Goal: Task Accomplishment & Management: Use online tool/utility

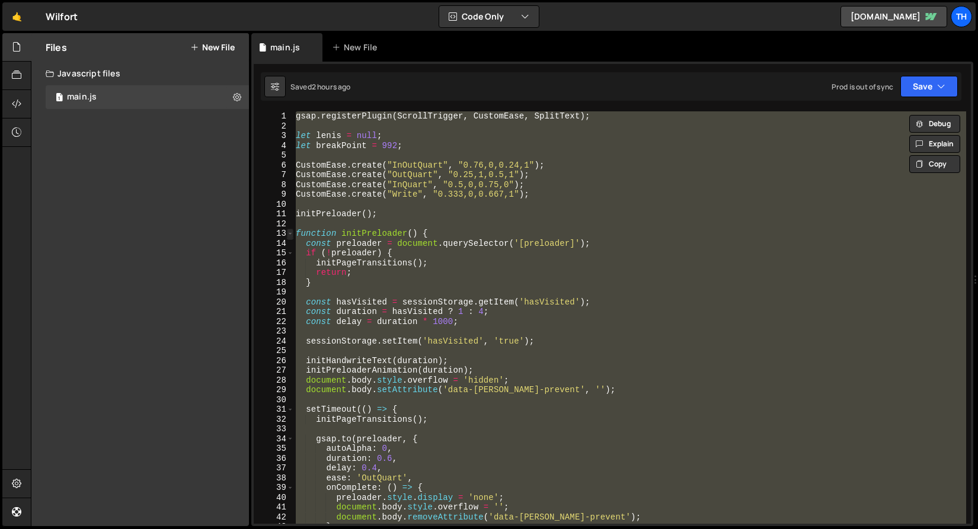
click at [287, 233] on span at bounding box center [290, 234] width 7 height 10
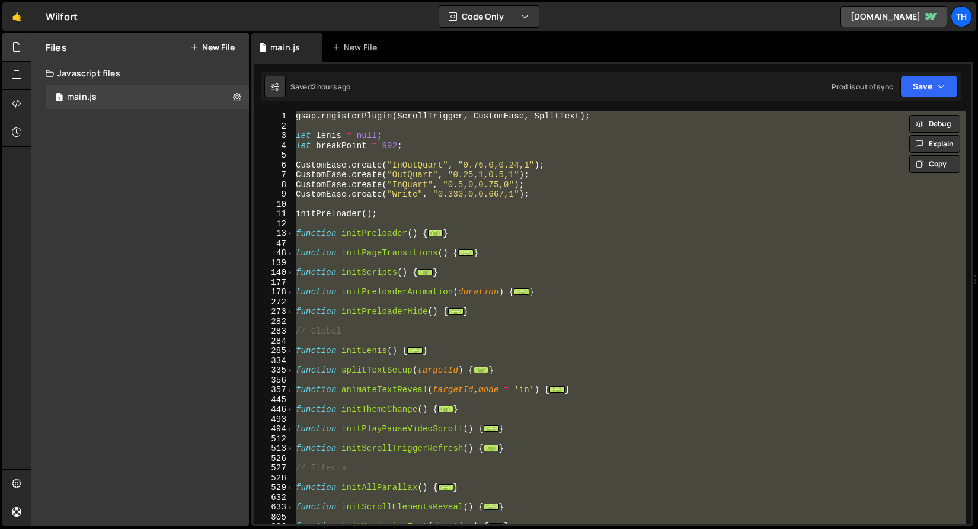
click at [336, 229] on div "gsap . registerPlugin ( ScrollTrigger , CustomEase , SplitText ) ; let [PERSON_…" at bounding box center [629, 317] width 673 height 413
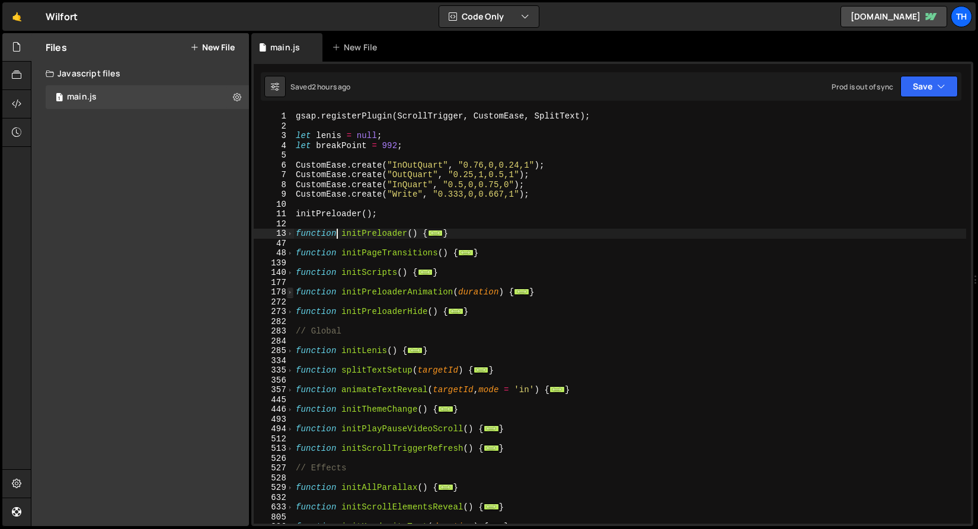
click at [290, 295] on span at bounding box center [290, 292] width 7 height 10
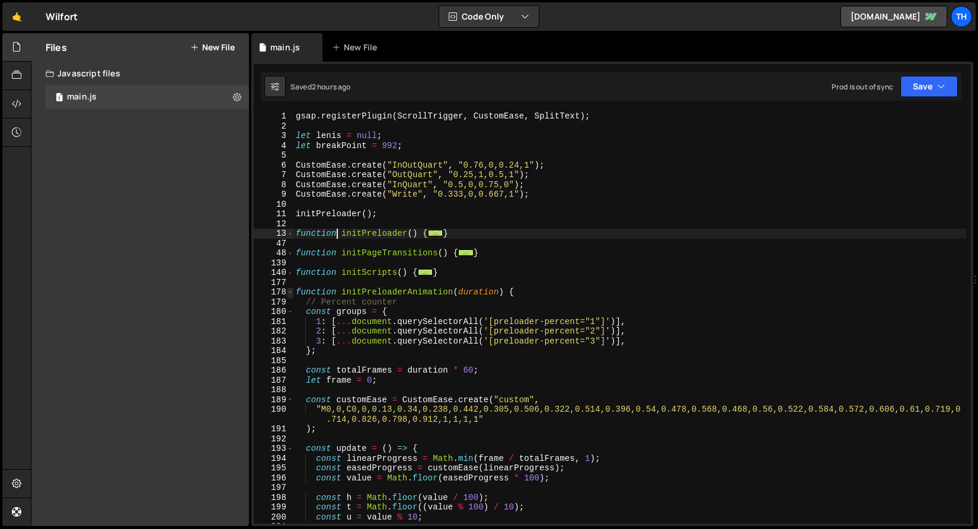
click at [290, 295] on span at bounding box center [290, 292] width 7 height 10
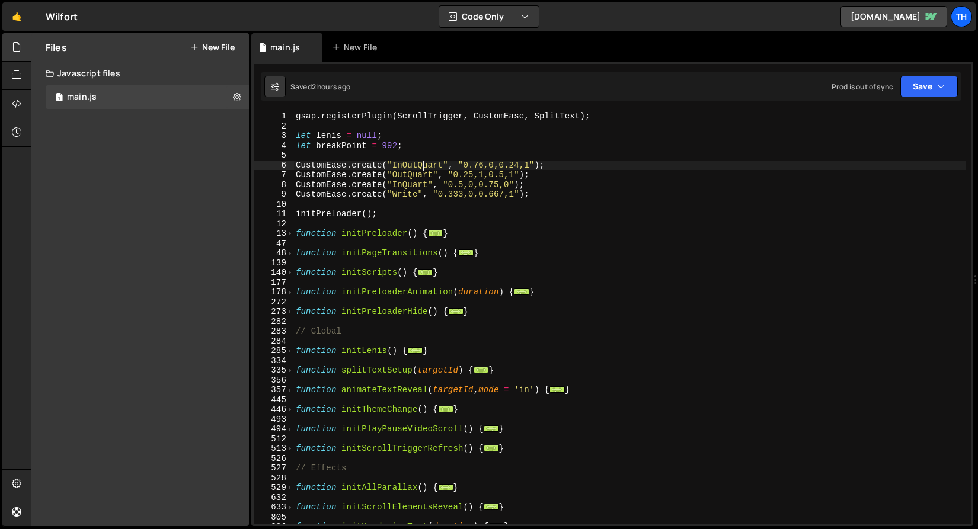
click at [423, 163] on div "gsap . registerPlugin ( ScrollTrigger , CustomEase , SplitText ) ; let [PERSON_…" at bounding box center [629, 327] width 673 height 432
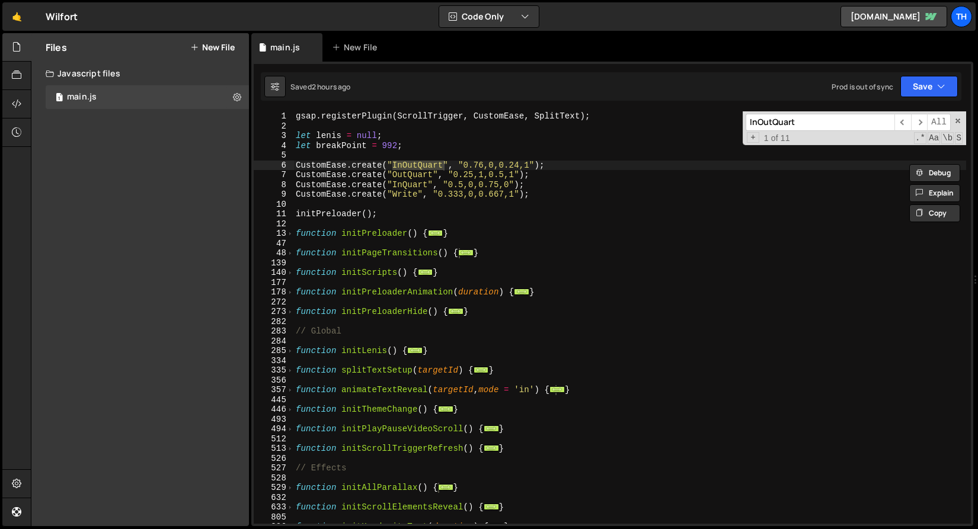
click at [421, 165] on div "gsap . registerPlugin ( ScrollTrigger , CustomEase , SplitText ) ; let [PERSON_…" at bounding box center [629, 317] width 673 height 413
drag, startPoint x: 419, startPoint y: 165, endPoint x: 443, endPoint y: 166, distance: 23.7
click at [443, 166] on div "gsap . registerPlugin ( ScrollTrigger , CustomEase , SplitText ) ; let [PERSON_…" at bounding box center [629, 327] width 673 height 432
click at [919, 117] on span "​" at bounding box center [919, 122] width 17 height 17
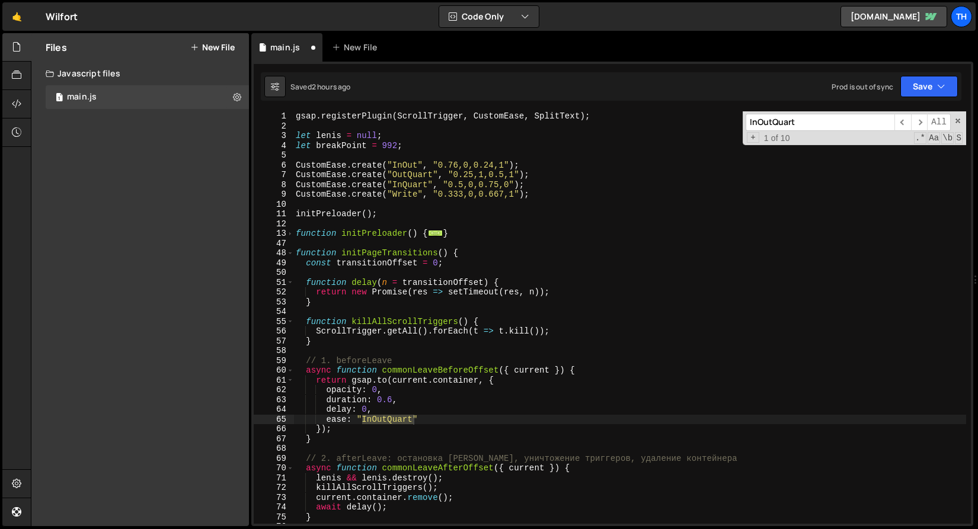
click at [389, 418] on div "gsap . registerPlugin ( ScrollTrigger , CustomEase , SplitText ) ; let [PERSON_…" at bounding box center [629, 317] width 673 height 413
drag, startPoint x: 389, startPoint y: 416, endPoint x: 415, endPoint y: 418, distance: 26.2
click at [415, 418] on div "gsap . registerPlugin ( ScrollTrigger , CustomEase , SplitText ) ; let [PERSON_…" at bounding box center [629, 327] width 673 height 432
click at [921, 122] on span "​" at bounding box center [919, 122] width 17 height 17
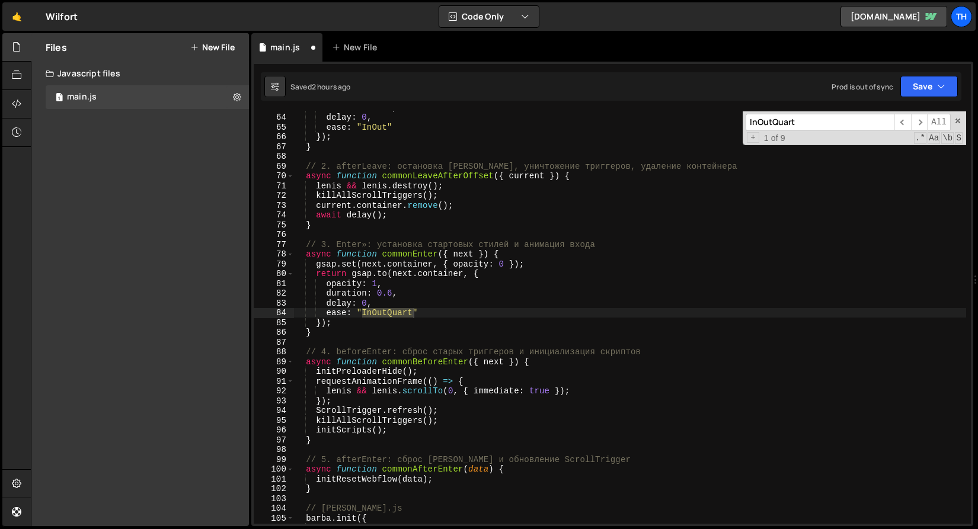
click at [382, 308] on div "duration : 0.6 , delay : 0 , ease : "InOut" }) ; } // 2. afterLeave: остановка …" at bounding box center [629, 319] width 673 height 432
drag, startPoint x: 386, startPoint y: 315, endPoint x: 417, endPoint y: 328, distance: 33.8
click at [414, 315] on div "duration : 0.6 , delay : 0 , ease : "InOut" }) ; } // 2. afterLeave: остановка …" at bounding box center [629, 319] width 673 height 432
click at [925, 123] on span "​" at bounding box center [919, 122] width 17 height 17
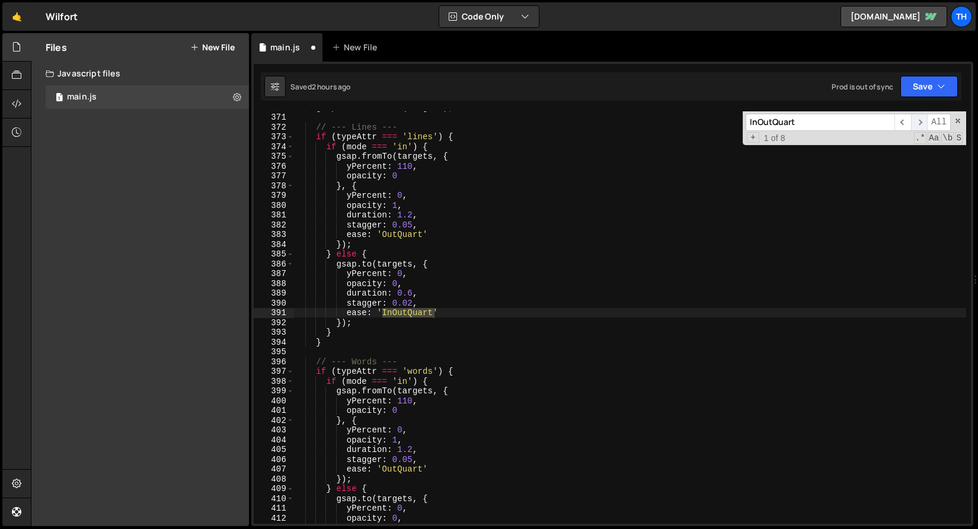
scroll to position [1290, 0]
click at [415, 322] on div "gsap . killTweensOf ( targets ) ; // --- Lines --- if ( typeAttr === 'lines' ) …" at bounding box center [629, 319] width 673 height 432
click at [407, 312] on div "gsap . killTweensOf ( targets ) ; // --- Lines --- if ( typeAttr === 'lines' ) …" at bounding box center [629, 319] width 673 height 432
drag, startPoint x: 408, startPoint y: 312, endPoint x: 433, endPoint y: 313, distance: 25.5
click at [433, 313] on div "gsap . killTweensOf ( targets ) ; // --- Lines --- if ( typeAttr === 'lines' ) …" at bounding box center [629, 319] width 673 height 432
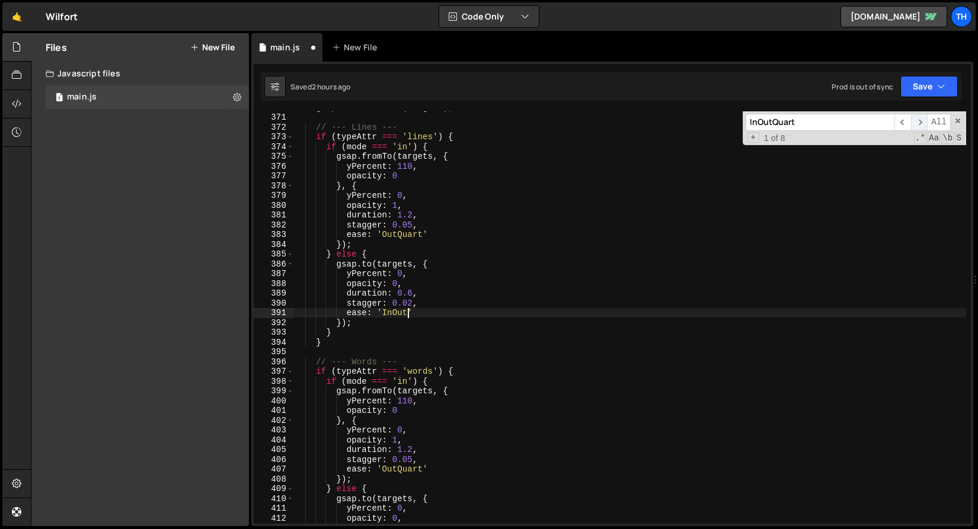
click at [923, 120] on span "​" at bounding box center [919, 122] width 17 height 17
click at [418, 314] on div "} // --- Words --- if ( typeAttr === 'words' ) { if ( mode === 'in' ) { gsap . …" at bounding box center [629, 317] width 673 height 413
drag, startPoint x: 408, startPoint y: 315, endPoint x: 433, endPoint y: 314, distance: 24.9
click at [433, 314] on div "} // --- Words --- if ( typeAttr === 'words' ) { if ( mode === 'in' ) { gsap . …" at bounding box center [629, 319] width 673 height 432
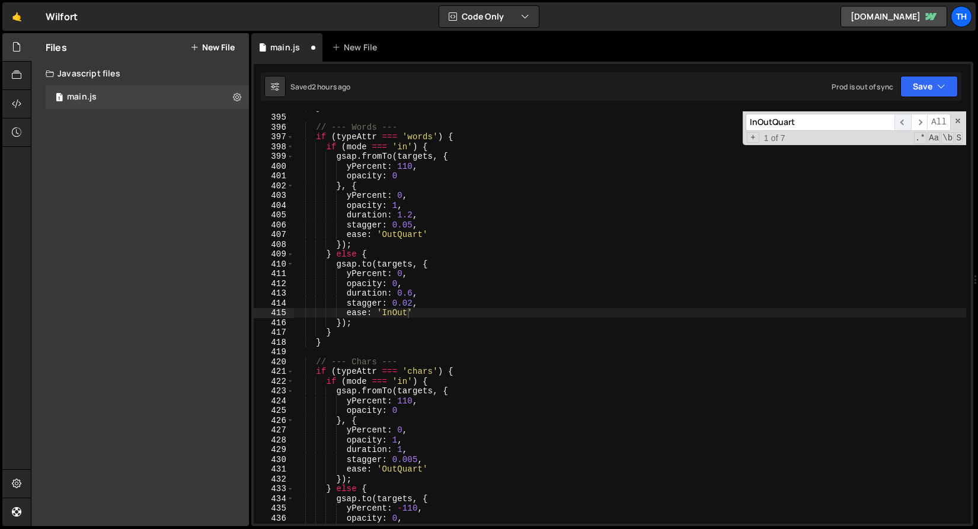
click at [909, 124] on span "​" at bounding box center [902, 122] width 17 height 17
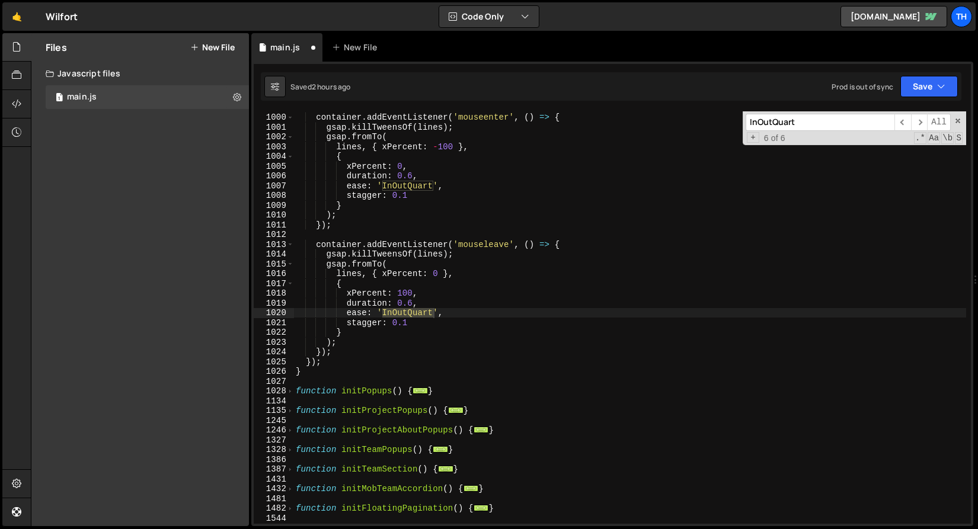
click at [407, 312] on div "container . addEventListener ( 'mouseenter' , ( ) => { gsap . killTweensOf ( li…" at bounding box center [629, 317] width 673 height 413
drag, startPoint x: 407, startPoint y: 314, endPoint x: 434, endPoint y: 313, distance: 26.7
click at [434, 313] on div "container . addEventListener ( 'mouseenter' , ( ) => { gsap . killTweensOf ( li…" at bounding box center [629, 319] width 673 height 432
click at [921, 120] on span "​" at bounding box center [919, 122] width 17 height 17
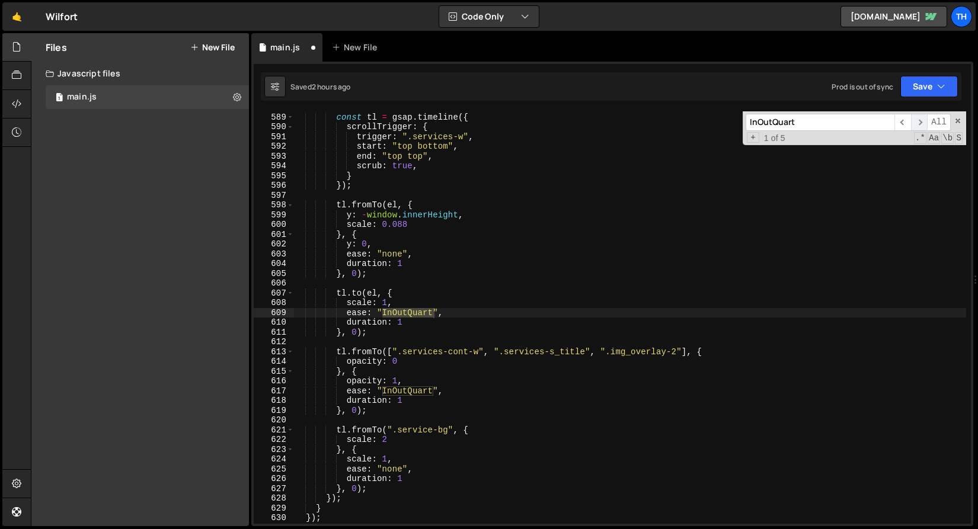
scroll to position [2689, 0]
click at [421, 315] on div "gsap . utils . toArray ( ".services-s" ) . forEach ( el => { const tl = gsap . …" at bounding box center [629, 317] width 673 height 413
drag, startPoint x: 407, startPoint y: 313, endPoint x: 432, endPoint y: 315, distance: 24.4
click at [432, 315] on div "gsap . utils . toArray ( ".services-s" ) . forEach ( el => { const tl = gsap . …" at bounding box center [629, 319] width 673 height 432
click at [915, 126] on span "​" at bounding box center [919, 122] width 17 height 17
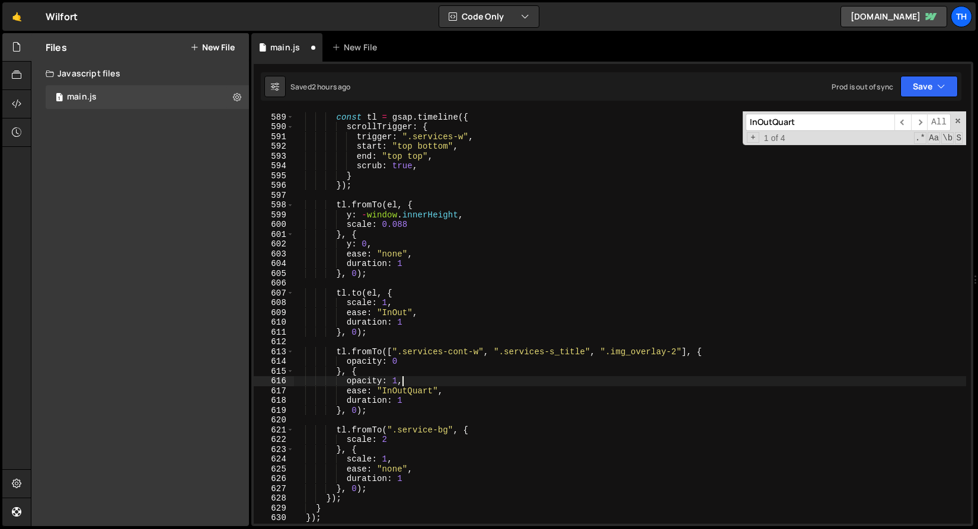
click at [401, 386] on div "gsap . utils . toArray ( ".services-s" ) . forEach ( el => { const tl = gsap . …" at bounding box center [629, 319] width 673 height 432
drag, startPoint x: 408, startPoint y: 393, endPoint x: 432, endPoint y: 394, distance: 23.7
click at [432, 394] on div "gsap . utils . toArray ( ".services-s" ) . forEach ( el => { const tl = gsap . …" at bounding box center [629, 319] width 673 height 432
click at [919, 125] on span "​" at bounding box center [919, 122] width 17 height 17
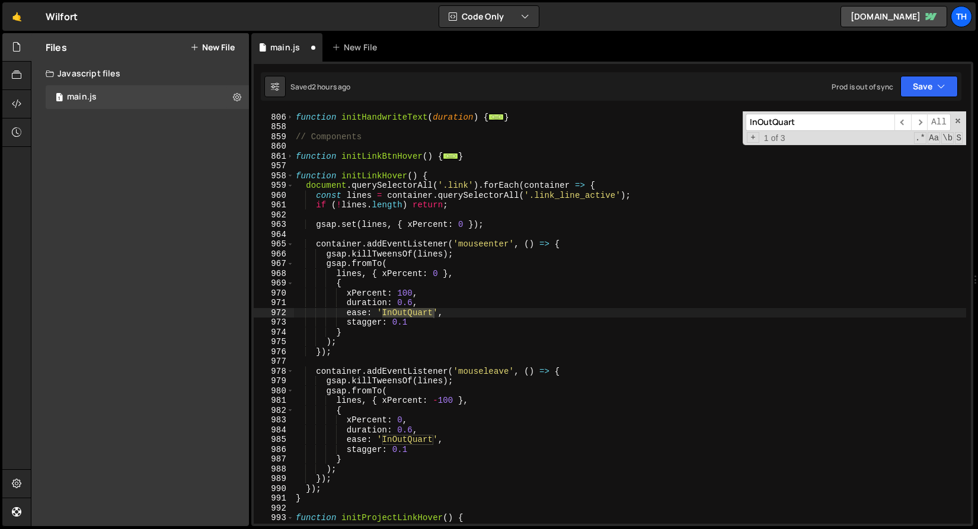
click at [402, 316] on div "function initHandwriteText ( duration ) { ... } // Components function initLink…" at bounding box center [629, 317] width 673 height 413
drag, startPoint x: 407, startPoint y: 314, endPoint x: 433, endPoint y: 317, distance: 25.6
click at [433, 317] on div "function initHandwriteText ( duration ) { ... } // Components function initLink…" at bounding box center [629, 319] width 673 height 432
click at [920, 125] on span "​" at bounding box center [919, 122] width 17 height 17
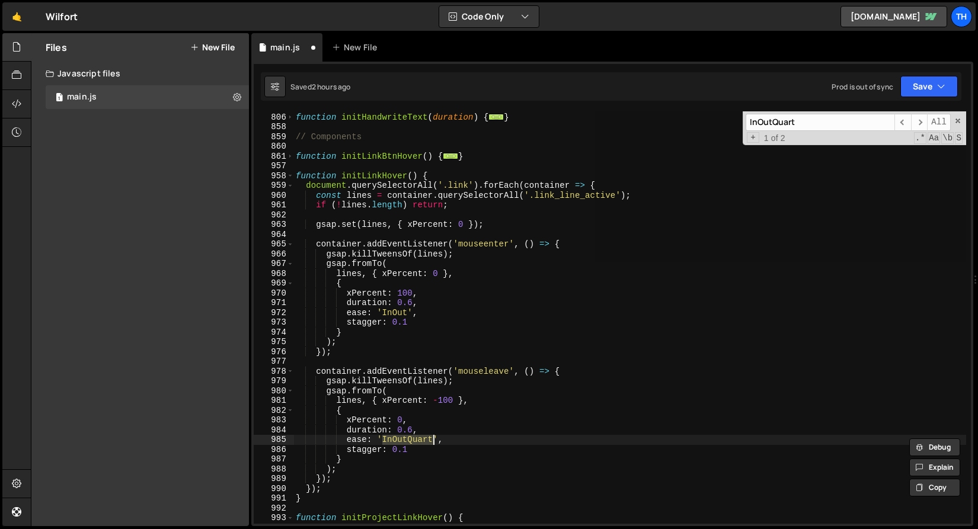
click at [401, 440] on div "function initHandwriteText ( duration ) { ... } // Components function initLink…" at bounding box center [629, 317] width 673 height 413
drag, startPoint x: 409, startPoint y: 441, endPoint x: 433, endPoint y: 443, distance: 23.8
click at [433, 443] on div "function initHandwriteText ( duration ) { ... } // Components function initLink…" at bounding box center [629, 319] width 673 height 432
click at [915, 126] on span "​" at bounding box center [919, 122] width 17 height 17
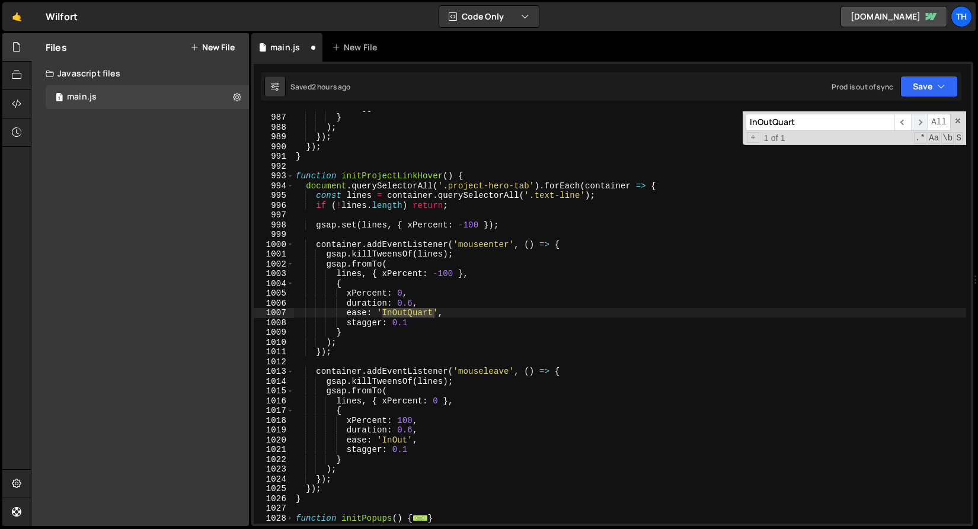
scroll to position [3481, 0]
click at [411, 312] on div "stagger : 0.1 } ) ; }) ; }) ; } function initProjectLinkHover ( ) { document . …" at bounding box center [629, 317] width 673 height 413
drag, startPoint x: 409, startPoint y: 311, endPoint x: 434, endPoint y: 315, distance: 25.2
click at [434, 315] on div "stagger : 0.1 } ) ; }) ; }) ; } function initProjectLinkHover ( ) { document . …" at bounding box center [629, 319] width 673 height 432
type textarea "ease: 'InOut',"
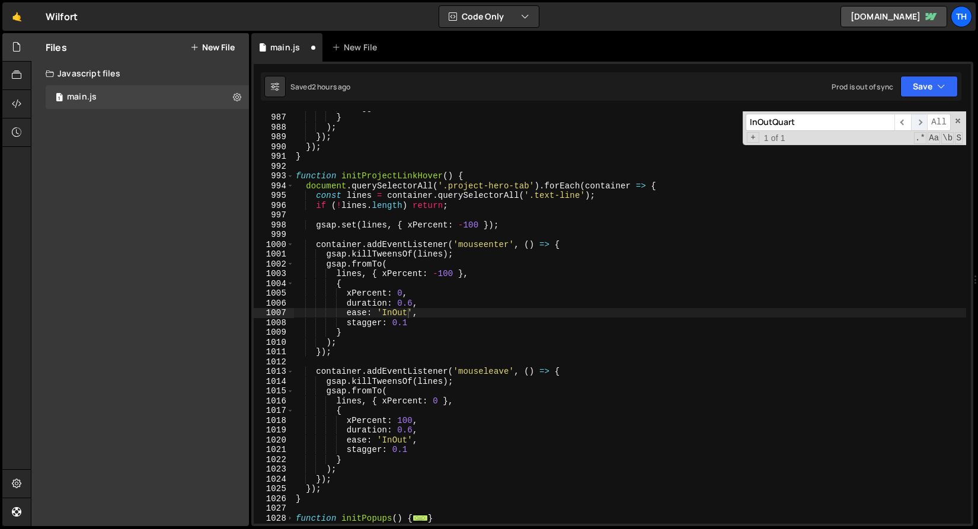
click at [924, 116] on span "​" at bounding box center [919, 122] width 17 height 17
click at [908, 127] on span "​" at bounding box center [902, 122] width 17 height 17
drag, startPoint x: 773, startPoint y: 121, endPoint x: 829, endPoint y: 132, distance: 56.7
click at [827, 132] on div "InOutQuart ​ ​ All Replace All + 0 of 0 .* Aa \b S" at bounding box center [854, 128] width 223 height 34
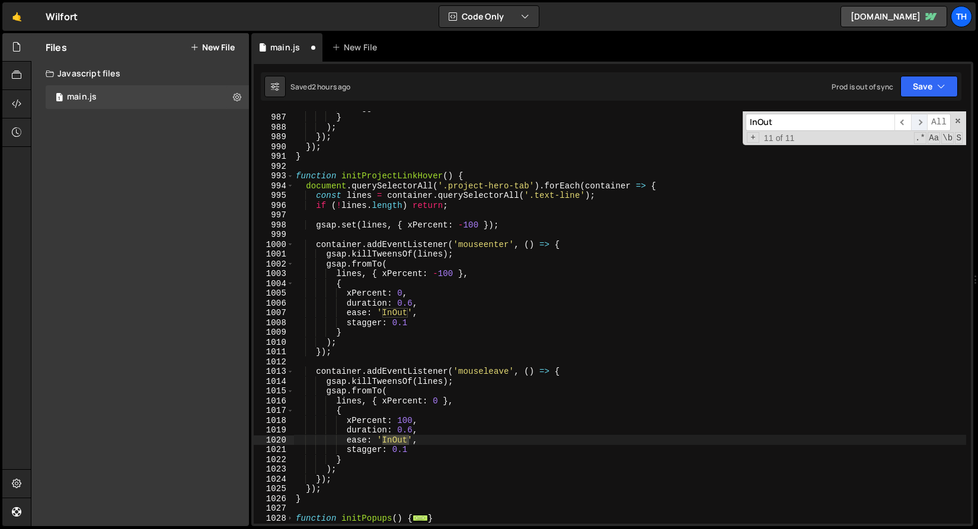
type input "InOut"
drag, startPoint x: 913, startPoint y: 120, endPoint x: 903, endPoint y: 119, distance: 10.2
click at [913, 120] on span "​" at bounding box center [919, 122] width 17 height 17
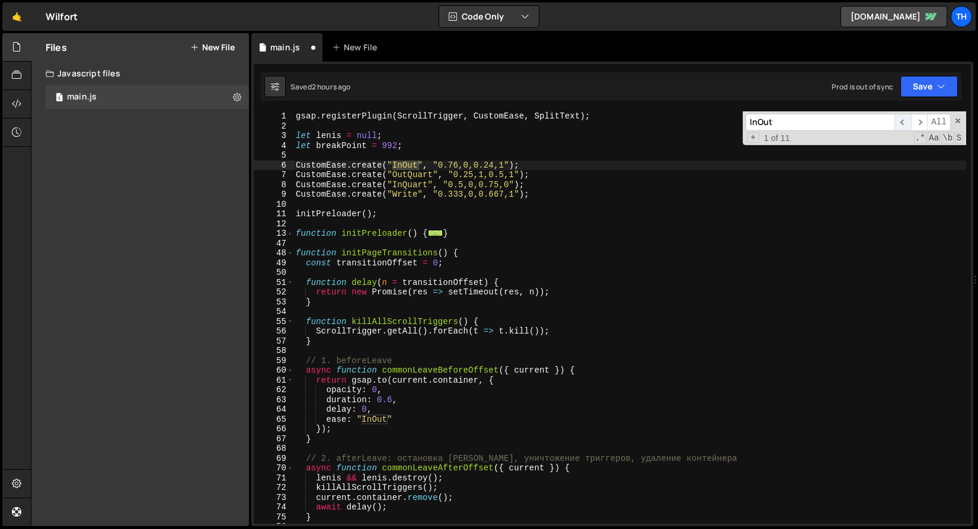
click at [903, 119] on span "​" at bounding box center [902, 122] width 17 height 17
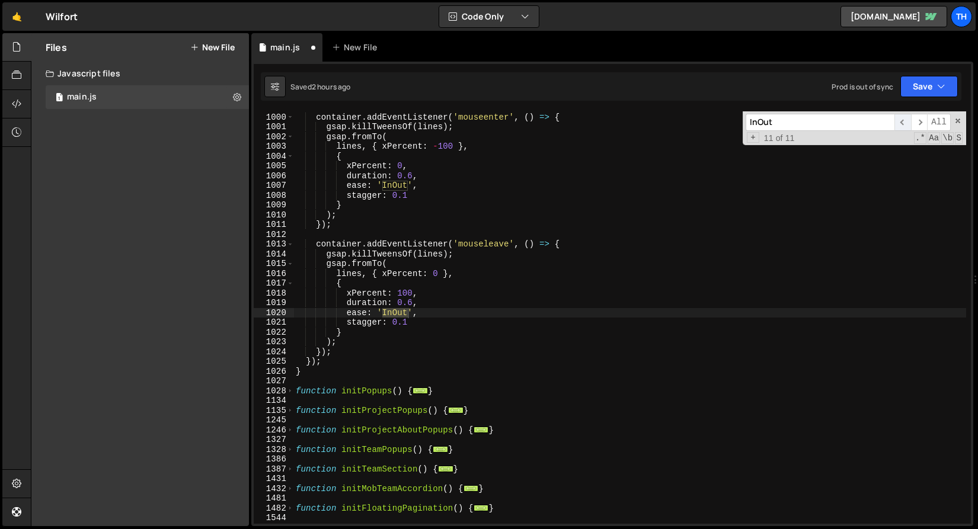
click at [903, 119] on span "​" at bounding box center [902, 122] width 17 height 17
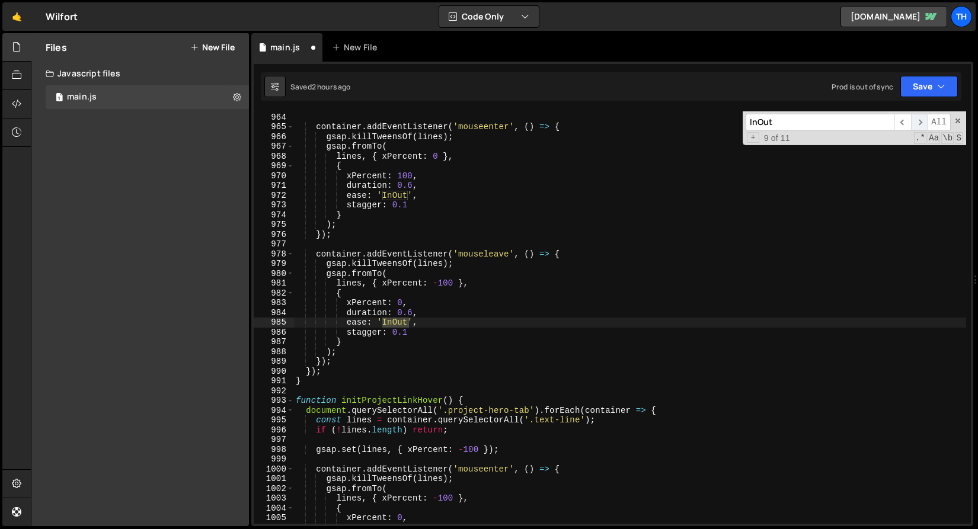
click at [916, 126] on span "​" at bounding box center [919, 122] width 17 height 17
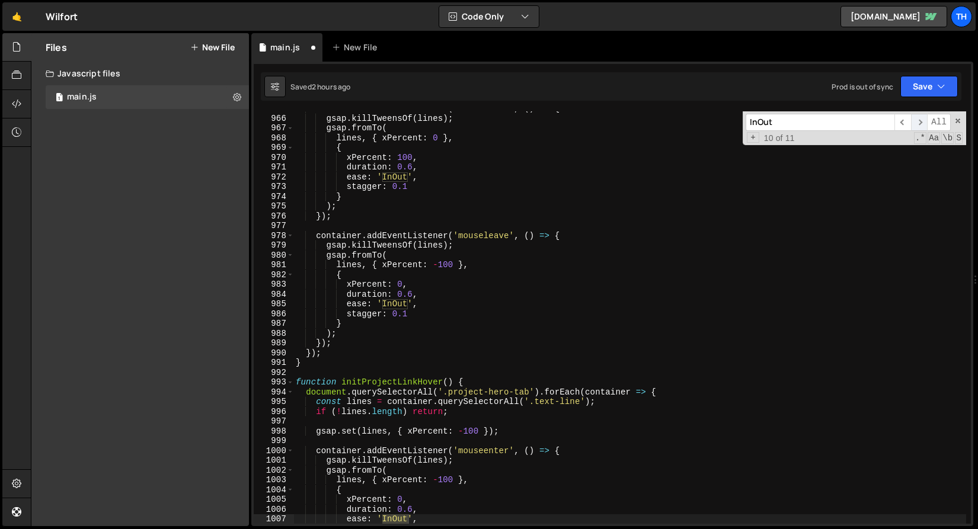
click at [916, 126] on span "​" at bounding box center [919, 122] width 17 height 17
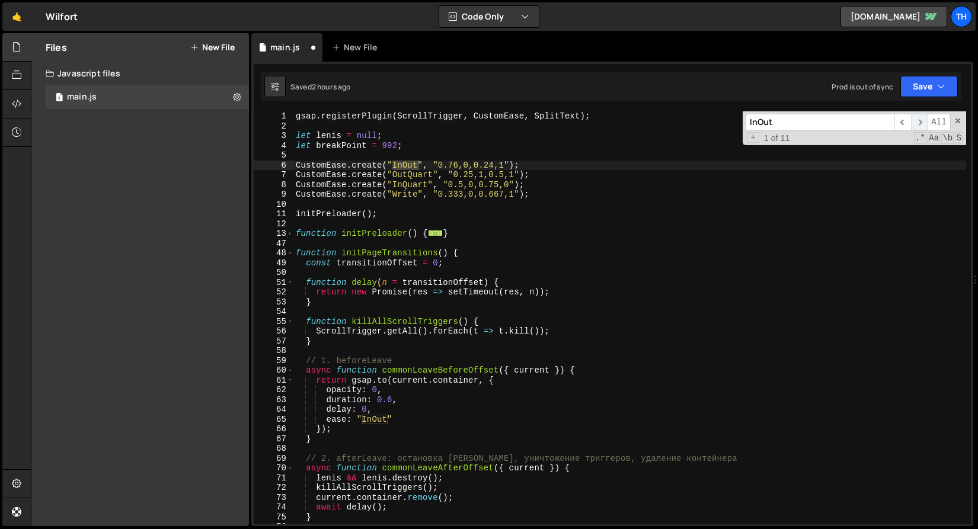
scroll to position [0, 0]
click at [916, 126] on span "​" at bounding box center [919, 122] width 17 height 17
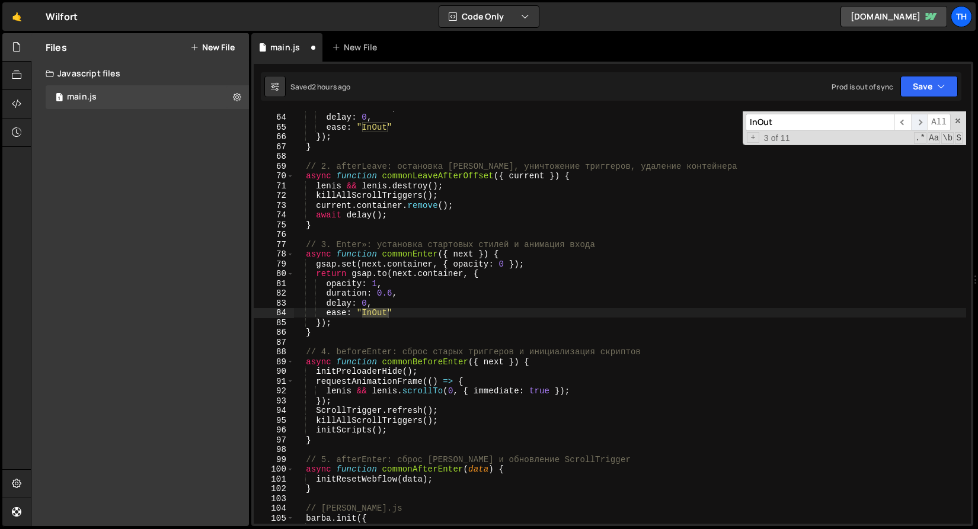
scroll to position [292, 0]
click at [893, 127] on input "InOut" at bounding box center [820, 122] width 149 height 17
click at [900, 124] on span "​" at bounding box center [902, 122] width 17 height 17
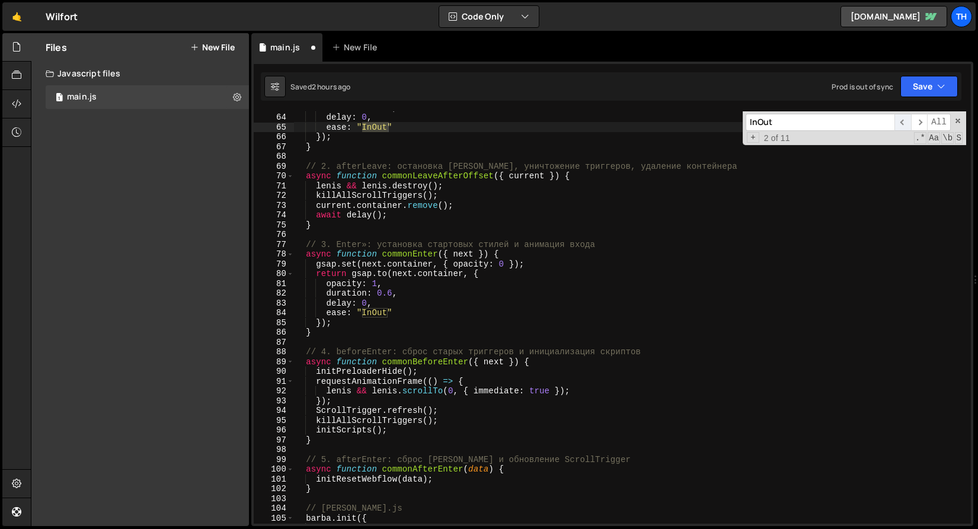
click at [900, 124] on span "​" at bounding box center [902, 122] width 17 height 17
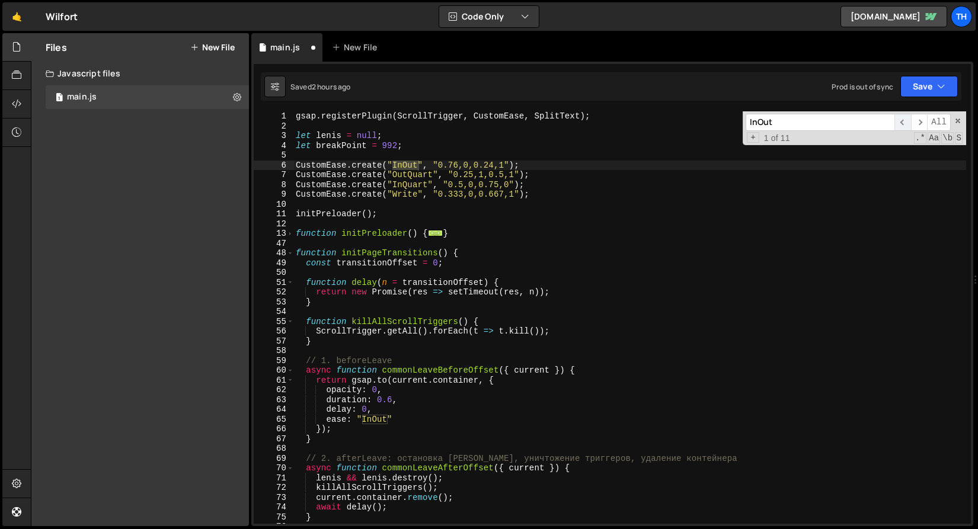
scroll to position [0, 0]
click at [421, 164] on div "gsap . registerPlugin ( ScrollTrigger , CustomEase , SplitText ) ; let [PERSON_…" at bounding box center [629, 327] width 673 height 432
click at [410, 172] on div "gsap . registerPlugin ( ScrollTrigger , CustomEase , SplitText ) ; let [PERSON_…" at bounding box center [629, 327] width 673 height 432
type textarea "CustomEase.create("OutQuart", "0.25,1,0.5,1");"
click at [410, 172] on div "gsap . registerPlugin ( ScrollTrigger , CustomEase , SplitText ) ; let [PERSON_…" at bounding box center [629, 327] width 673 height 432
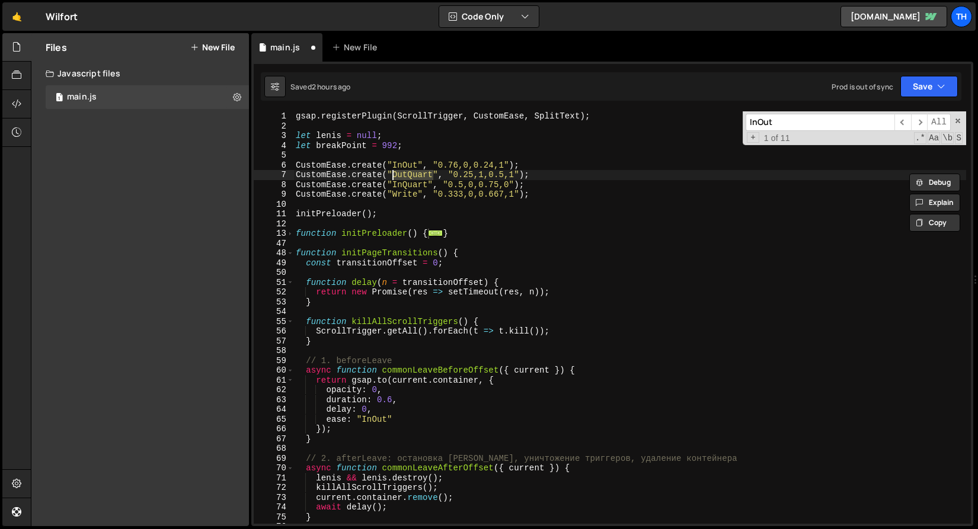
click at [778, 124] on input "InOut" at bounding box center [820, 122] width 149 height 17
paste input "OutQuar"
type input "OutQuart"
click at [412, 172] on div "gsap . registerPlugin ( ScrollTrigger , CustomEase , SplitText ) ; let [PERSON_…" at bounding box center [629, 327] width 673 height 432
drag, startPoint x: 410, startPoint y: 174, endPoint x: 432, endPoint y: 176, distance: 22.1
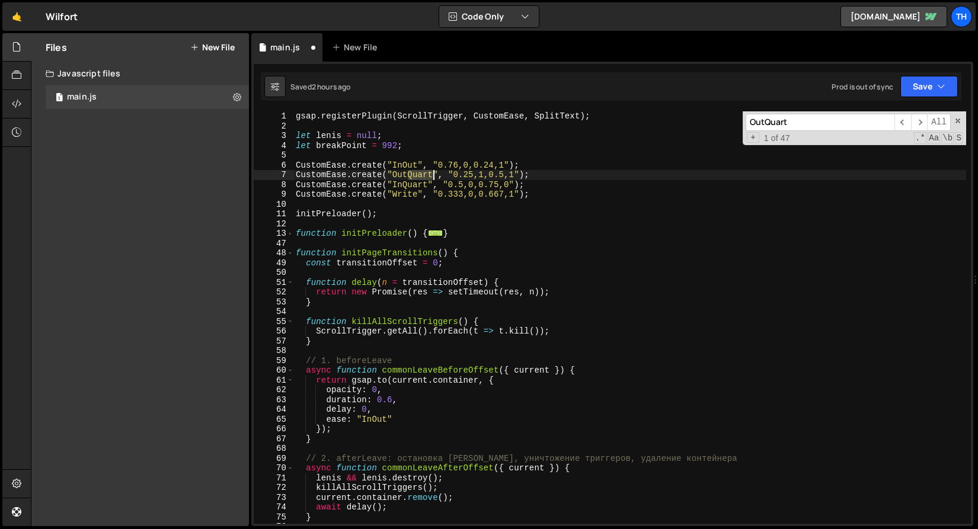
click at [432, 176] on div "gsap . registerPlugin ( ScrollTrigger , CustomEase , SplitText ) ; let [PERSON_…" at bounding box center [629, 327] width 673 height 432
click at [404, 169] on div "gsap . registerPlugin ( ScrollTrigger , CustomEase , SplitText ) ; let [PERSON_…" at bounding box center [629, 327] width 673 height 432
click at [403, 174] on div "gsap . registerPlugin ( ScrollTrigger , CustomEase , SplitText ) ; let [PERSON_…" at bounding box center [629, 327] width 673 height 432
click at [922, 125] on span "​" at bounding box center [919, 122] width 17 height 17
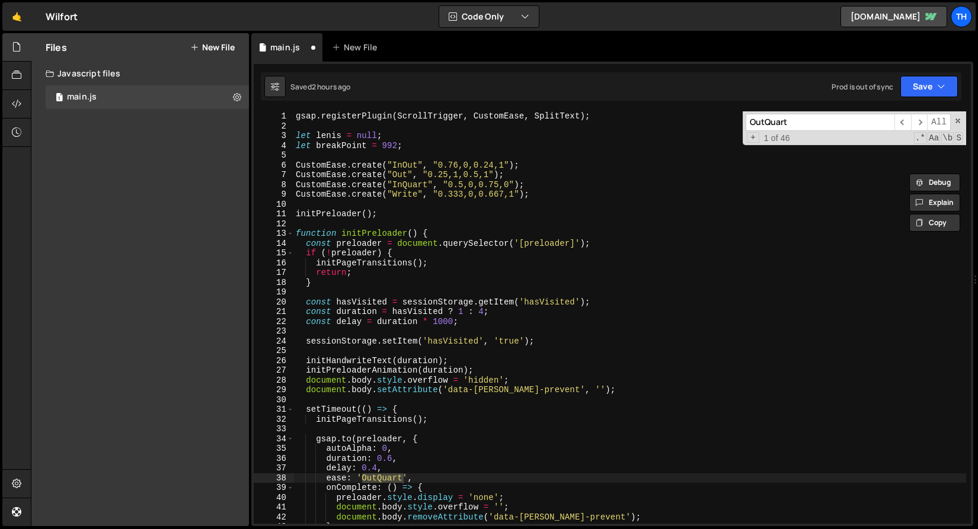
click at [383, 480] on div "gsap . registerPlugin ( ScrollTrigger , CustomEase , SplitText ) ; let [PERSON_…" at bounding box center [629, 317] width 673 height 413
click at [383, 480] on div "gsap . registerPlugin ( ScrollTrigger , CustomEase , SplitText ) ; let [PERSON_…" at bounding box center [629, 327] width 673 height 432
paste textarea
click at [930, 119] on span "All" at bounding box center [939, 122] width 24 height 17
click at [919, 123] on span "​" at bounding box center [919, 122] width 17 height 17
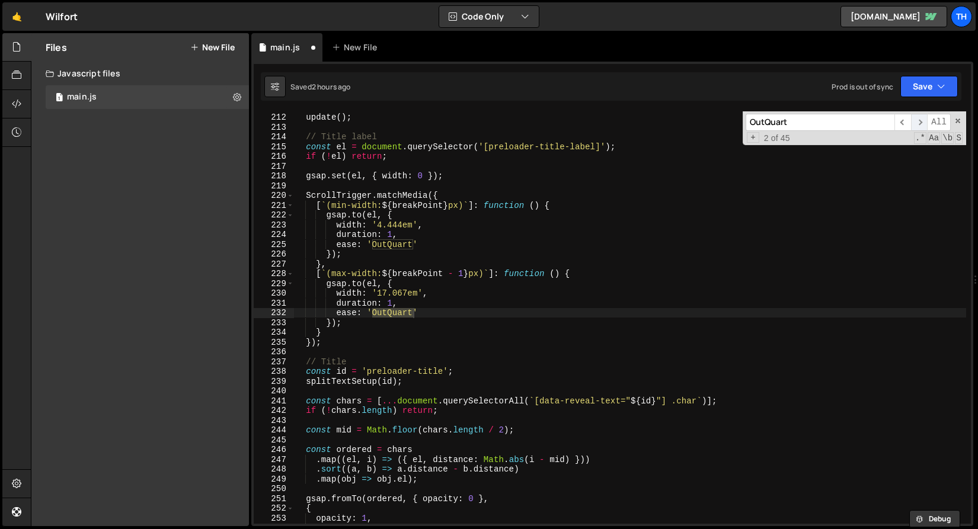
scroll to position [1720, 0]
click at [391, 249] on div "update ( ) ; // Title label const el = document . querySelector ( '[preloader-t…" at bounding box center [629, 319] width 673 height 432
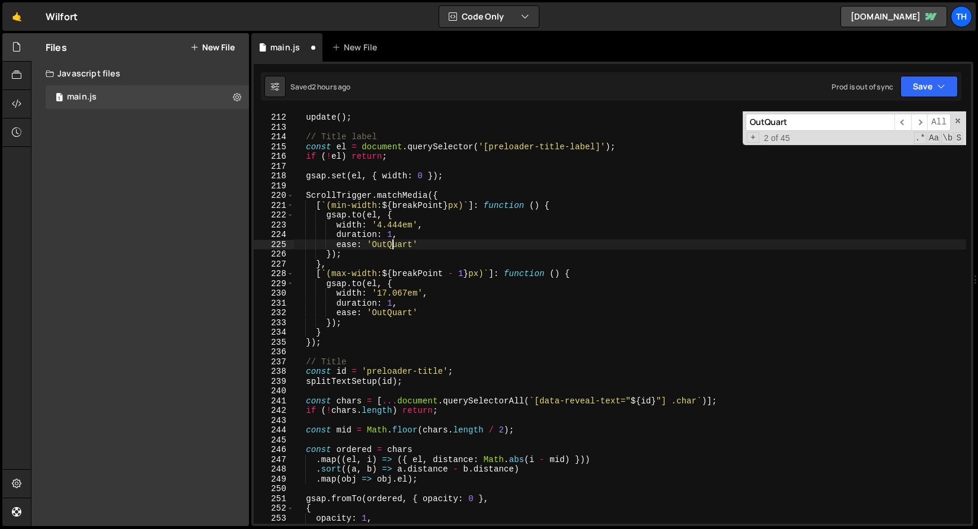
click at [391, 249] on div "update ( ) ; // Title label const el = document . querySelector ( '[preloader-t…" at bounding box center [629, 319] width 673 height 432
paste textarea
click at [386, 309] on div "update ( ) ; // Title label const el = document . querySelector ( '[preloader-t…" at bounding box center [629, 319] width 673 height 432
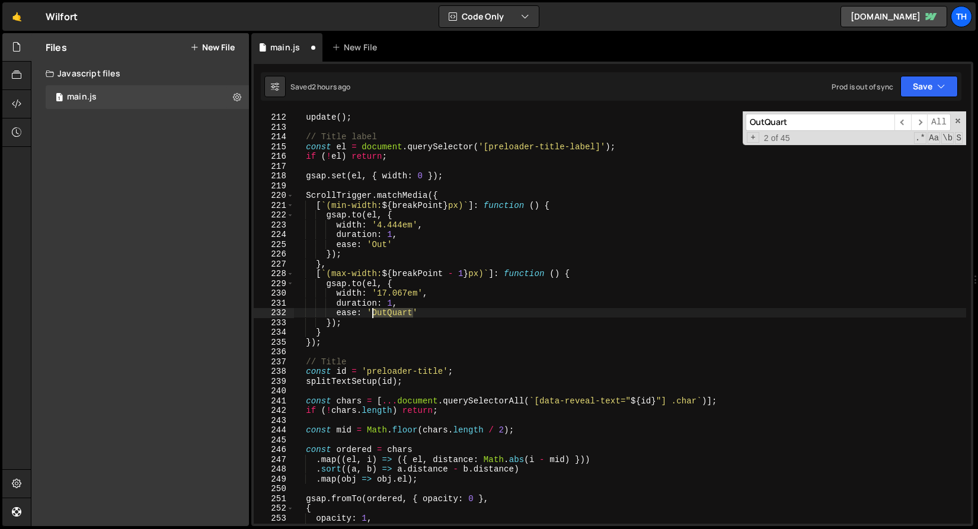
click at [386, 309] on div "update ( ) ; // Title label const el = document . querySelector ( '[preloader-t…" at bounding box center [629, 319] width 673 height 432
paste textarea
click at [921, 120] on span "​" at bounding box center [919, 122] width 17 height 17
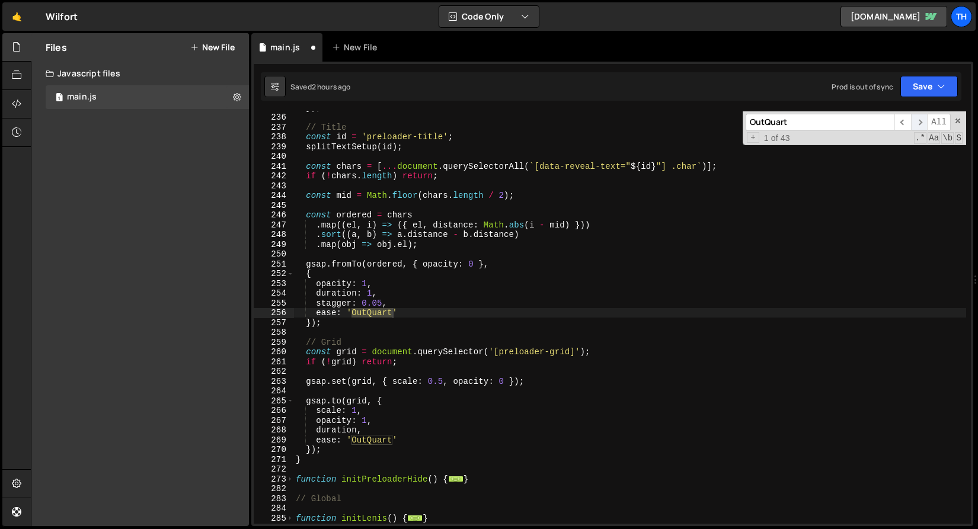
scroll to position [1955, 0]
click at [376, 314] on div "}) ; // Title const id = 'preloader-title' ; splitTextSetup ( id ) ; const char…" at bounding box center [629, 317] width 673 height 413
click at [376, 314] on div "}) ; // Title const id = 'preloader-title' ; splitTextSetup ( id ) ; const char…" at bounding box center [629, 319] width 673 height 432
paste textarea
click at [367, 436] on div "}) ; // Title const id = 'preloader-title' ; splitTextSetup ( id ) ; const char…" at bounding box center [629, 319] width 673 height 432
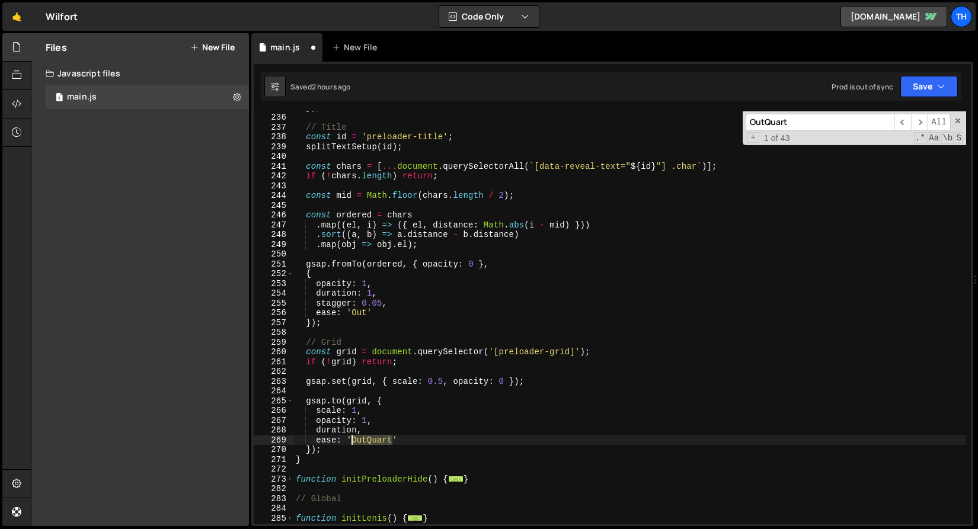
click at [367, 436] on div "}) ; // Title const id = 'preloader-title' ; splitTextSetup ( id ) ; const char…" at bounding box center [629, 319] width 673 height 432
paste textarea
click at [922, 121] on span "​" at bounding box center [919, 122] width 17 height 17
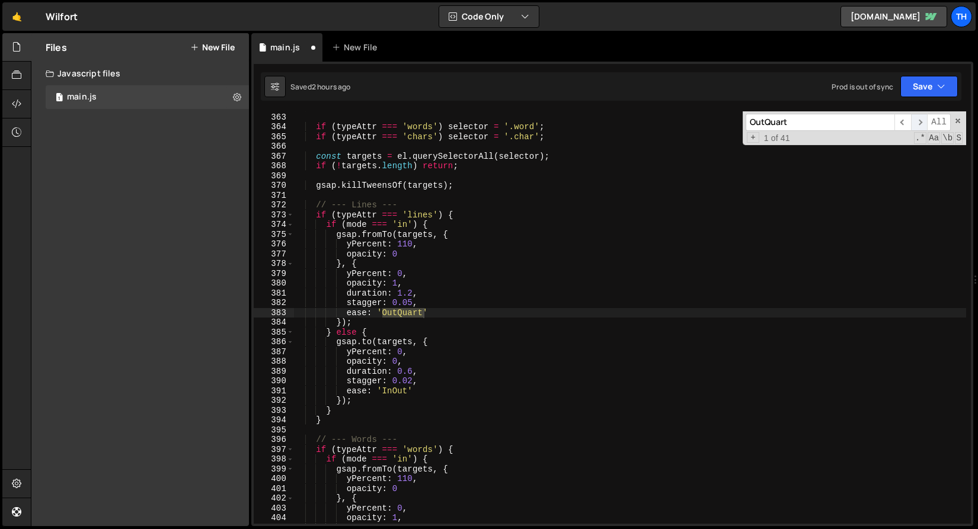
scroll to position [2454, 0]
click at [398, 318] on div "let selector = '.line' ; if ( typeAttr === 'words' ) selector = '.word' ; if ( …" at bounding box center [629, 319] width 673 height 432
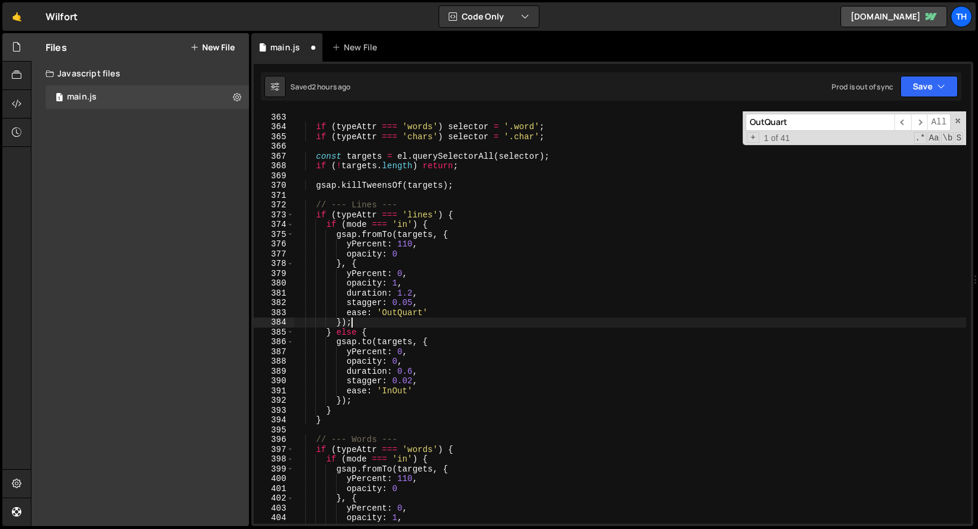
click at [398, 315] on div "let selector = '.line' ; if ( typeAttr === 'words' ) selector = '.word' ; if ( …" at bounding box center [629, 319] width 673 height 432
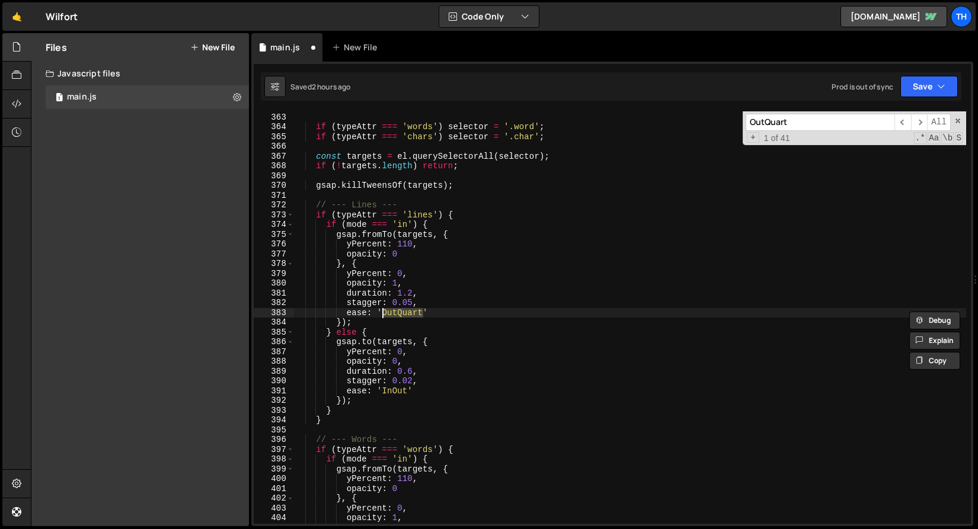
paste textarea
click at [393, 387] on div "let selector = '.line' ; if ( typeAttr === 'words' ) selector = '.word' ; if ( …" at bounding box center [629, 319] width 673 height 432
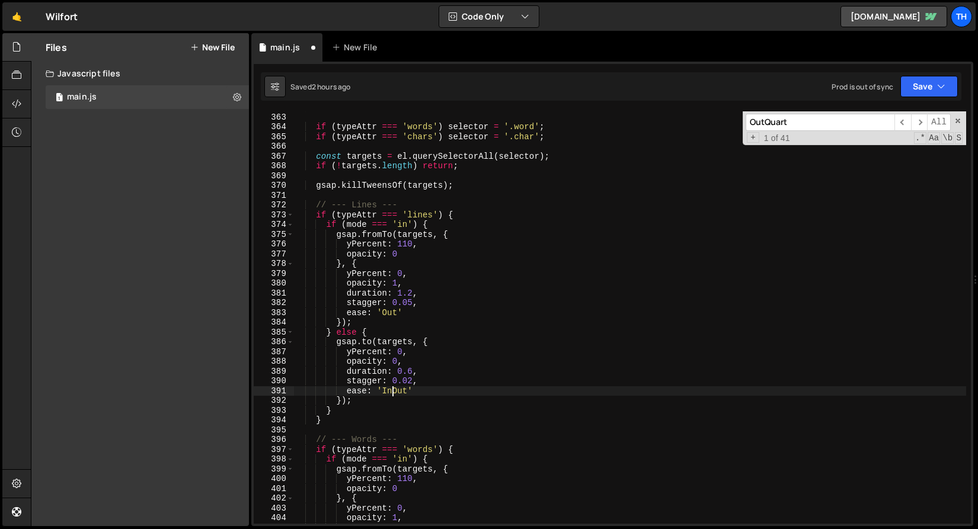
click at [394, 387] on div "let selector = '.line' ; if ( typeAttr === 'words' ) selector = '.word' ; if ( …" at bounding box center [629, 319] width 673 height 432
click at [920, 124] on span "​" at bounding box center [919, 122] width 17 height 17
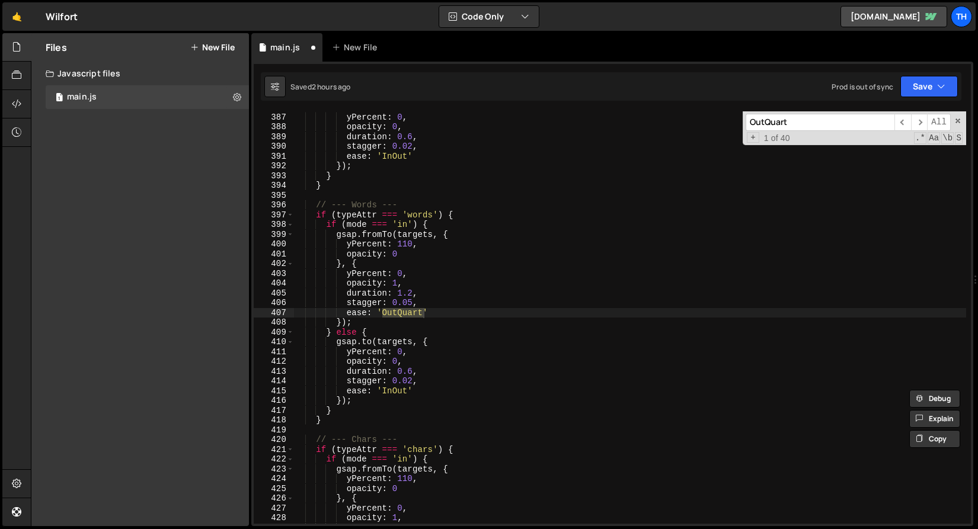
click at [401, 315] on div "gsap . to ( targets , { yPercent : 0 , opacity : 0 , duration : 0.6 , stagger :…" at bounding box center [629, 317] width 673 height 413
click at [401, 315] on div "gsap . to ( targets , { yPercent : 0 , opacity : 0 , duration : 0.6 , stagger :…" at bounding box center [629, 319] width 673 height 432
paste textarea
click at [919, 122] on span "​" at bounding box center [919, 122] width 17 height 17
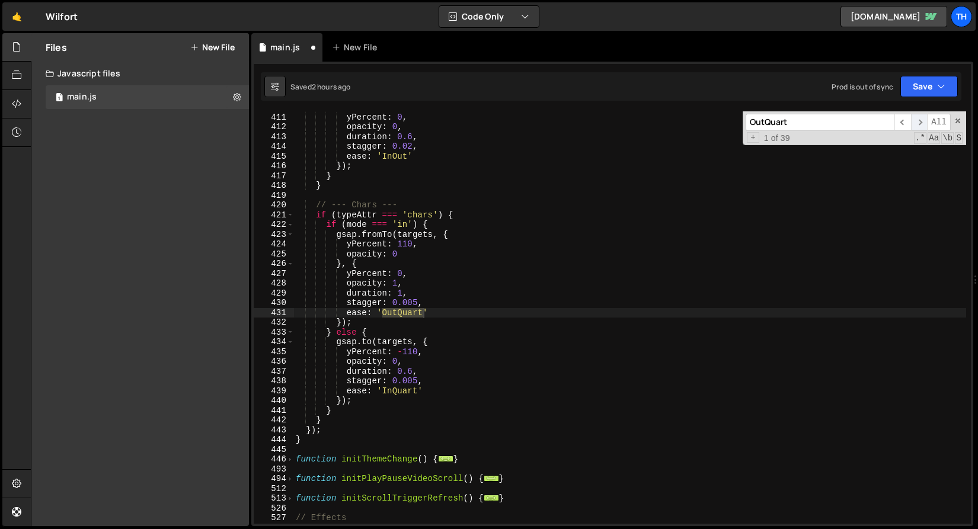
scroll to position [2924, 0]
click at [408, 315] on div "gsap . to ( targets , { yPercent : 0 , opacity : 0 , duration : 0.6 , stagger :…" at bounding box center [629, 317] width 673 height 413
click at [408, 315] on div "gsap . to ( targets , { yPercent : 0 , opacity : 0 , duration : 0.6 , stagger :…" at bounding box center [629, 319] width 673 height 432
paste textarea
click at [922, 125] on span "​" at bounding box center [919, 122] width 17 height 17
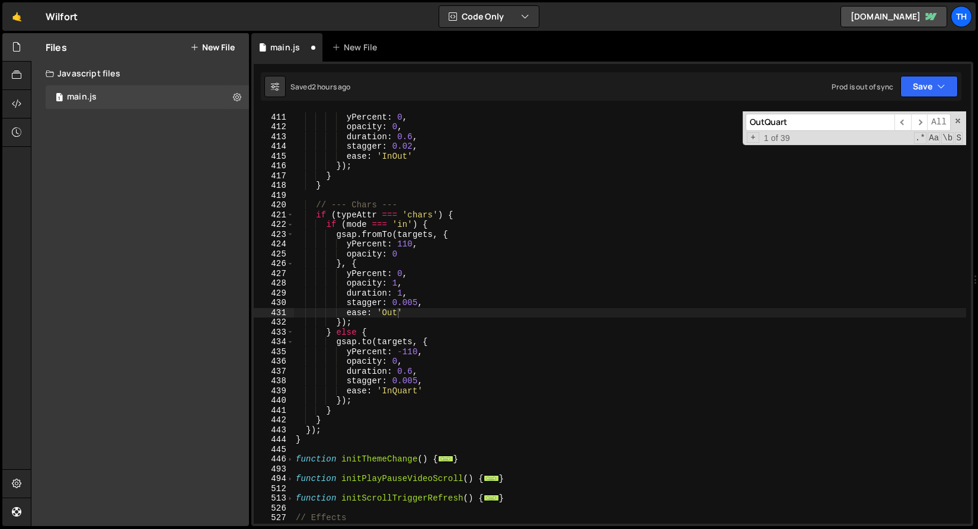
scroll to position [4420, 0]
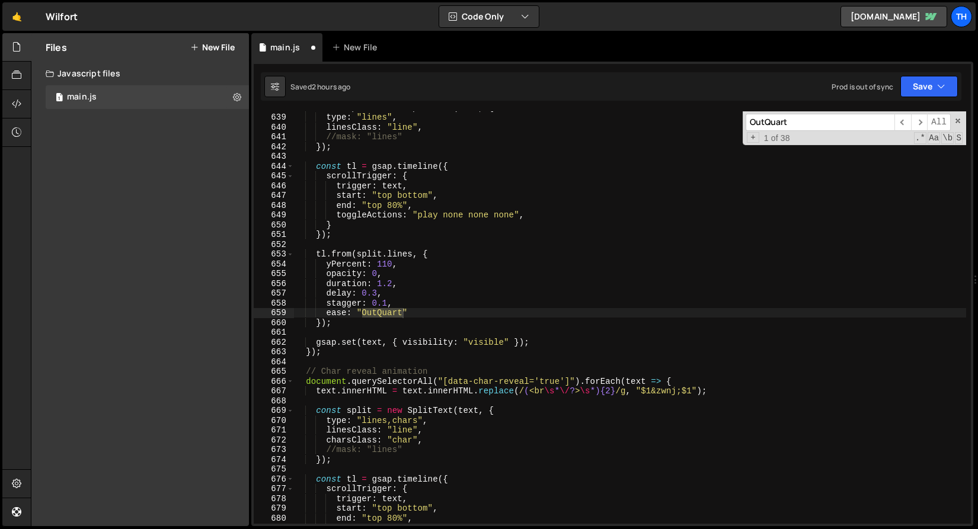
click at [382, 313] on div "const split = new SplitText ( text , { type : "lines" , linesClass : "line" , /…" at bounding box center [629, 317] width 673 height 413
click at [382, 313] on div "const split = new SplitText ( text , { type : "lines" , linesClass : "line" , /…" at bounding box center [629, 319] width 673 height 432
paste textarea
click at [918, 126] on span "​" at bounding box center [919, 122] width 17 height 17
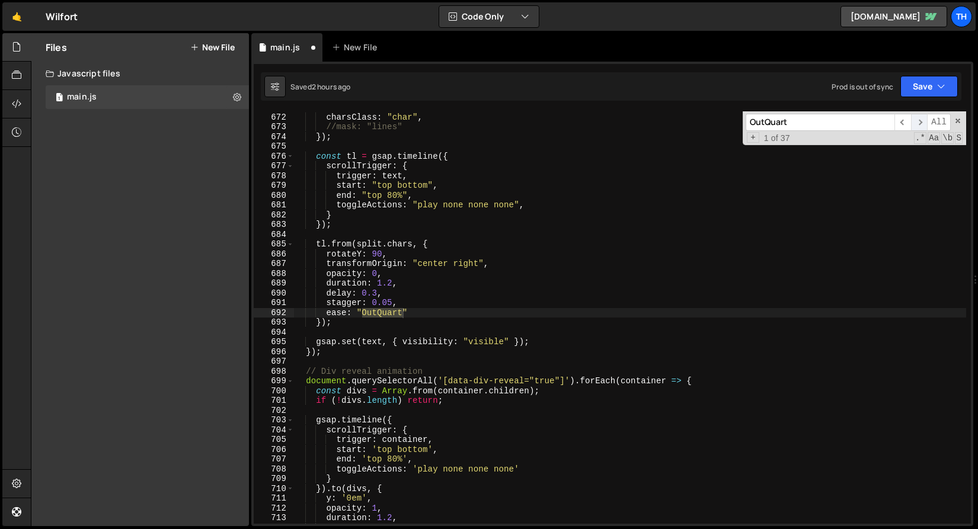
scroll to position [4743, 0]
click at [373, 311] on div "linesClass : "line" , charsClass : "char" , //mask: "lines" }) ; const tl = gsa…" at bounding box center [629, 319] width 673 height 432
paste textarea
click at [921, 124] on span "​" at bounding box center [919, 122] width 17 height 17
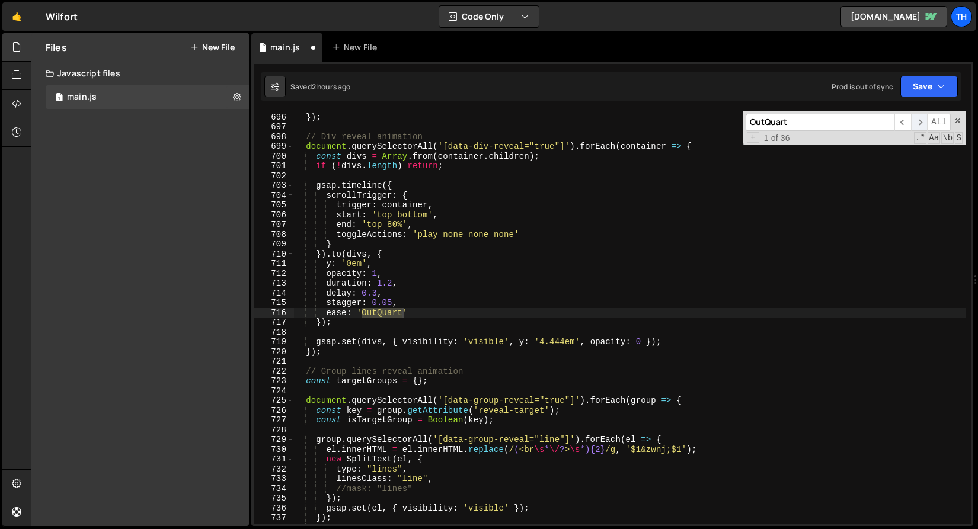
scroll to position [4977, 0]
click at [382, 311] on div "gsap . set ( text , { visibility : "visible" }) ; }) ; // Div reveal animation …" at bounding box center [629, 317] width 673 height 413
click at [382, 311] on div "gsap . set ( text , { visibility : "visible" }) ; }) ; // Div reveal animation …" at bounding box center [629, 319] width 673 height 432
paste textarea
click at [916, 124] on span "​" at bounding box center [919, 122] width 17 height 17
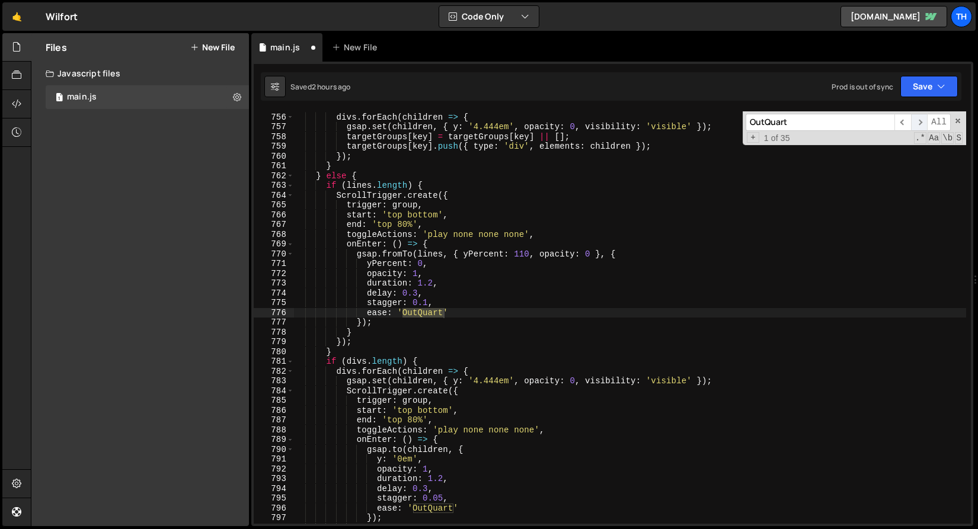
scroll to position [5564, 0]
click at [414, 315] on div "if ( divs . length ) { divs . forEach ( children => { gsap . set ( children , {…" at bounding box center [629, 317] width 673 height 413
click at [414, 315] on div "if ( divs . length ) { divs . forEach ( children => { gsap . set ( children , {…" at bounding box center [629, 319] width 673 height 432
paste textarea
click at [924, 120] on span "​" at bounding box center [919, 122] width 17 height 17
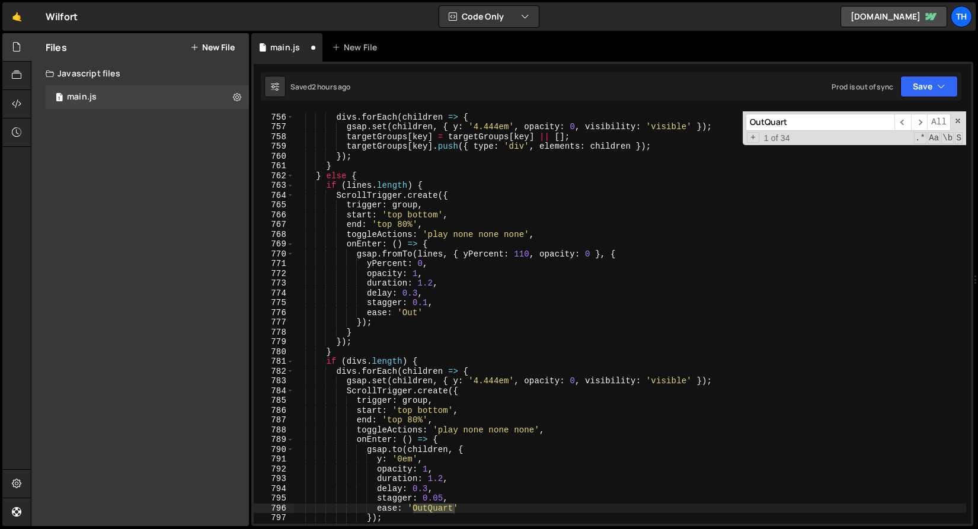
click at [435, 504] on div "if ( divs . length ) { divs . forEach ( children => { gsap . set ( children , {…" at bounding box center [629, 317] width 673 height 413
click at [435, 504] on div "if ( divs . length ) { divs . forEach ( children => { gsap . set ( children , {…" at bounding box center [629, 319] width 673 height 432
paste textarea
click at [918, 124] on span "​" at bounding box center [919, 122] width 17 height 17
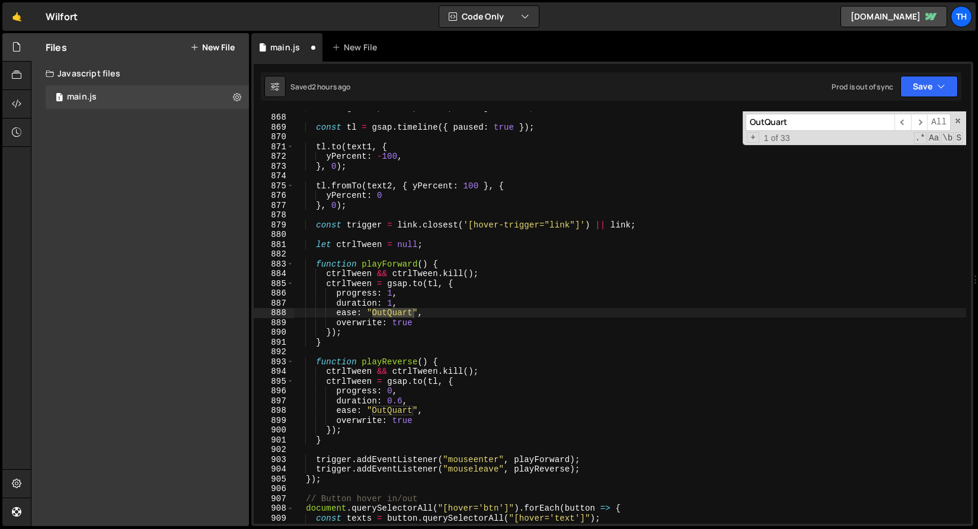
click at [381, 319] on div "const [ text1 , text2 , text3 , text4 ] = texts ; const tl = gsap . timeline ({…" at bounding box center [629, 319] width 673 height 432
click at [382, 315] on div "const [ text1 , text2 , text3 , text4 ] = texts ; const tl = gsap . timeline ({…" at bounding box center [629, 319] width 673 height 432
paste textarea
drag, startPoint x: 336, startPoint y: 314, endPoint x: 398, endPoint y: 311, distance: 62.3
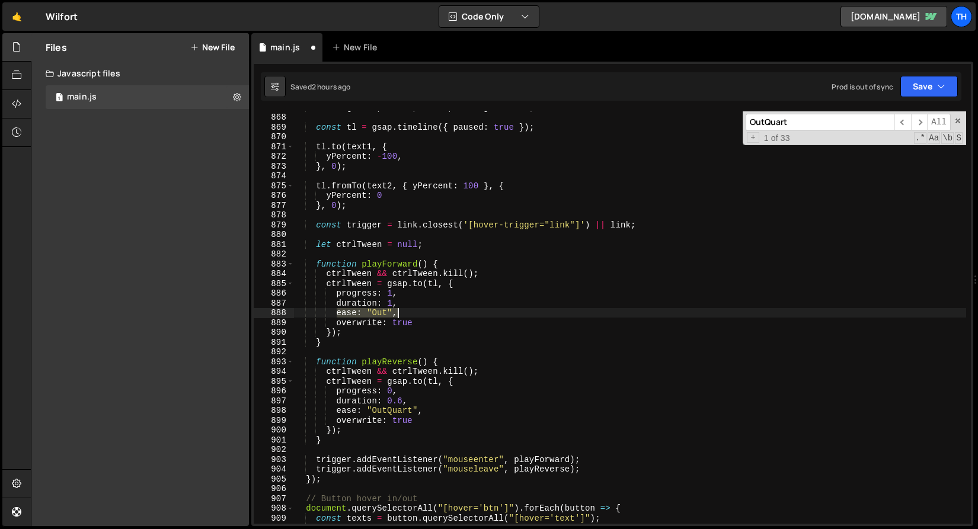
click at [398, 311] on div "const [ text1 , text2 , text3 , text4 ] = texts ; const tl = gsap . timeline ({…" at bounding box center [629, 319] width 673 height 432
click at [916, 125] on span "​" at bounding box center [919, 122] width 17 height 17
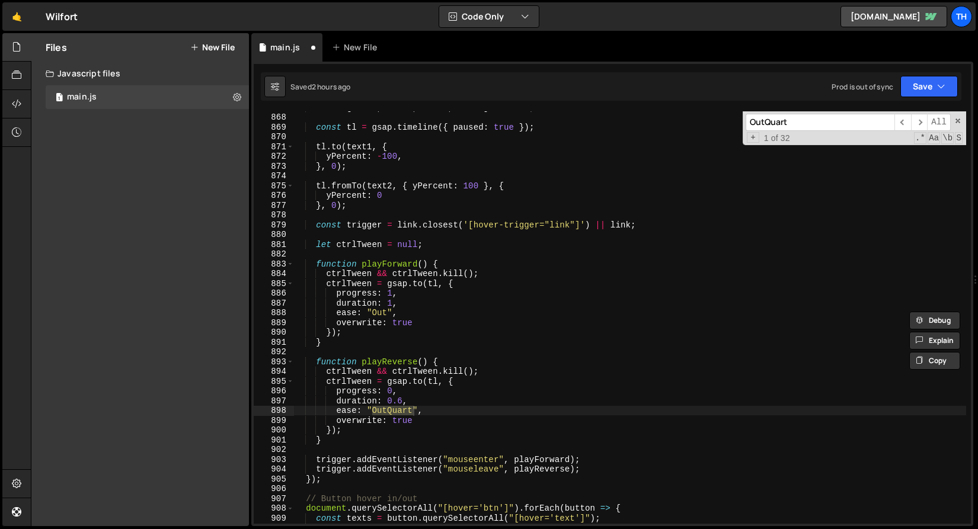
click at [379, 415] on div "const [ text1 , text2 , text3 , text4 ] = texts ; const tl = gsap . timeline ({…" at bounding box center [629, 317] width 673 height 413
click at [383, 412] on div "const [ text1 , text2 , text3 , text4 ] = texts ; const tl = gsap . timeline ({…" at bounding box center [629, 319] width 673 height 432
paste textarea
click at [916, 126] on span "​" at bounding box center [919, 122] width 17 height 17
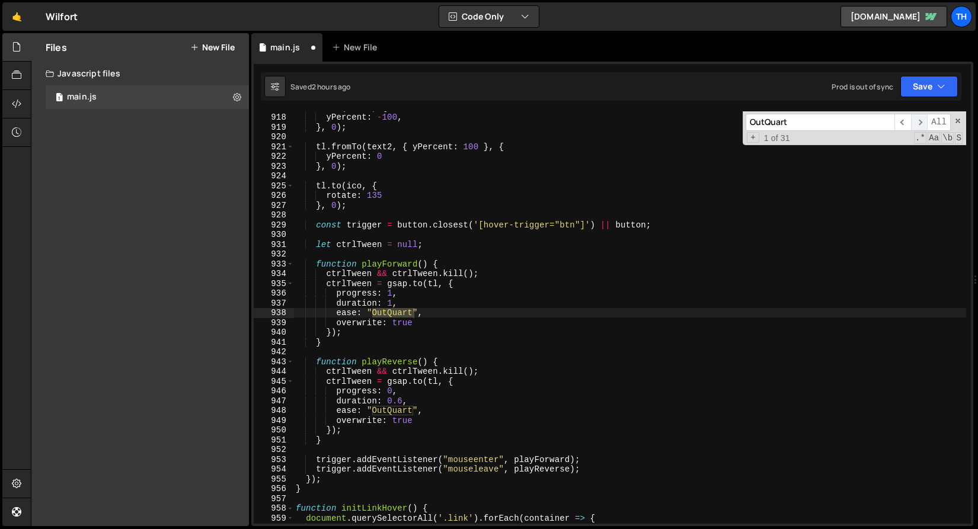
scroll to position [6650, 0]
click at [391, 315] on div "tl . to ( text1 , { yPercent : - 100 , } , 0 ) ; tl . fromTo ( text2 , { yPerce…" at bounding box center [629, 317] width 673 height 413
click at [391, 315] on div "tl . to ( text1 , { yPercent : - 100 , } , 0 ) ; tl . fromTo ( text2 , { yPerce…" at bounding box center [629, 319] width 673 height 432
paste textarea
click at [386, 413] on div "tl . to ( text1 , { yPercent : - 100 , } , 0 ) ; tl . fromTo ( text2 , { yPerce…" at bounding box center [629, 319] width 673 height 432
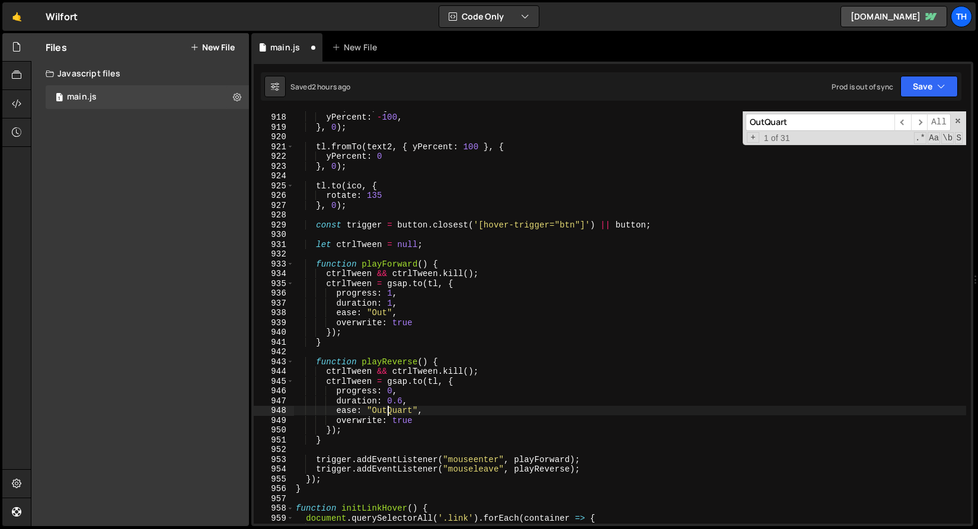
click at [386, 413] on div "tl . to ( text1 , { yPercent : - 100 , } , 0 ) ; tl . fromTo ( text2 , { yPerce…" at bounding box center [629, 319] width 673 height 432
paste textarea
click at [925, 124] on span "​" at bounding box center [919, 122] width 17 height 17
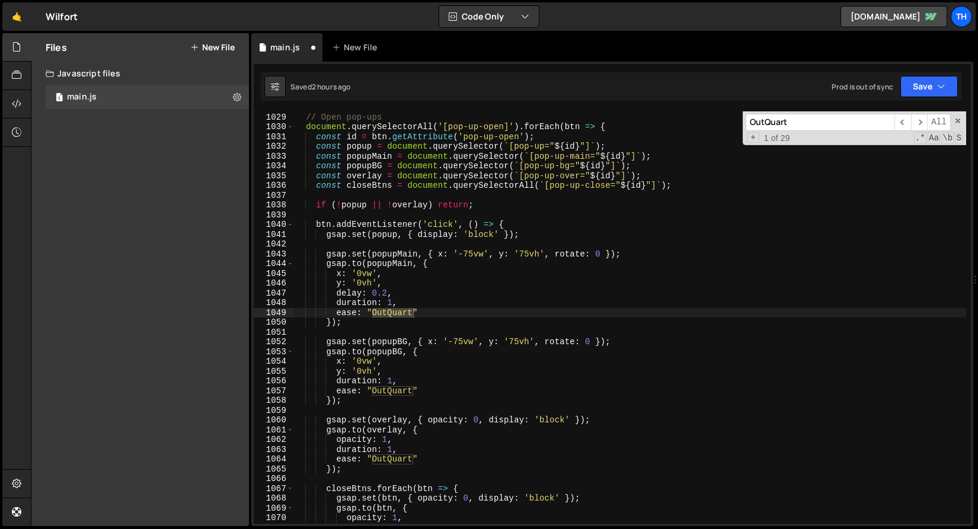
click at [407, 310] on div "function initPopups ( ) { // Open pop-ups document . querySelectorAll ( '[pop-u…" at bounding box center [629, 317] width 673 height 413
click at [407, 310] on div "function initPopups ( ) { // Open pop-ups document . querySelectorAll ( '[pop-u…" at bounding box center [629, 319] width 673 height 432
paste textarea
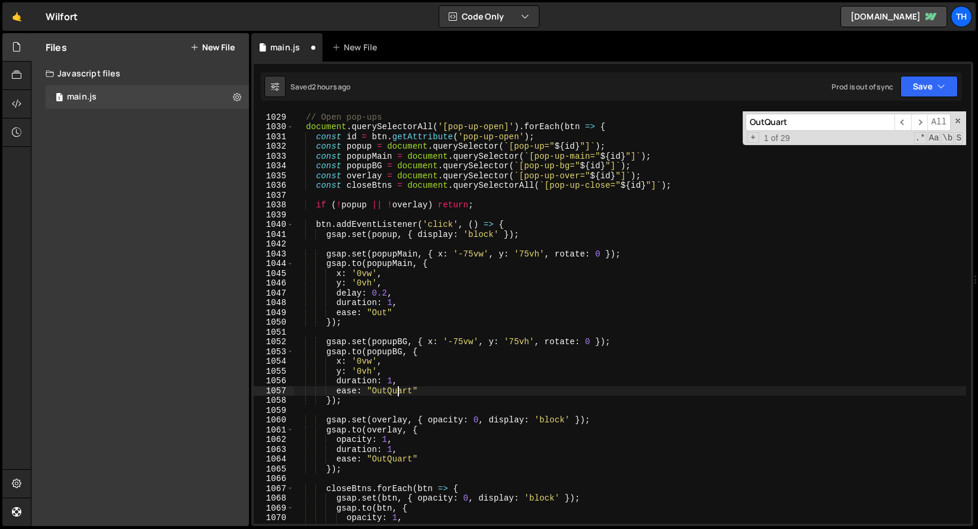
click at [400, 391] on div "function initPopups ( ) { // Open pop-ups document . querySelectorAll ( '[pop-u…" at bounding box center [629, 319] width 673 height 432
paste textarea
click at [404, 459] on div "function initPopups ( ) { // Open pop-ups document . querySelectorAll ( '[pop-u…" at bounding box center [629, 319] width 673 height 432
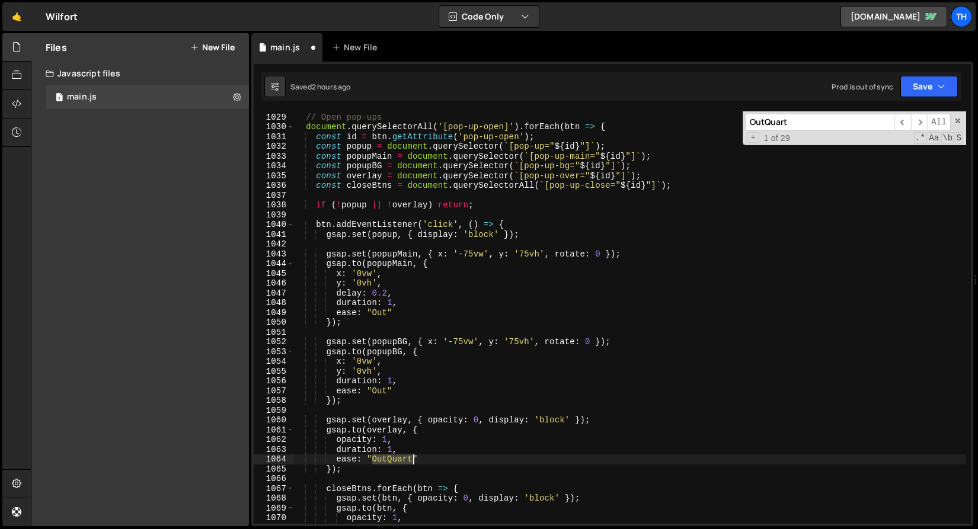
click at [404, 459] on div "function initPopups ( ) { // Open pop-ups document . querySelectorAll ( '[pop-u…" at bounding box center [629, 319] width 673 height 432
paste textarea
click at [912, 126] on span "​" at bounding box center [919, 122] width 17 height 17
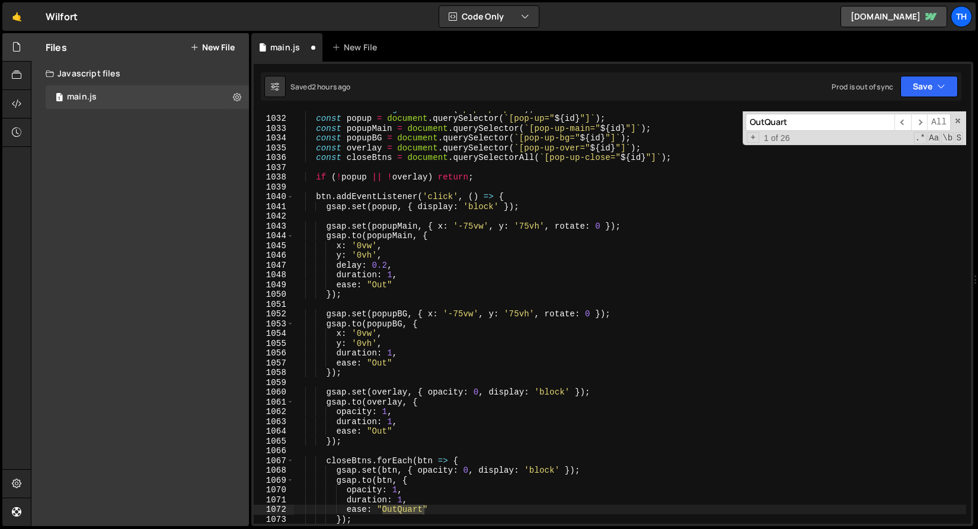
scroll to position [7830, 0]
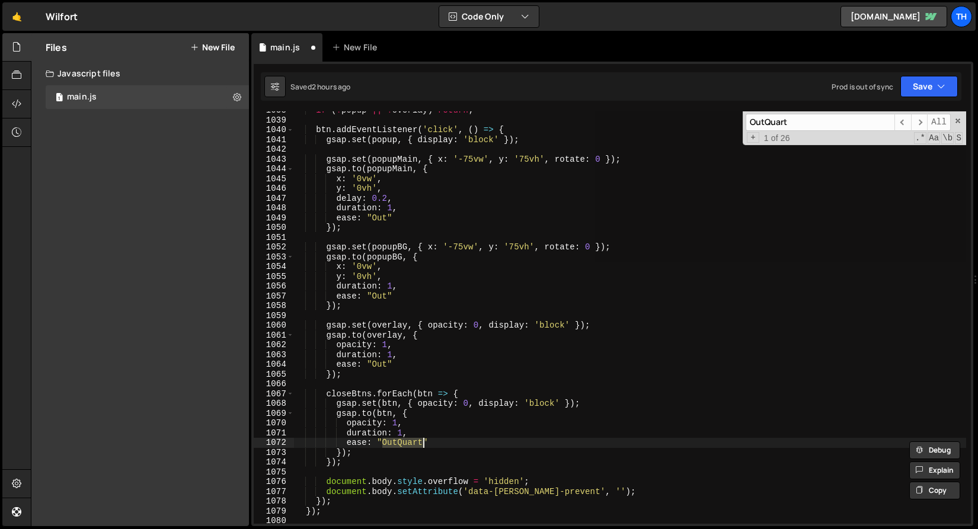
click at [413, 439] on div "if ( ! popup || ! overlay ) return ; btn . addEventListener ( 'click' , ( ) => …" at bounding box center [629, 317] width 673 height 413
click at [413, 439] on div "if ( ! popup || ! overlay ) return ; btn . addEventListener ( 'click' , ( ) => …" at bounding box center [629, 322] width 673 height 432
paste textarea
click at [922, 122] on span "​" at bounding box center [919, 122] width 17 height 17
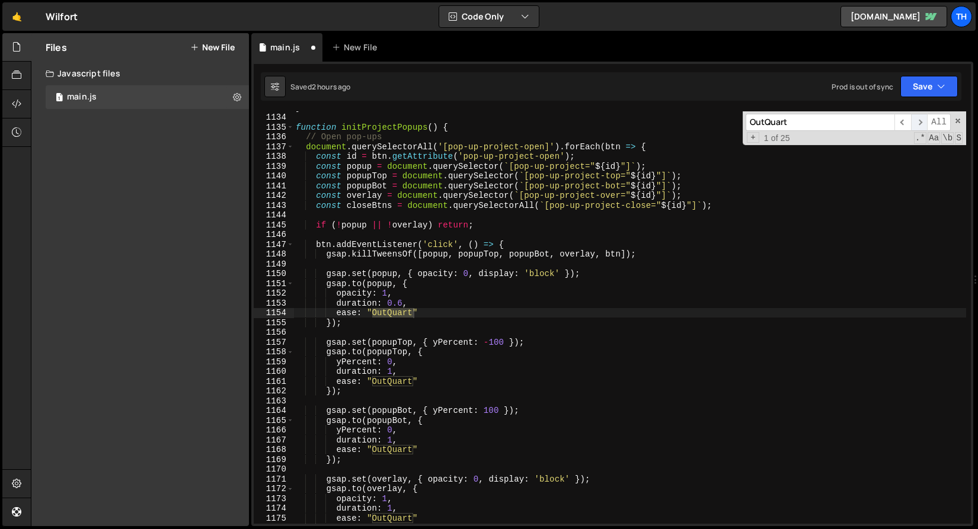
scroll to position [8762, 0]
click at [394, 311] on div "} function initProjectPopups ( ) { // Open pop-ups document . querySelectorAll …" at bounding box center [629, 317] width 673 height 413
click at [394, 311] on div "} function initProjectPopups ( ) { // Open pop-ups document . querySelectorAll …" at bounding box center [629, 319] width 673 height 432
paste textarea
click at [383, 385] on div "} function initProjectPopups ( ) { // Open pop-ups document . querySelectorAll …" at bounding box center [629, 319] width 673 height 432
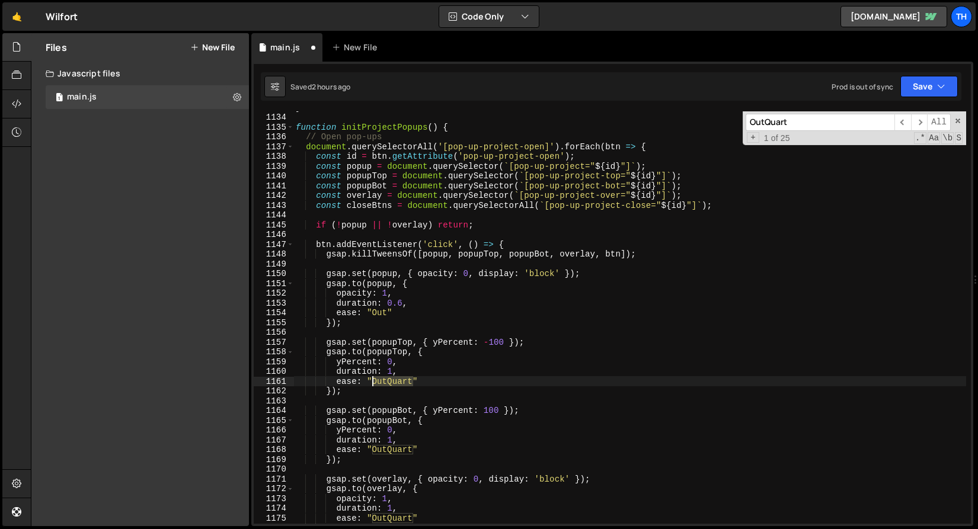
click at [383, 385] on div "} function initProjectPopups ( ) { // Open pop-ups document . querySelectorAll …" at bounding box center [629, 319] width 673 height 432
paste textarea
click at [392, 445] on div "} function initProjectPopups ( ) { // Open pop-ups document . querySelectorAll …" at bounding box center [629, 319] width 673 height 432
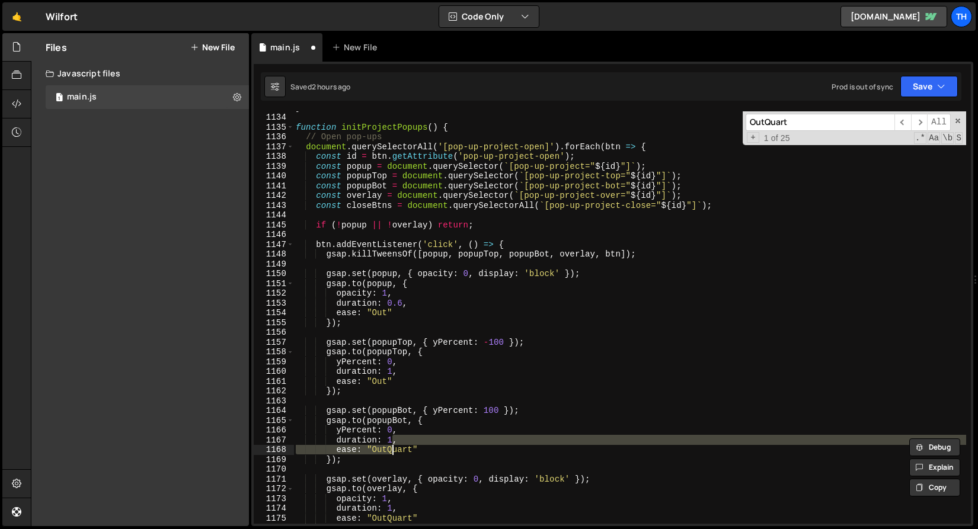
click at [392, 445] on div "} function initProjectPopups ( ) { // Open pop-ups document . querySelectorAll …" at bounding box center [629, 319] width 673 height 432
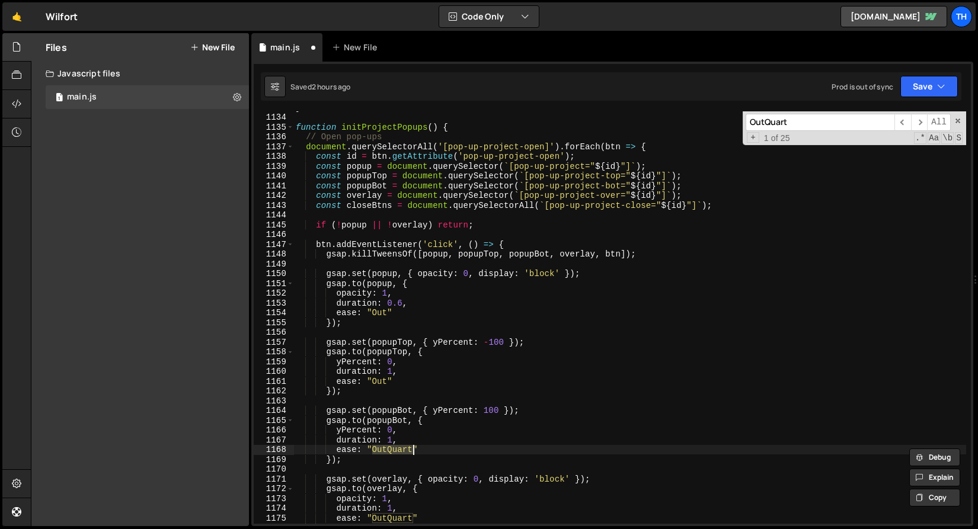
paste textarea
click at [384, 517] on div "} function initProjectPopups ( ) { // Open pop-ups document . querySelectorAll …" at bounding box center [629, 319] width 673 height 432
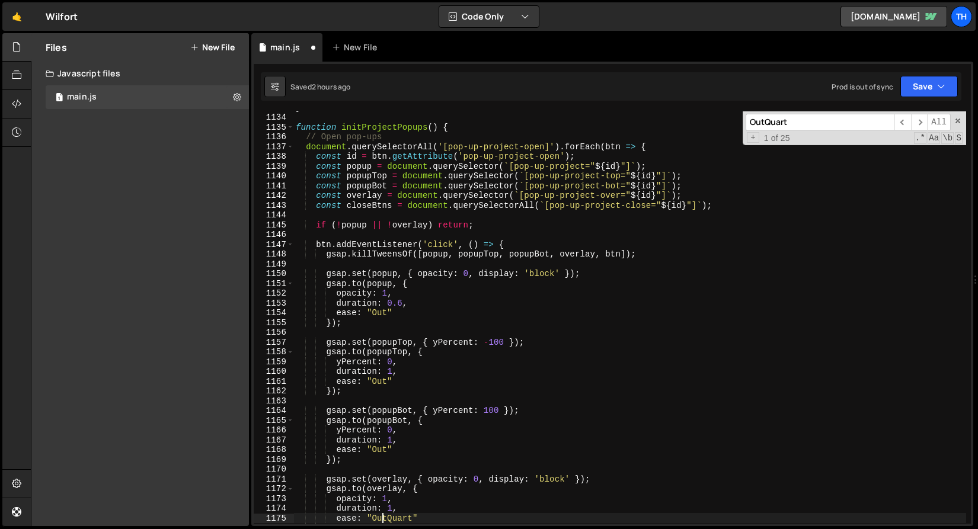
click at [384, 517] on div "} function initProjectPopups ( ) { // Open pop-ups document . querySelectorAll …" at bounding box center [629, 319] width 673 height 432
paste textarea "Out"
click at [391, 527] on div "Hold on a sec... Are you certain you wish to leave this page? Any changes you'v…" at bounding box center [489, 264] width 978 height 529
click at [394, 515] on div "} function initProjectPopups ( ) { // Open pop-ups document . querySelectorAll …" at bounding box center [629, 319] width 673 height 432
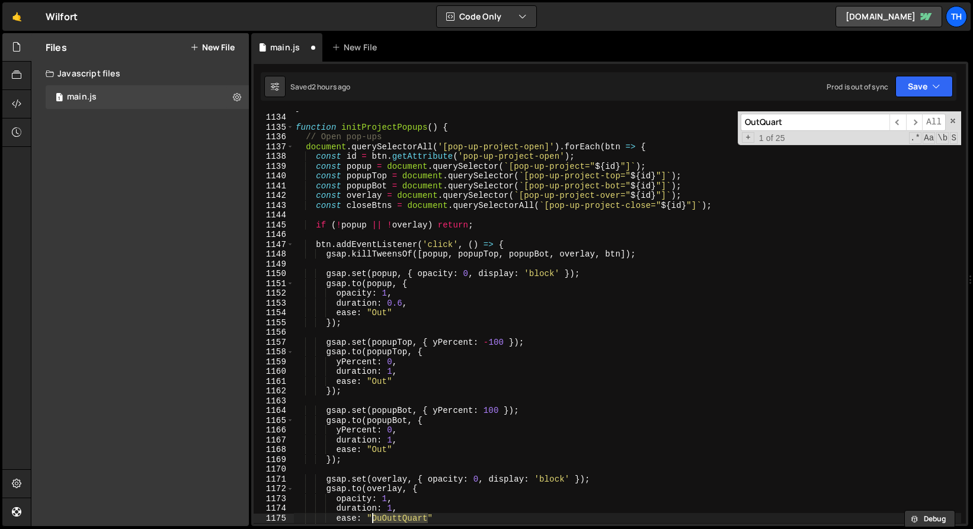
paste textarea
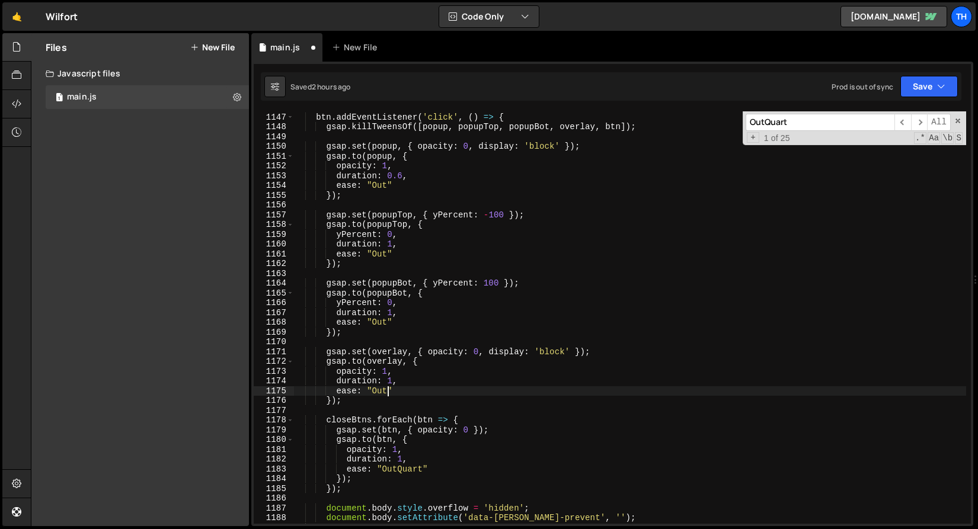
scroll to position [8926, 0]
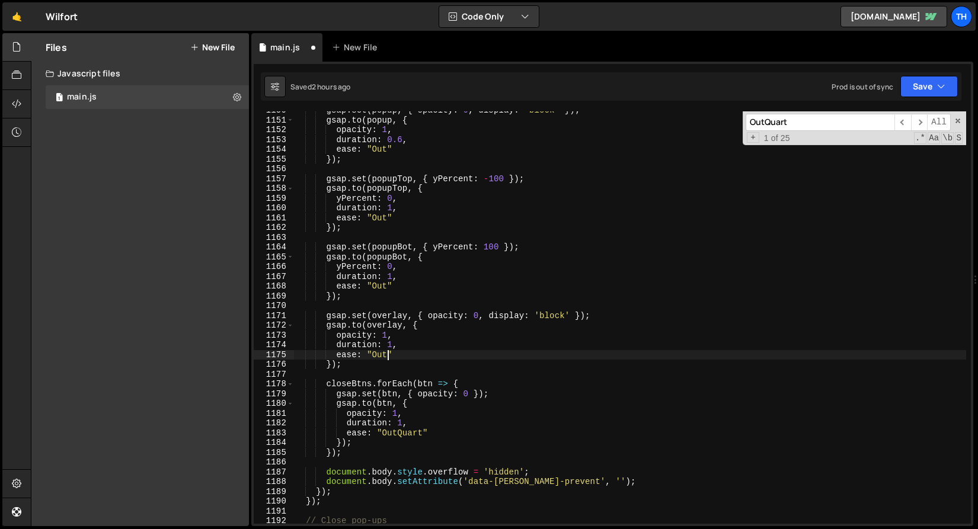
click at [406, 430] on div "gsap . set ( popup , { opacity : 0 , display : 'block' }) ; gsap . to ( popup ,…" at bounding box center [629, 322] width 673 height 432
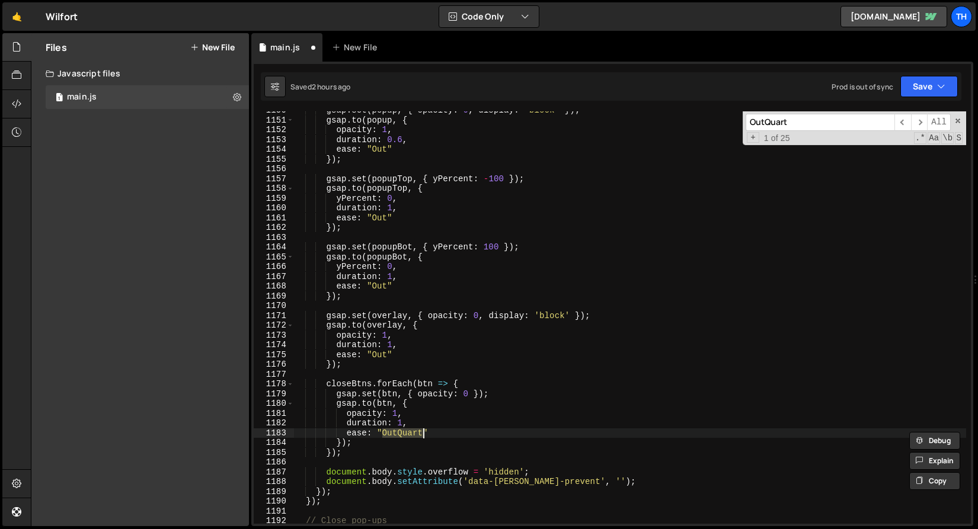
paste textarea
click at [922, 124] on span "​" at bounding box center [919, 122] width 17 height 17
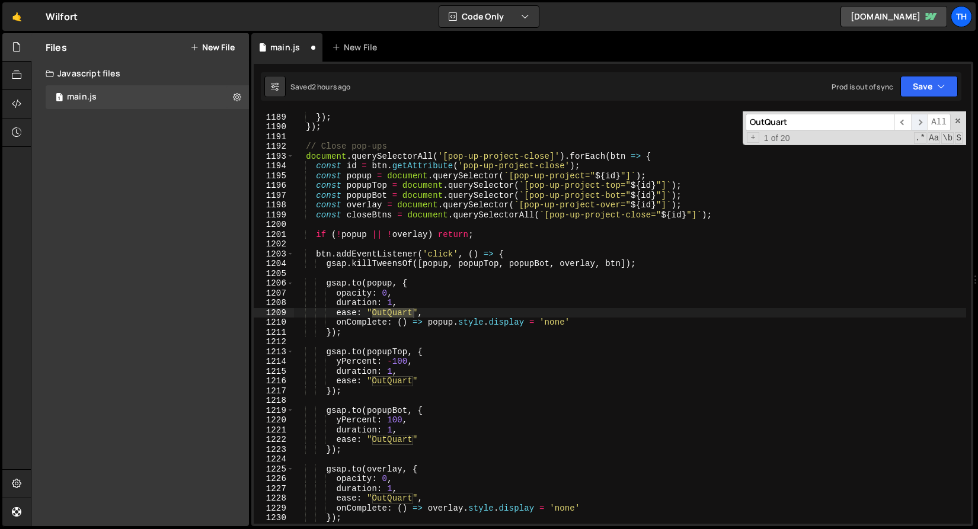
scroll to position [9300, 0]
click at [373, 309] on div "document . body . setAttribute ( 'data-[PERSON_NAME]-prevent' , '' ) ; }) ; }) …" at bounding box center [629, 317] width 673 height 413
click at [373, 309] on div "document . body . setAttribute ( 'data-[PERSON_NAME]-prevent' , '' ) ; }) ; }) …" at bounding box center [629, 319] width 673 height 432
paste textarea
click at [393, 383] on div "document . body . setAttribute ( 'data-[PERSON_NAME]-prevent' , '' ) ; }) ; }) …" at bounding box center [629, 319] width 673 height 432
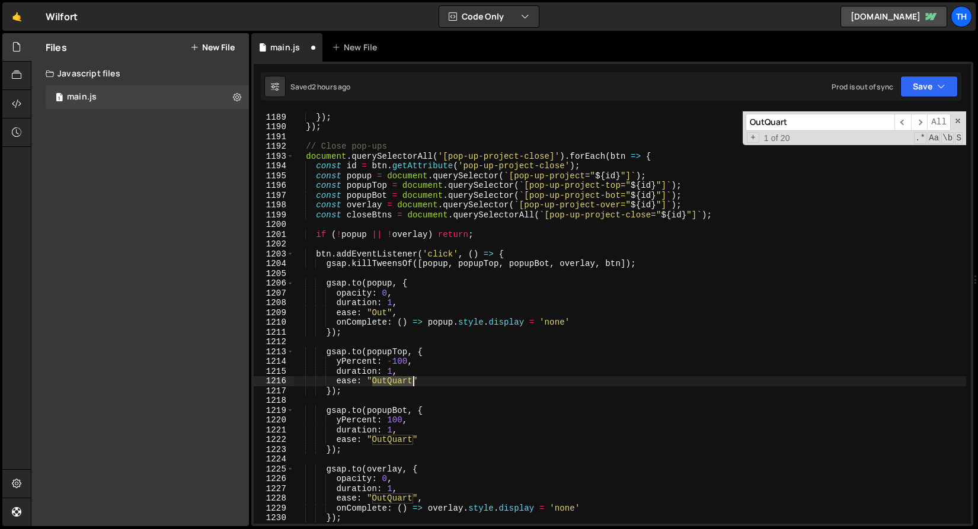
click at [393, 383] on div "document . body . setAttribute ( 'data-[PERSON_NAME]-prevent' , '' ) ; }) ; }) …" at bounding box center [629, 319] width 673 height 432
paste textarea
click at [387, 440] on div "document . body . setAttribute ( 'data-[PERSON_NAME]-prevent' , '' ) ; }) ; }) …" at bounding box center [629, 319] width 673 height 432
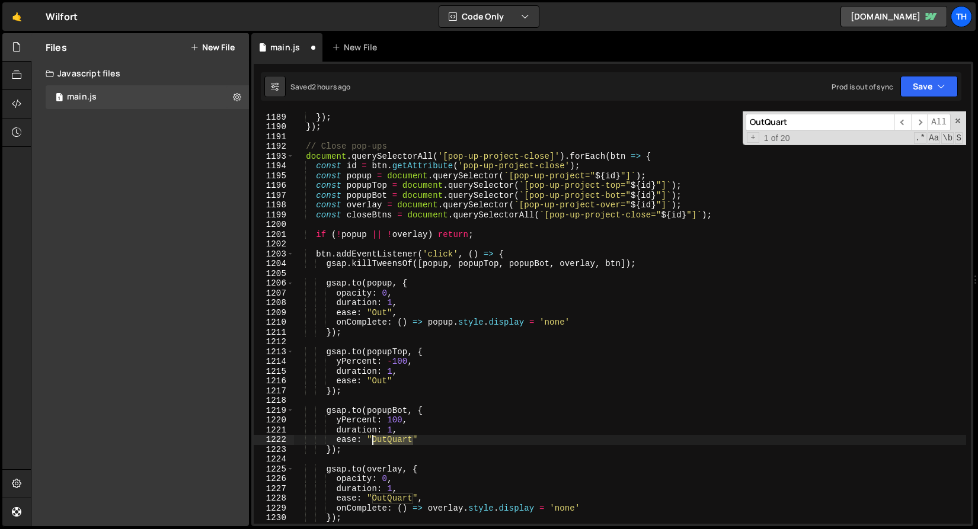
click at [387, 440] on div "document . body . setAttribute ( 'data-[PERSON_NAME]-prevent' , '' ) ; }) ; }) …" at bounding box center [629, 319] width 673 height 432
paste textarea
click at [391, 503] on div "document . body . setAttribute ( 'data-[PERSON_NAME]-prevent' , '' ) ; }) ; }) …" at bounding box center [629, 319] width 673 height 432
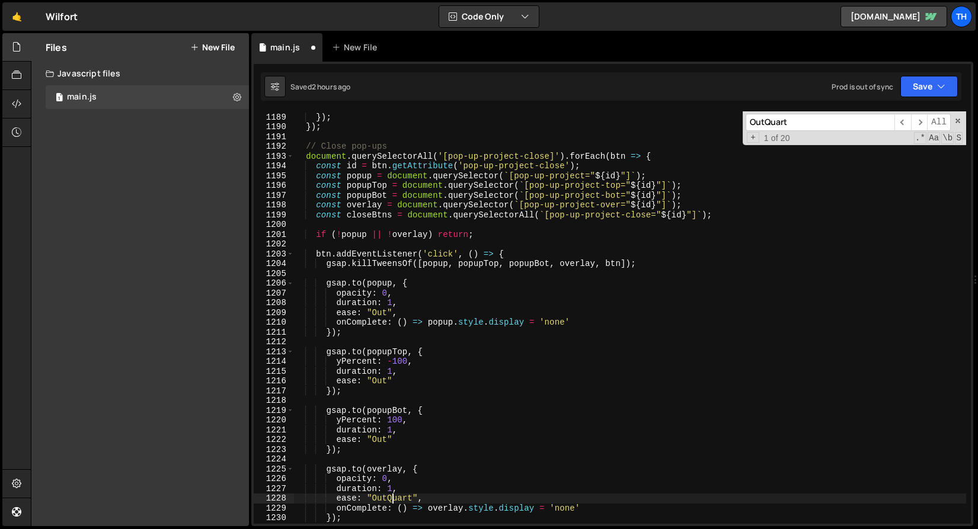
click at [391, 503] on div "document . body . setAttribute ( 'data-[PERSON_NAME]-prevent' , '' ) ; }) ; }) …" at bounding box center [629, 319] width 673 height 432
paste textarea
click at [915, 118] on span "​" at bounding box center [919, 122] width 17 height 17
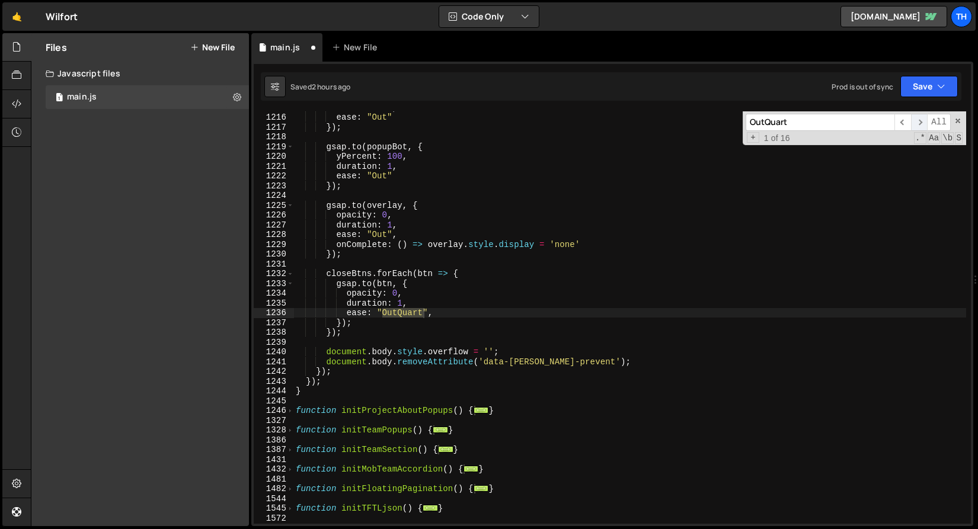
scroll to position [9564, 0]
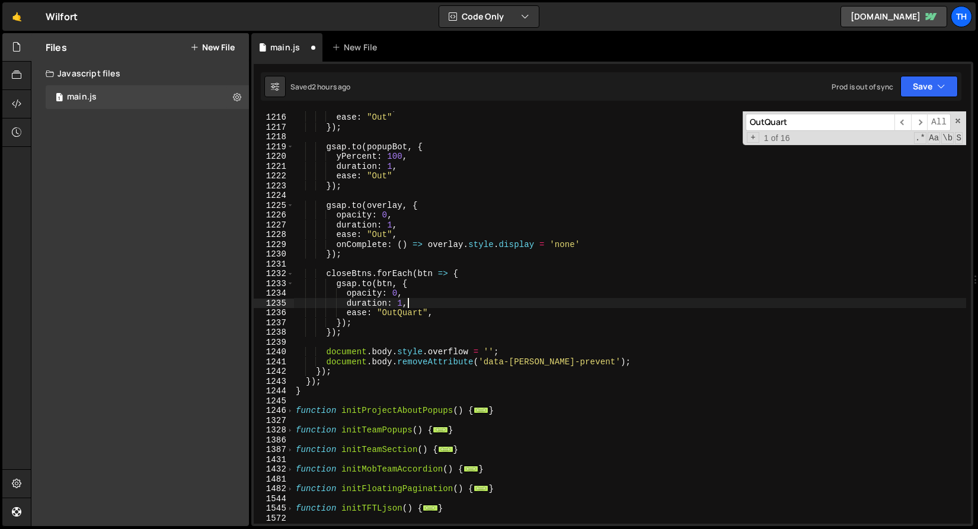
click at [412, 305] on div "duration : 1 , ease : "Out" }) ; gsap . to ( popupBot , { yPercent : 100 , dura…" at bounding box center [629, 319] width 673 height 432
click at [408, 310] on div "duration : 1 , ease : "Out" }) ; gsap . to ( popupBot , { yPercent : 100 , dura…" at bounding box center [629, 319] width 673 height 432
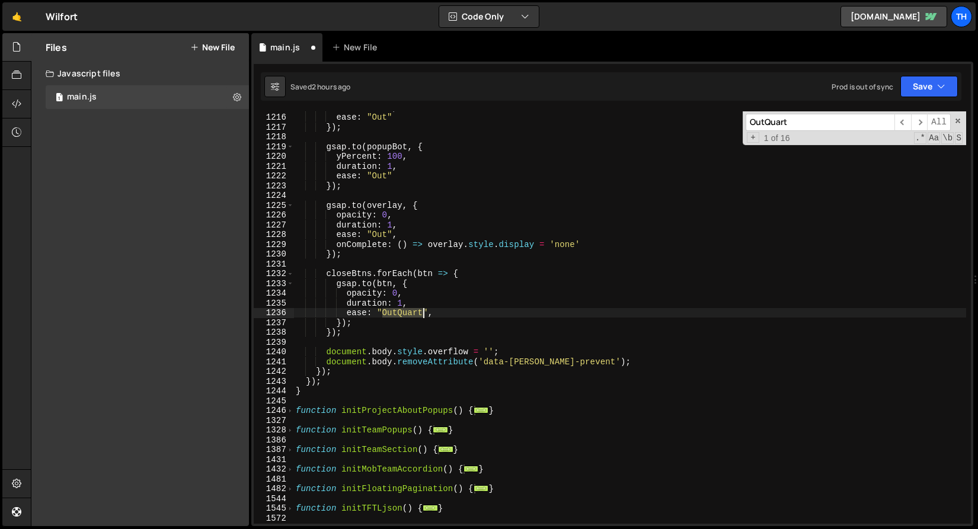
click at [408, 310] on div "duration : 1 , ease : "Out" }) ; gsap . to ( popupBot , { yPercent : 100 , dura…" at bounding box center [629, 319] width 673 height 432
paste textarea
click at [921, 122] on span "​" at bounding box center [919, 122] width 17 height 17
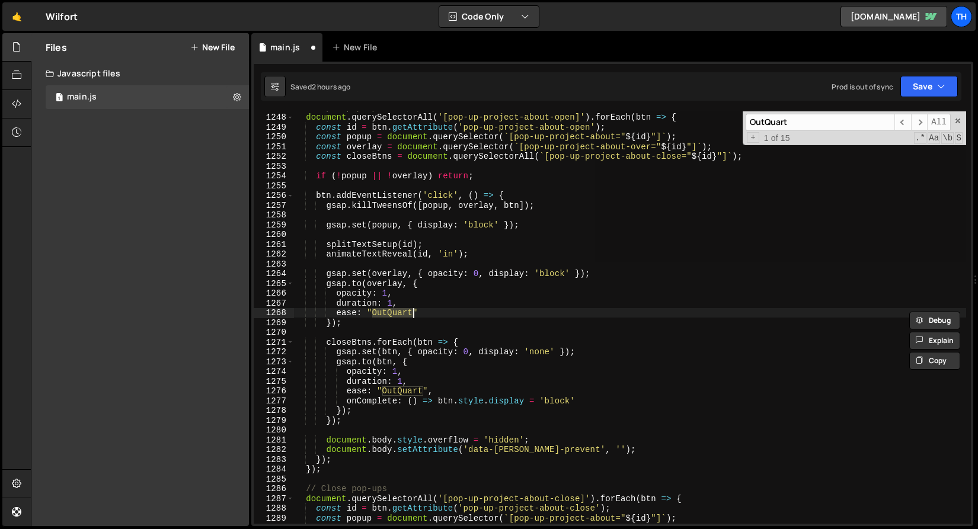
click at [400, 313] on div "// Open pop-ups document . querySelectorAll ( '[pop-up-project-about-open]' ) .…" at bounding box center [629, 317] width 673 height 413
click at [400, 313] on div "// Open pop-ups document . querySelectorAll ( '[pop-up-project-about-open]' ) .…" at bounding box center [629, 319] width 673 height 432
paste textarea
click at [927, 123] on span "All" at bounding box center [939, 122] width 24 height 17
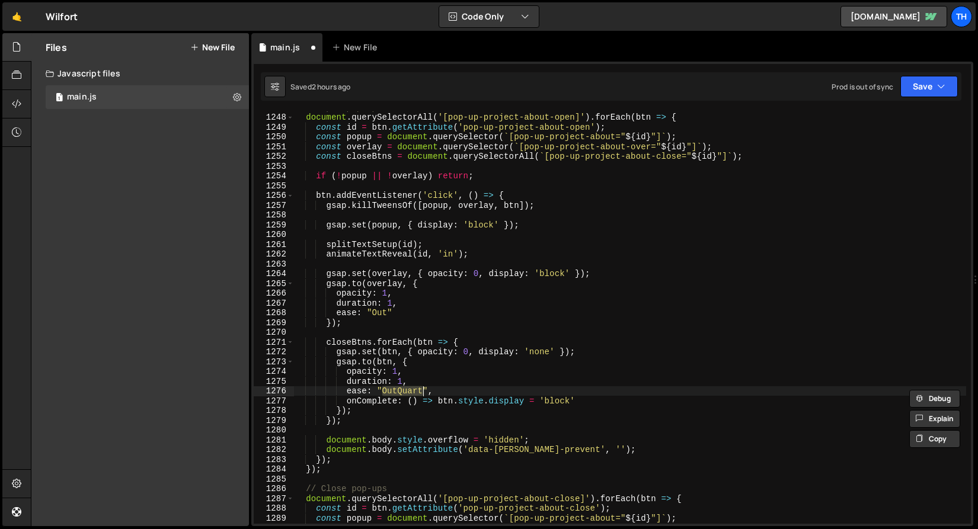
click at [400, 394] on div "// Open pop-ups document . querySelectorAll ( '[pop-up-project-about-open]' ) .…" at bounding box center [629, 317] width 673 height 413
click at [400, 394] on div "// Open pop-ups document . querySelectorAll ( '[pop-up-project-about-open]' ) .…" at bounding box center [629, 319] width 673 height 432
paste textarea
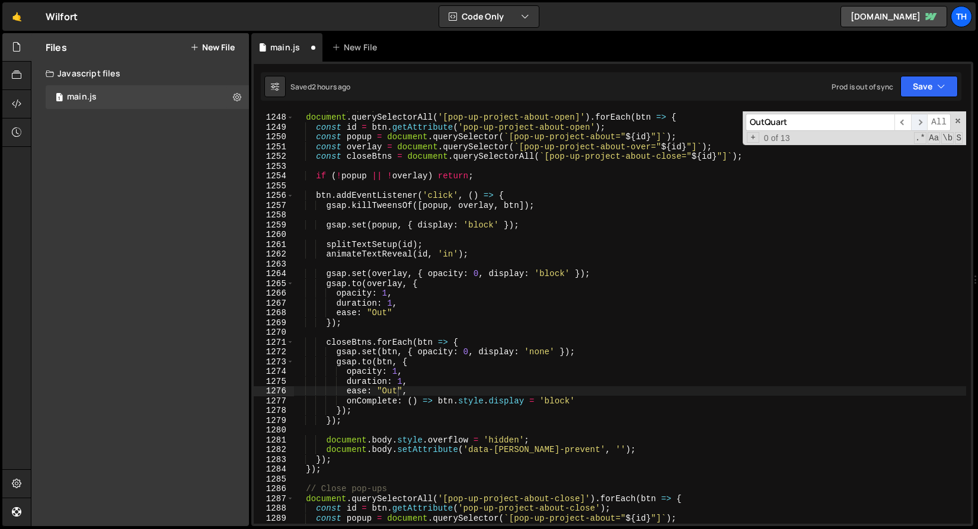
click at [918, 118] on span "​" at bounding box center [919, 122] width 17 height 17
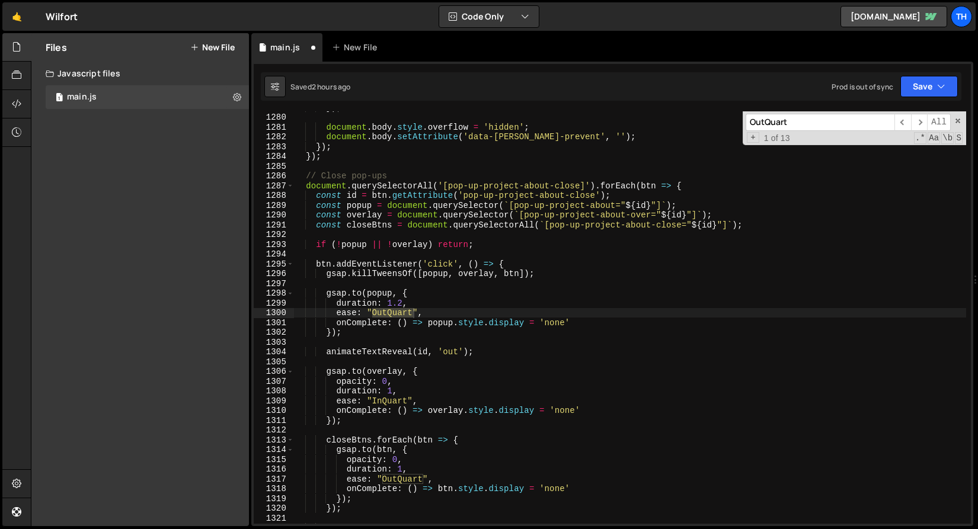
click at [389, 314] on div "}) ; document . body . style . overflow = 'hidden' ; document . body . setAttri…" at bounding box center [629, 317] width 673 height 413
click at [389, 314] on div "}) ; document . body . style . overflow = 'hidden' ; document . body . setAttri…" at bounding box center [629, 319] width 673 height 432
paste textarea
click at [391, 402] on div "}) ; document . body . style . overflow = 'hidden' ; document . body . setAttri…" at bounding box center [629, 319] width 673 height 432
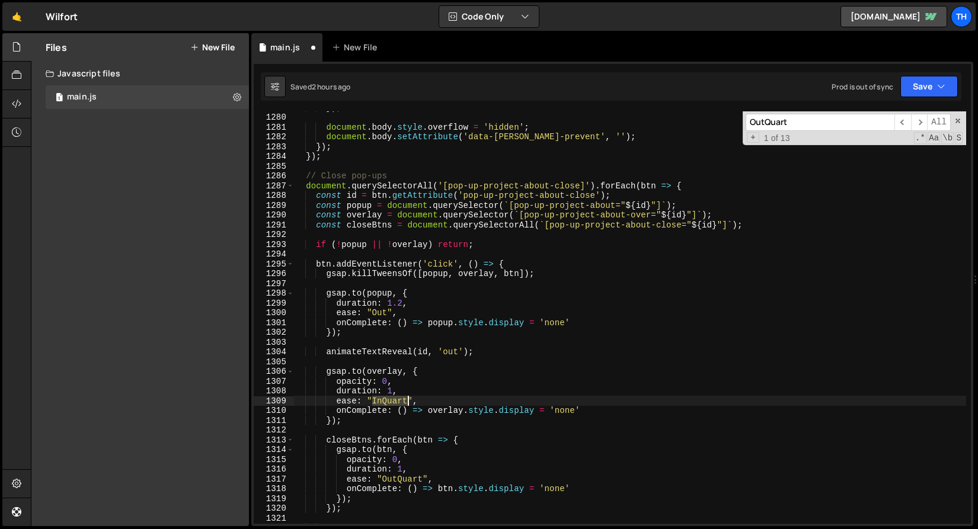
click at [391, 402] on div "}) ; document . body . style . overflow = 'hidden' ; document . body . setAttri…" at bounding box center [629, 319] width 673 height 432
paste textarea "Ou"
click at [395, 472] on div "}) ; document . body . style . overflow = 'hidden' ; document . body . setAttri…" at bounding box center [629, 319] width 673 height 432
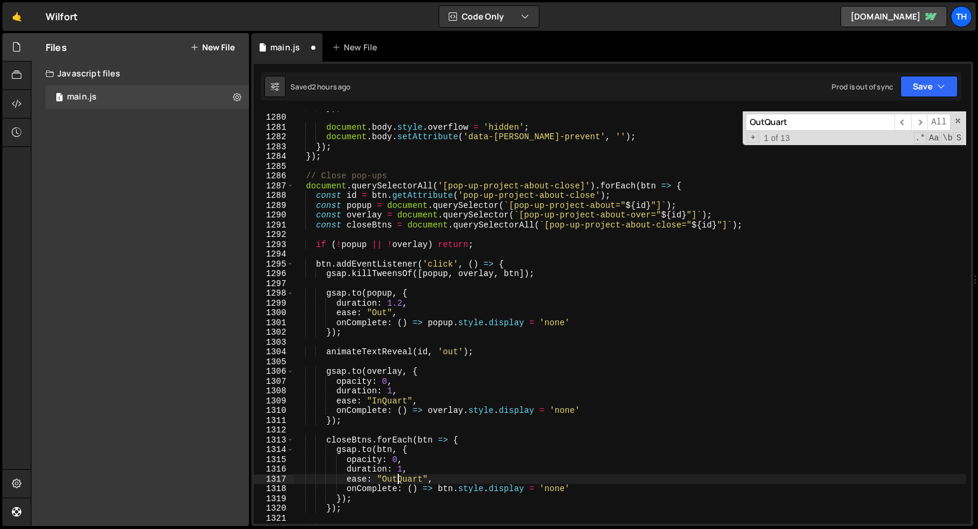
click at [395, 475] on div "}) ; document . body . style . overflow = 'hidden' ; document . body . setAttri…" at bounding box center [629, 319] width 673 height 432
paste textarea
click at [928, 124] on span "All" at bounding box center [939, 122] width 24 height 17
click at [913, 124] on span "​" at bounding box center [919, 122] width 17 height 17
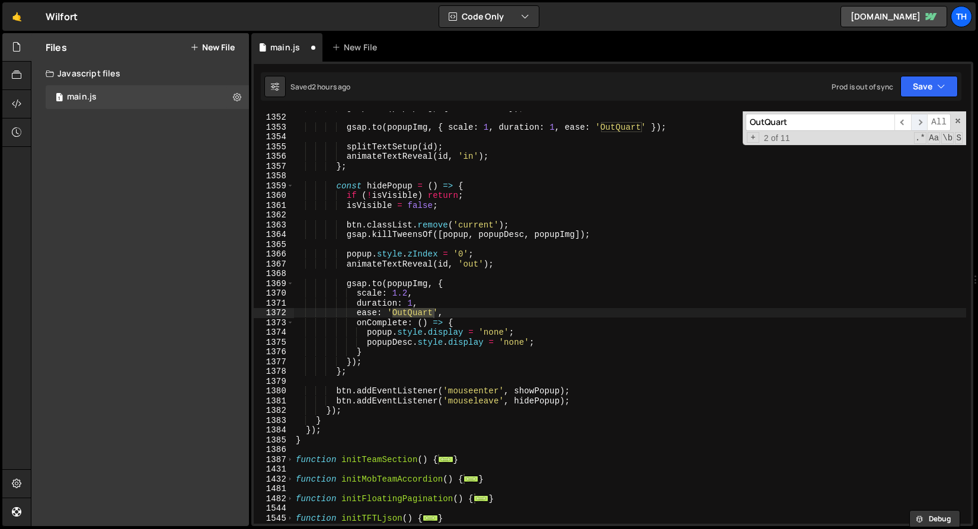
scroll to position [10894, 0]
click at [414, 312] on div "gsap . set ( popupImg , { scale : 1.2 }) ; gsap . to ( popupImg , { scale : 1 ,…" at bounding box center [629, 317] width 673 height 413
click at [414, 312] on div "gsap . set ( popupImg , { scale : 1.2 }) ; gsap . to ( popupImg , { scale : 1 ,…" at bounding box center [629, 319] width 673 height 432
paste textarea
click at [922, 119] on span "​" at bounding box center [919, 122] width 17 height 17
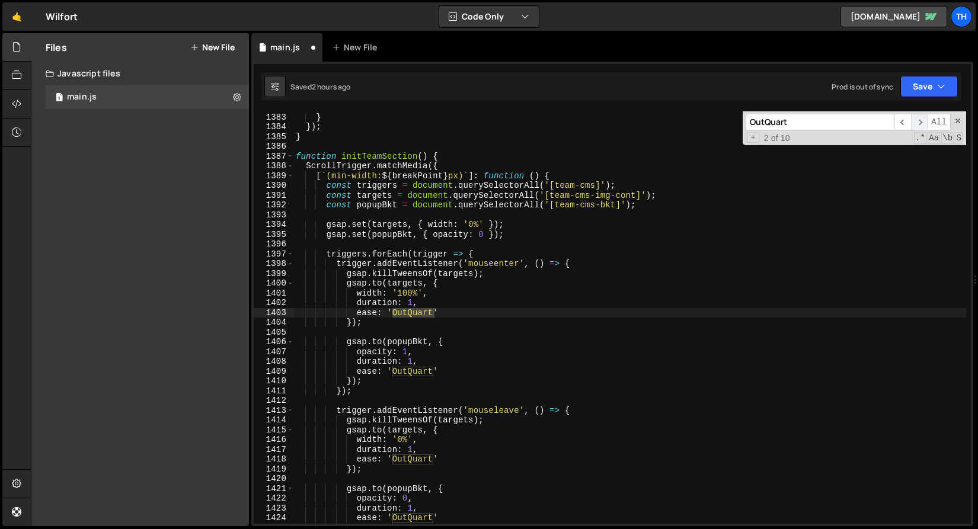
scroll to position [11198, 0]
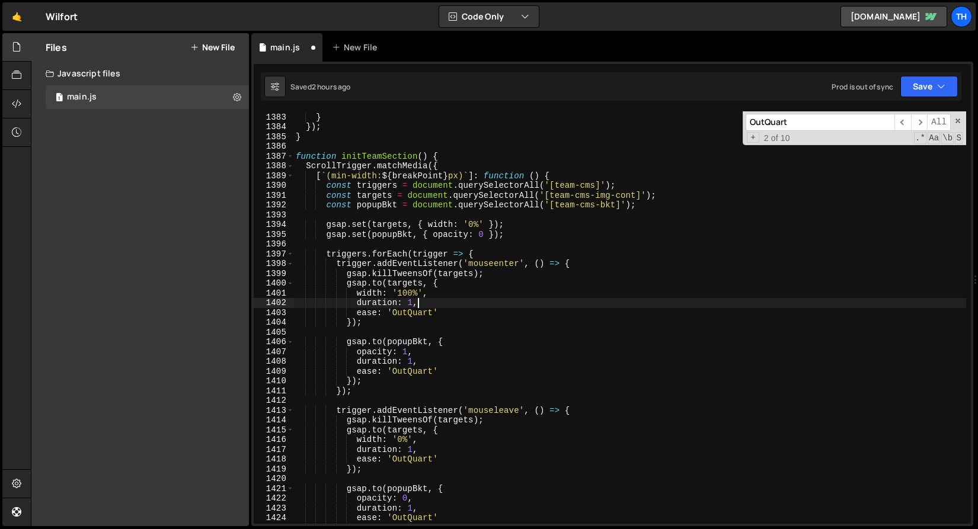
click at [431, 303] on div "}) ; } }) ; } function initTeamSection ( ) { ScrollTrigger . matchMedia ({ [ ` …" at bounding box center [629, 319] width 673 height 432
click at [423, 310] on div "}) ; } }) ; } function initTeamSection ( ) { ScrollTrigger . matchMedia ({ [ ` …" at bounding box center [629, 319] width 673 height 432
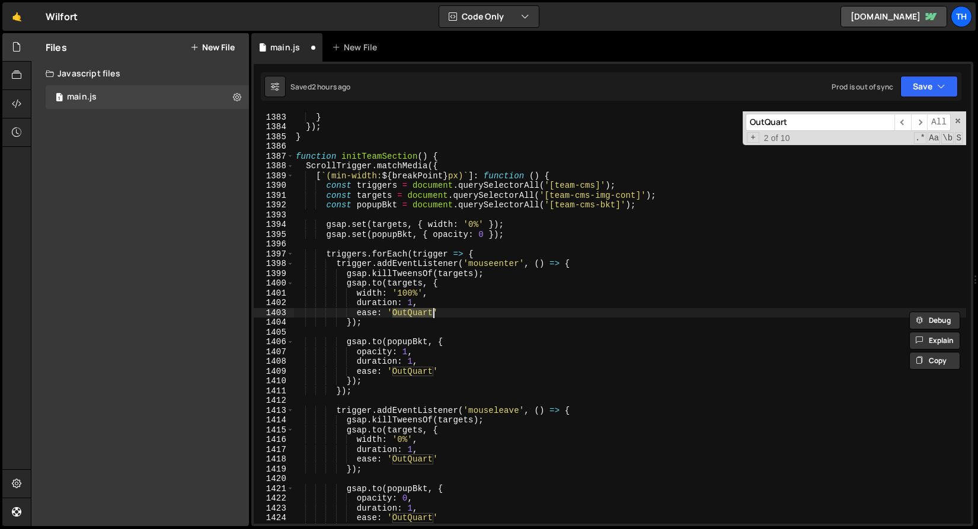
paste textarea
click at [421, 373] on div "}) ; } }) ; } function initTeamSection ( ) { ScrollTrigger . matchMedia ({ [ ` …" at bounding box center [629, 319] width 673 height 432
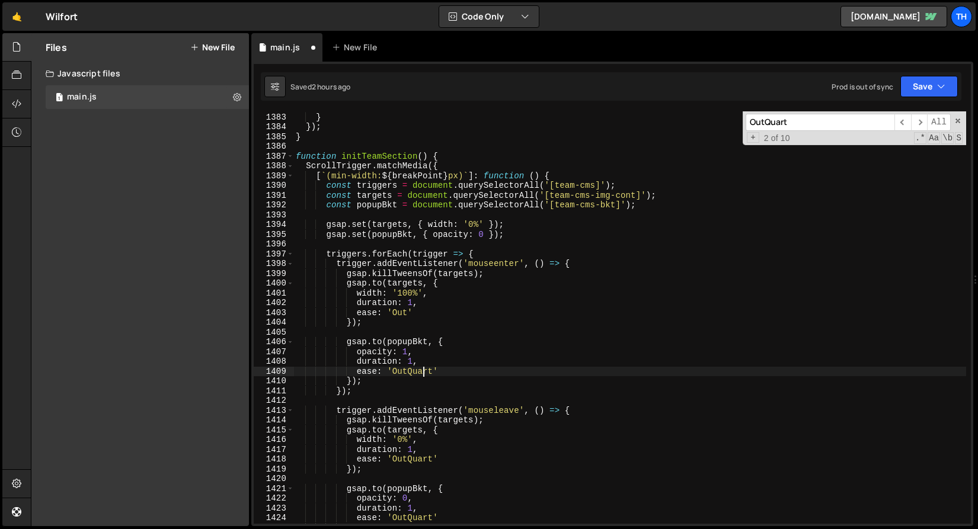
click at [421, 373] on div "}) ; } }) ; } function initTeamSection ( ) { ScrollTrigger . matchMedia ({ [ ` …" at bounding box center [629, 319] width 673 height 432
paste textarea
click at [426, 458] on div "}) ; } }) ; } function initTeamSection ( ) { ScrollTrigger . matchMedia ({ [ ` …" at bounding box center [629, 319] width 673 height 432
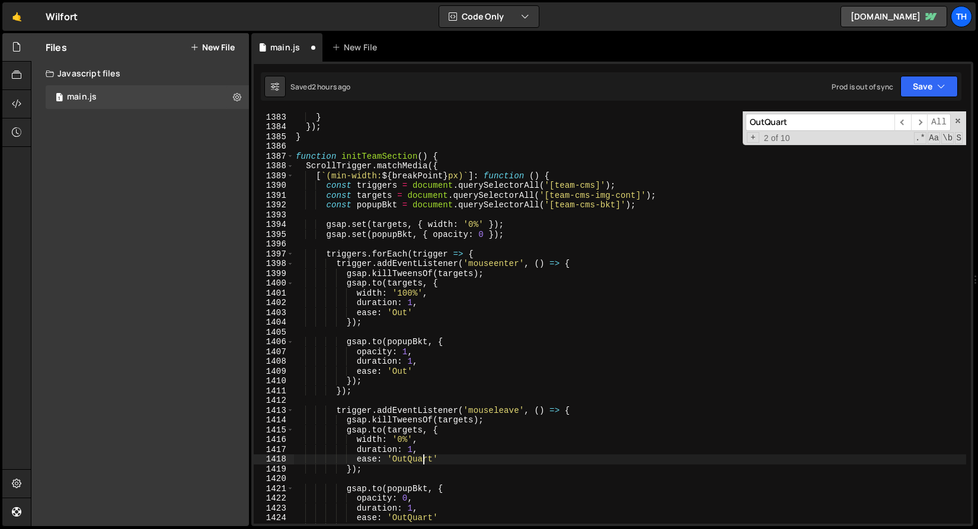
click at [426, 458] on div "}) ; } }) ; } function initTeamSection ( ) { ScrollTrigger . matchMedia ({ [ ` …" at bounding box center [629, 319] width 673 height 432
paste textarea
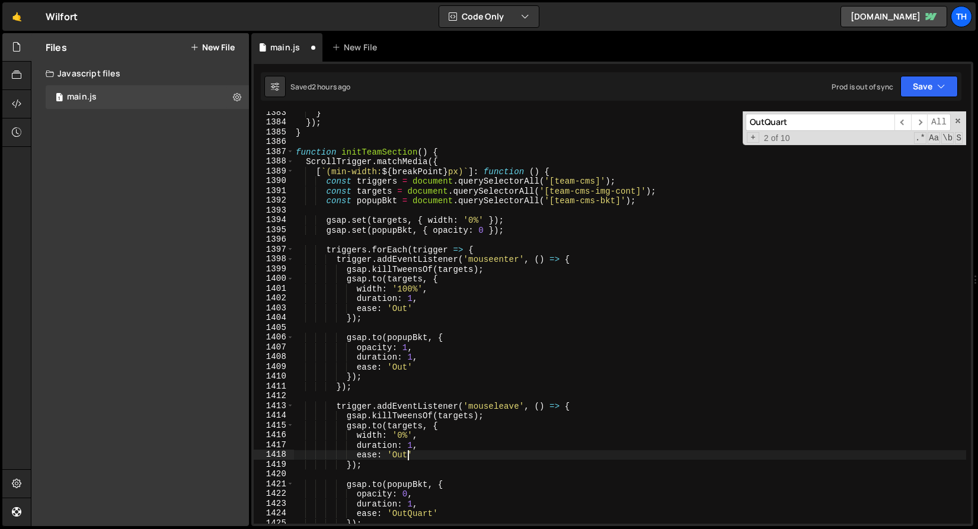
scroll to position [11238, 0]
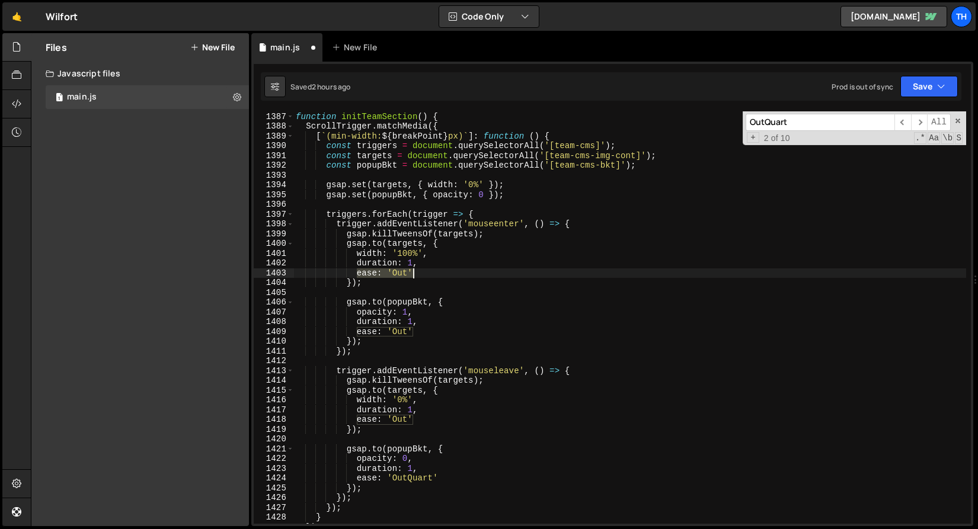
drag, startPoint x: 360, startPoint y: 274, endPoint x: 424, endPoint y: 270, distance: 64.7
click at [424, 270] on div "function initTeamSection ( ) { ScrollTrigger . matchMedia ({ [ ` (min-width: ${…" at bounding box center [629, 318] width 673 height 432
click at [397, 276] on div "function initTeamSection ( ) { ScrollTrigger . matchMedia ({ [ ` (min-width: ${…" at bounding box center [629, 317] width 673 height 413
click at [397, 276] on div "function initTeamSection ( ) { ScrollTrigger . matchMedia ({ [ ` (min-width: ${…" at bounding box center [629, 318] width 673 height 432
click at [421, 481] on div "function initTeamSection ( ) { ScrollTrigger . matchMedia ({ [ ` (min-width: ${…" at bounding box center [629, 318] width 673 height 432
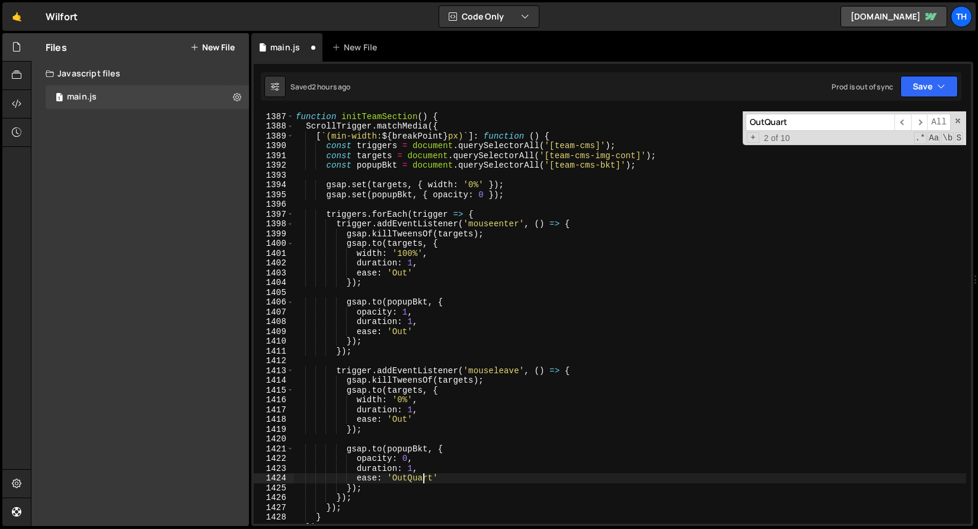
click at [421, 481] on div "function initTeamSection ( ) { ScrollTrigger . matchMedia ({ [ ` (min-width: ${…" at bounding box center [629, 318] width 673 height 432
paste textarea
click at [916, 129] on span "​" at bounding box center [919, 122] width 17 height 17
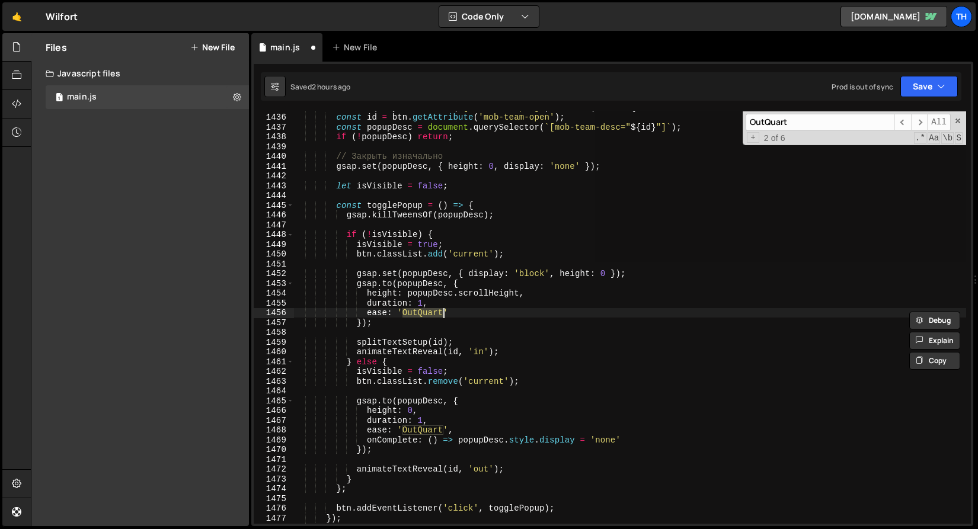
click at [433, 312] on div "document . querySelectorAll ( '[mob-team-open]' ) . forEach ( btn => { const id…" at bounding box center [629, 317] width 673 height 413
click at [433, 312] on div "document . querySelectorAll ( '[mob-team-open]' ) . forEach ( btn => { const id…" at bounding box center [629, 319] width 673 height 432
paste textarea
click at [429, 427] on div "document . querySelectorAll ( '[mob-team-open]' ) . forEach ( btn => { const id…" at bounding box center [629, 319] width 673 height 432
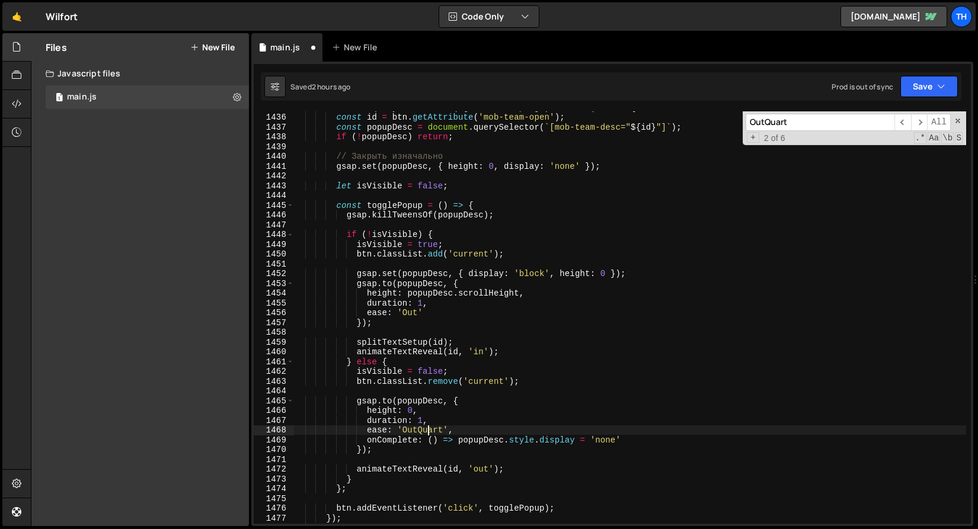
click at [429, 427] on div "document . querySelectorAll ( '[mob-team-open]' ) . forEach ( btn => { const id…" at bounding box center [629, 319] width 673 height 432
paste textarea
click at [925, 125] on span "​" at bounding box center [919, 122] width 17 height 17
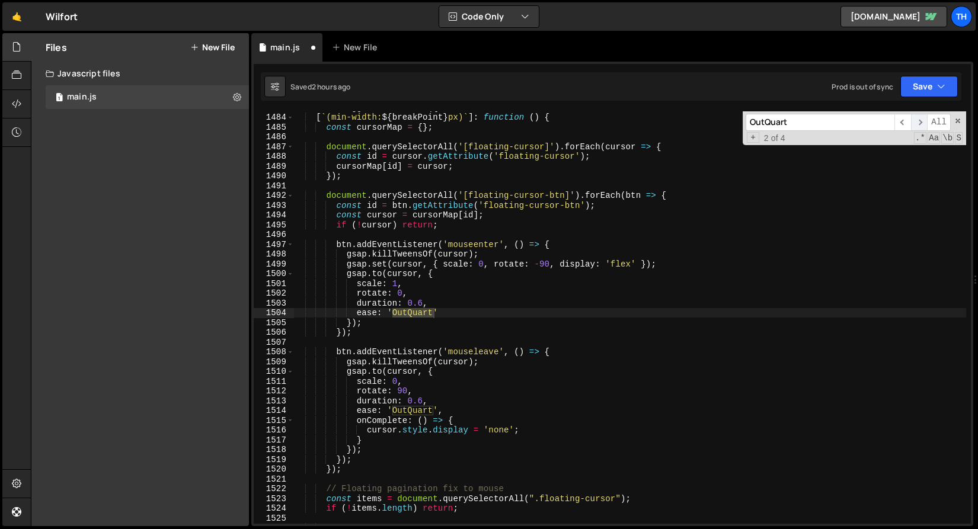
scroll to position [12185, 0]
click at [426, 313] on div "ScrollTrigger . matchMedia ({ [ ` (min-width: ${ breakPoint } px) ` ] : functio…" at bounding box center [629, 317] width 673 height 413
click at [426, 313] on div "ScrollTrigger . matchMedia ({ [ ` (min-width: ${ breakPoint } px) ` ] : functio…" at bounding box center [629, 319] width 673 height 432
paste textarea
click at [414, 410] on div "ScrollTrigger . matchMedia ({ [ ` (min-width: ${ breakPoint } px) ` ] : functio…" at bounding box center [629, 319] width 673 height 432
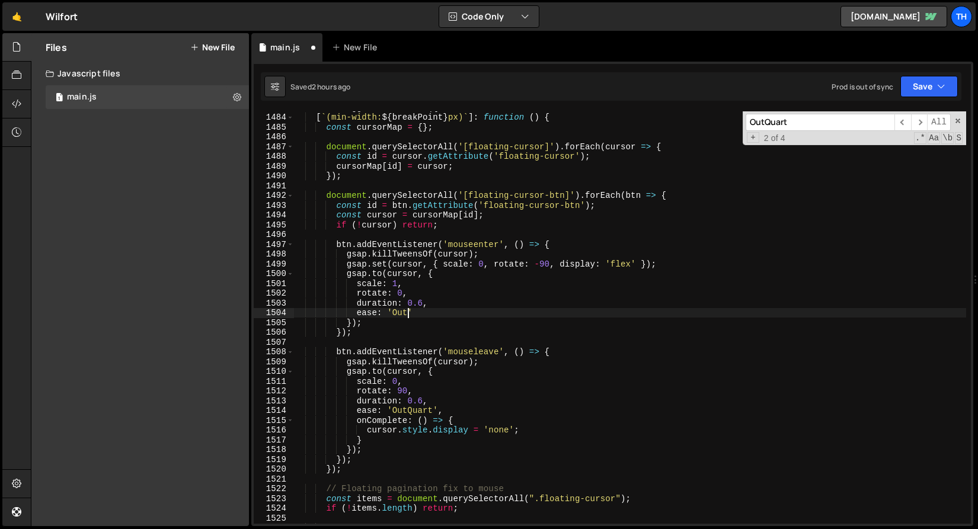
click at [414, 410] on div "ScrollTrigger . matchMedia ({ [ ` (min-width: ${ breakPoint } px) ` ] : functio…" at bounding box center [629, 319] width 673 height 432
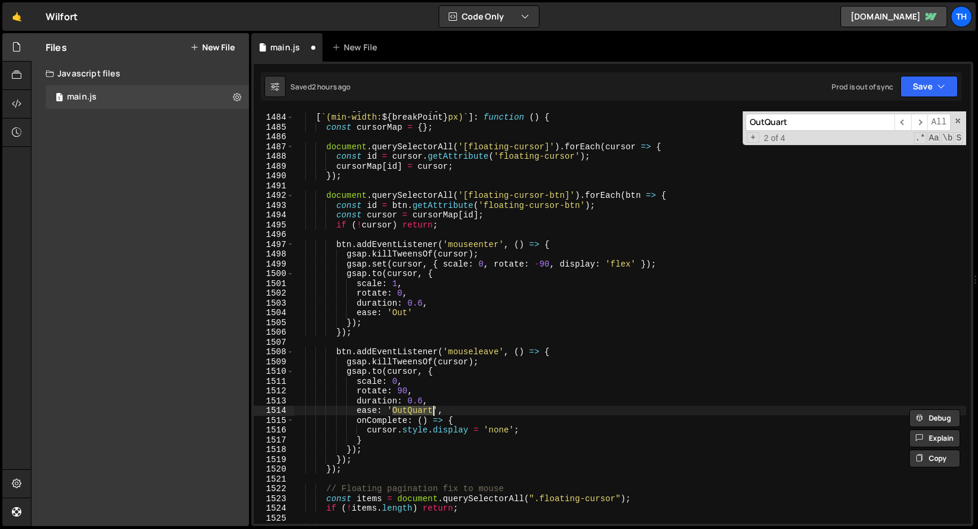
paste textarea
click at [921, 124] on span "​" at bounding box center [919, 122] width 17 height 17
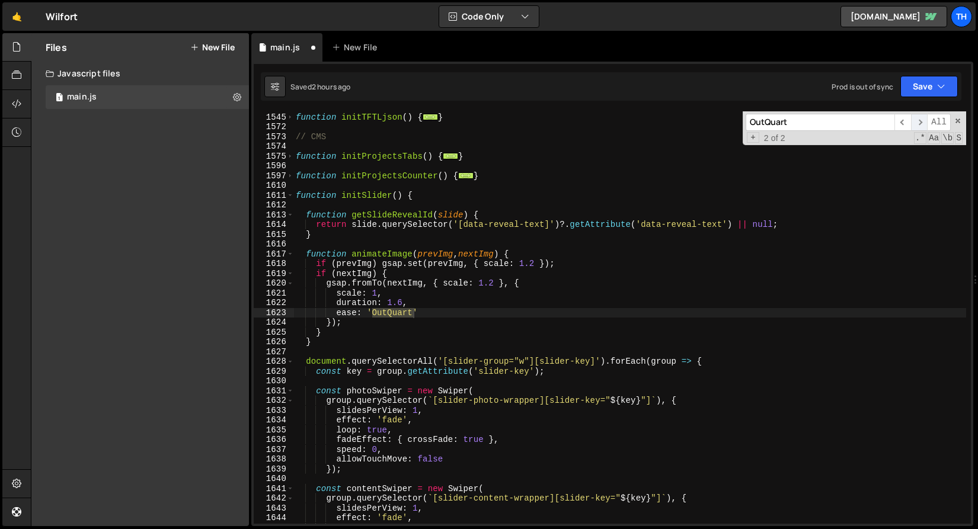
scroll to position [12782, 0]
click at [381, 315] on div "function initTFTLjson ( ) { ... } // CMS function initProjectsTabs ( ) { ... } …" at bounding box center [629, 317] width 673 height 413
click at [381, 315] on div "function initTFTLjson ( ) { ... } // CMS function initProjectsTabs ( ) { ... } …" at bounding box center [629, 319] width 673 height 432
paste textarea
click at [918, 124] on span "​" at bounding box center [919, 122] width 17 height 17
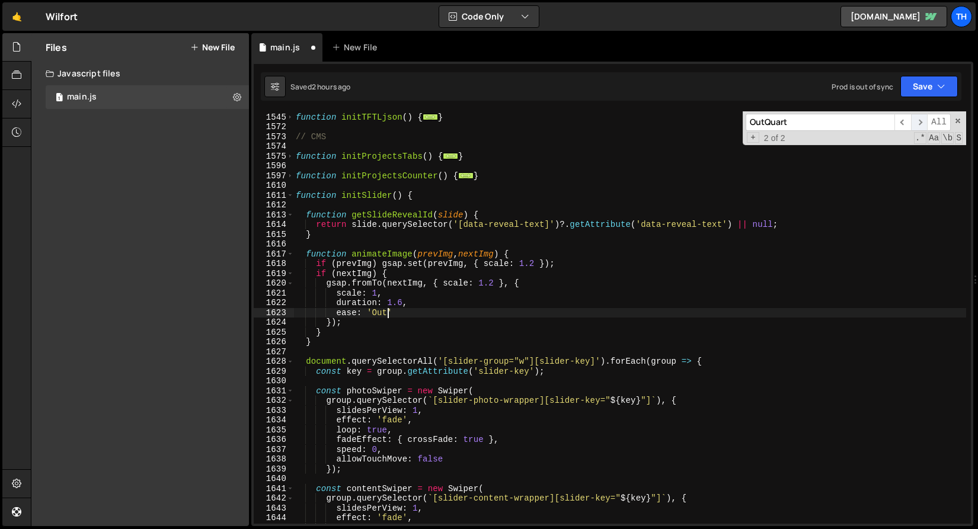
scroll to position [10699, 0]
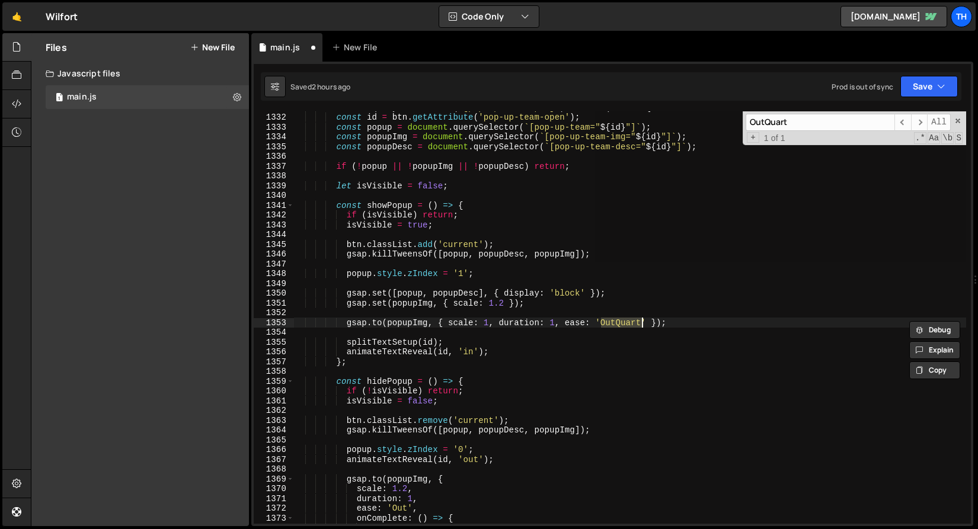
click at [625, 322] on div "document . querySelectorAll ( '[pop-up-team-open]' ) . forEach ( btn => { const…" at bounding box center [629, 317] width 673 height 413
click at [625, 322] on div "document . querySelectorAll ( '[pop-up-team-open]' ) . forEach ( btn => { const…" at bounding box center [629, 319] width 673 height 432
paste textarea
type textarea "[DOMAIN_NAME](popupImg, { scale: 1, duration: 1, ease: 'Out' });"
click at [906, 89] on button "Save" at bounding box center [928, 86] width 57 height 21
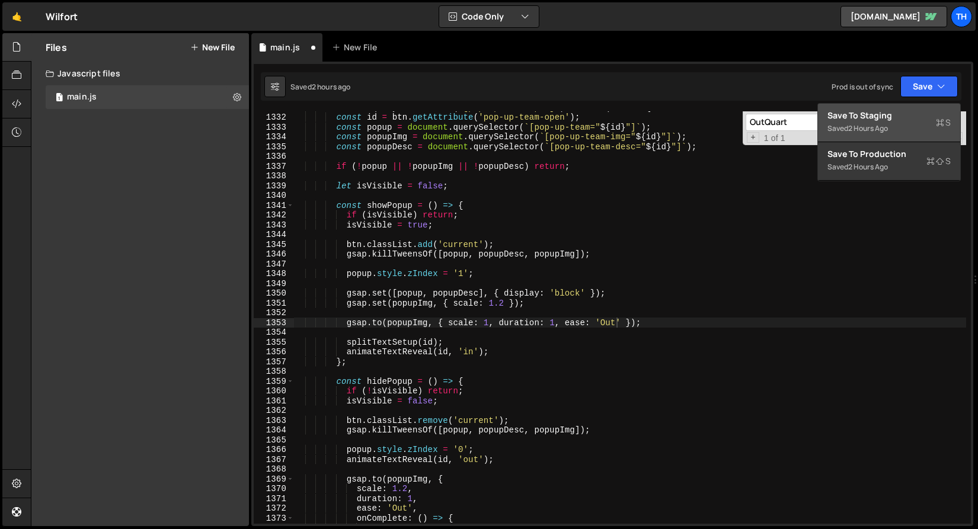
click at [906, 123] on div "Saved 2 hours ago" at bounding box center [889, 129] width 123 height 14
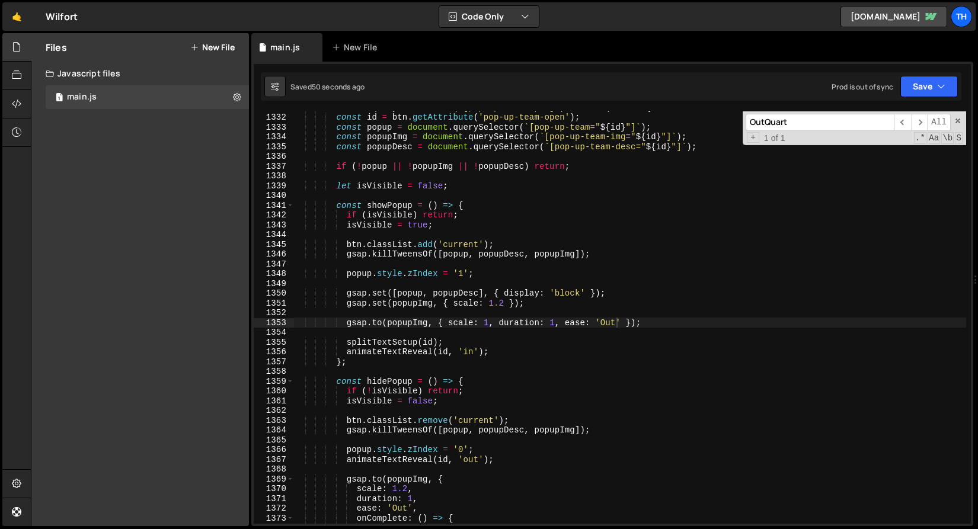
click at [602, 322] on div "document . querySelectorAll ( '[pop-up-team-open]' ) . forEach ( btn => { const…" at bounding box center [629, 319] width 673 height 432
click at [921, 125] on span "​" at bounding box center [919, 122] width 17 height 17
click at [610, 321] on div "document . querySelectorAll ( '[pop-up-team-open]' ) . forEach ( btn => { const…" at bounding box center [629, 319] width 673 height 432
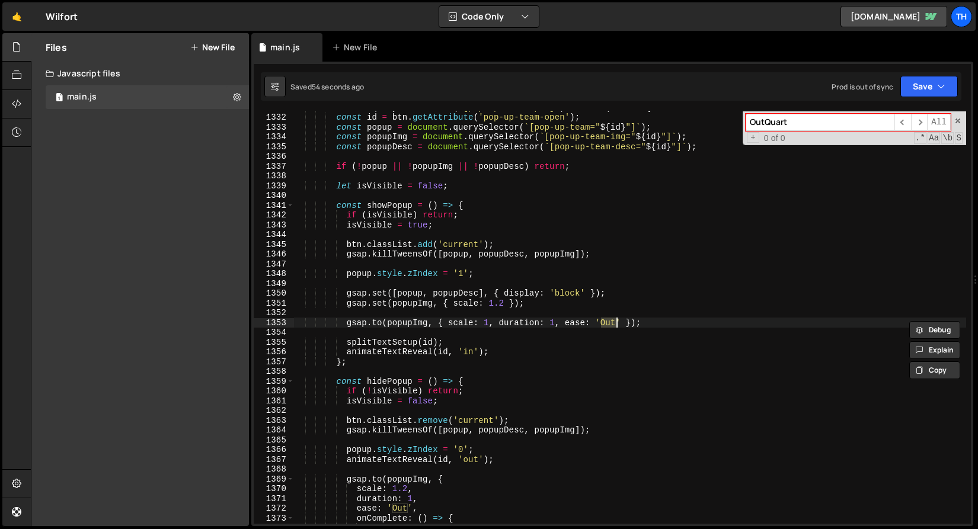
click at [798, 130] on div "OutQuart ​ ​ All Replace All + 0 of 0 .* Aa \b S" at bounding box center [854, 128] width 223 height 34
click at [800, 123] on input "OutQuart" at bounding box center [820, 122] width 149 height 17
paste input
type input "Out"
click at [920, 126] on span "​" at bounding box center [919, 122] width 17 height 17
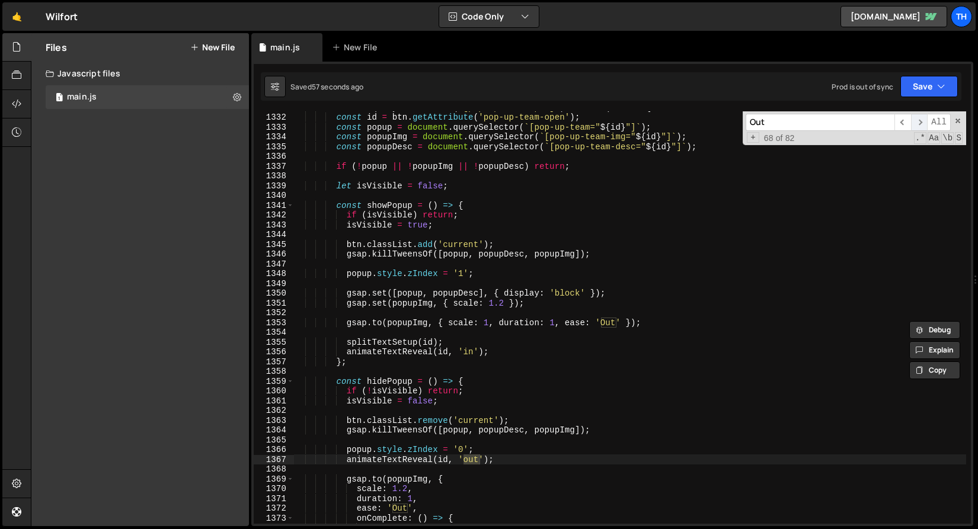
click at [920, 126] on span "​" at bounding box center [919, 122] width 17 height 17
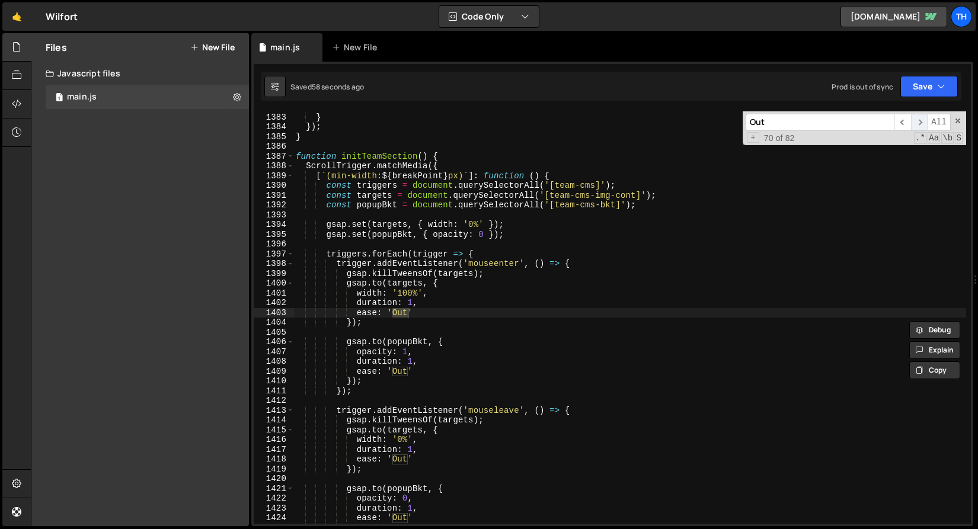
scroll to position [13526, 0]
click at [920, 126] on span "​" at bounding box center [919, 122] width 17 height 17
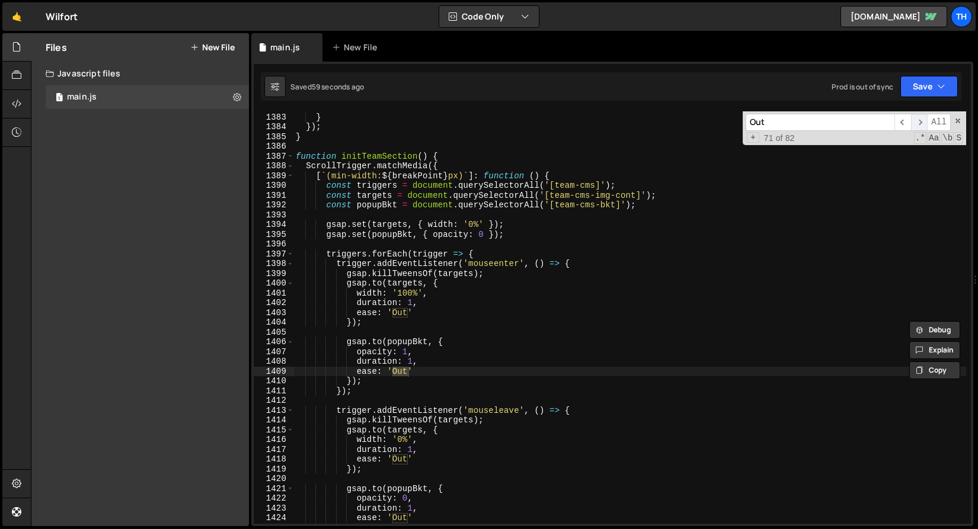
click at [920, 126] on span "​" at bounding box center [919, 122] width 17 height 17
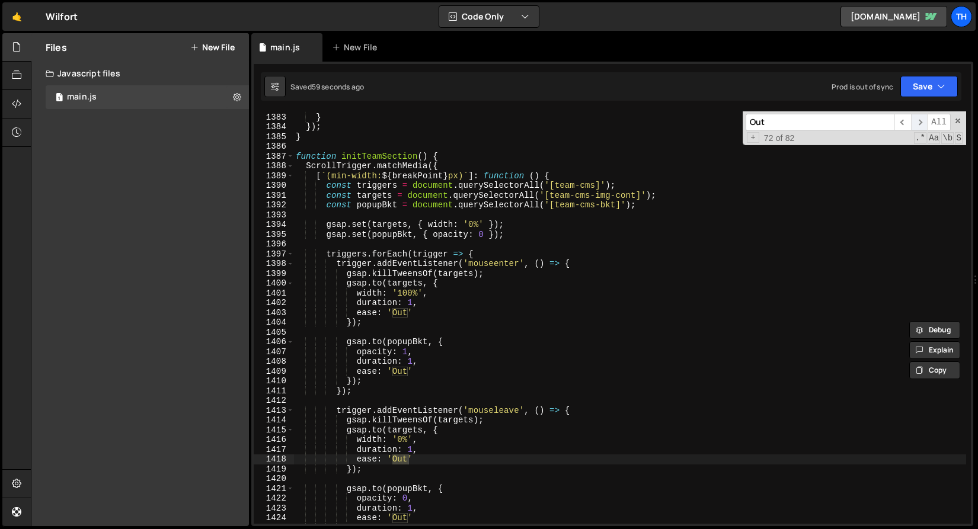
click at [920, 126] on span "​" at bounding box center [919, 122] width 17 height 17
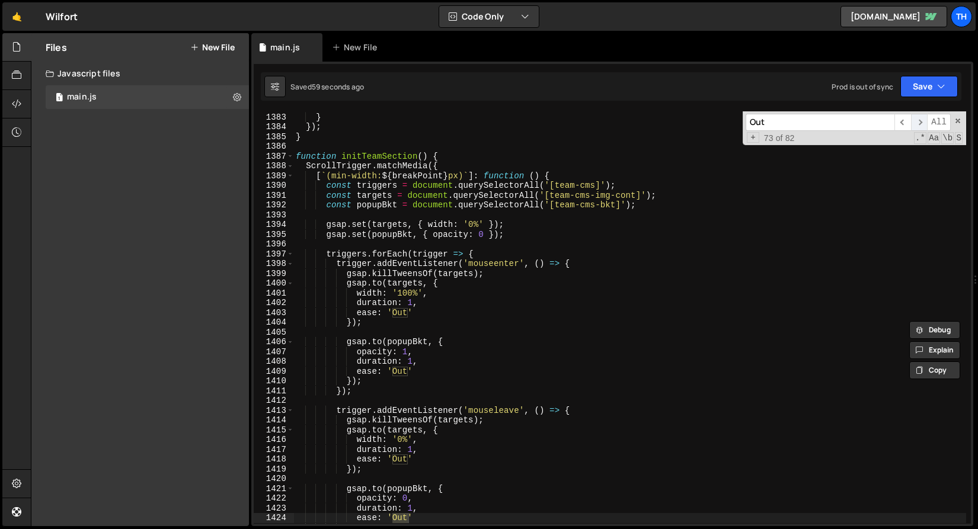
click at [920, 126] on span "​" at bounding box center [919, 122] width 17 height 17
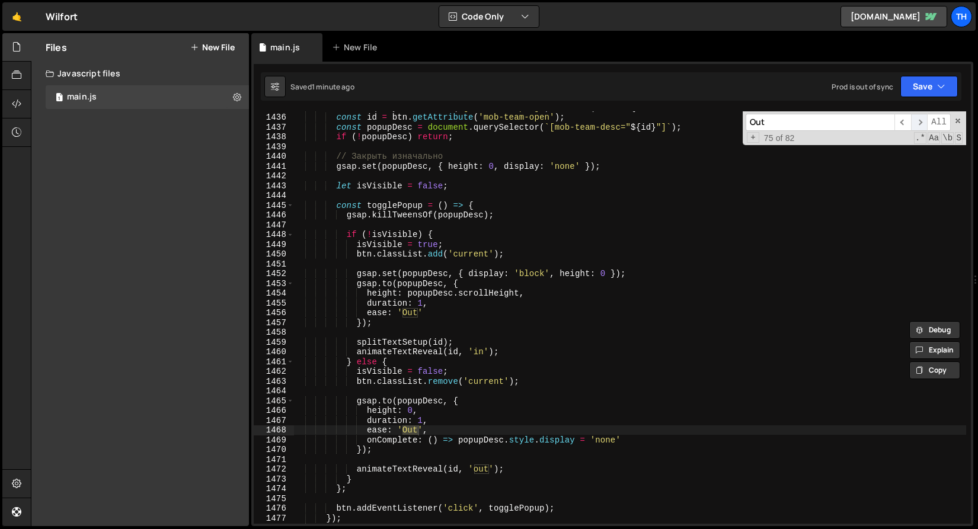
click at [920, 126] on span "​" at bounding box center [919, 122] width 17 height 17
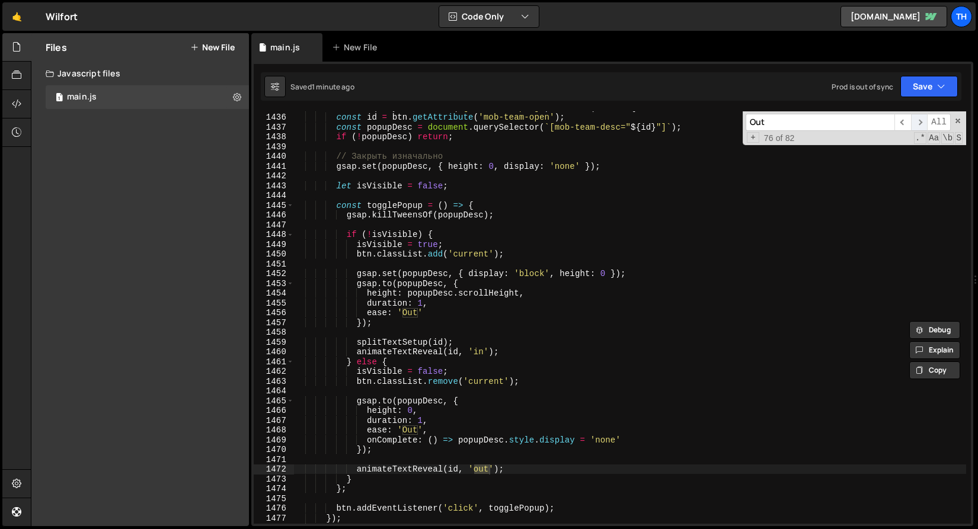
click at [920, 126] on span "​" at bounding box center [919, 122] width 17 height 17
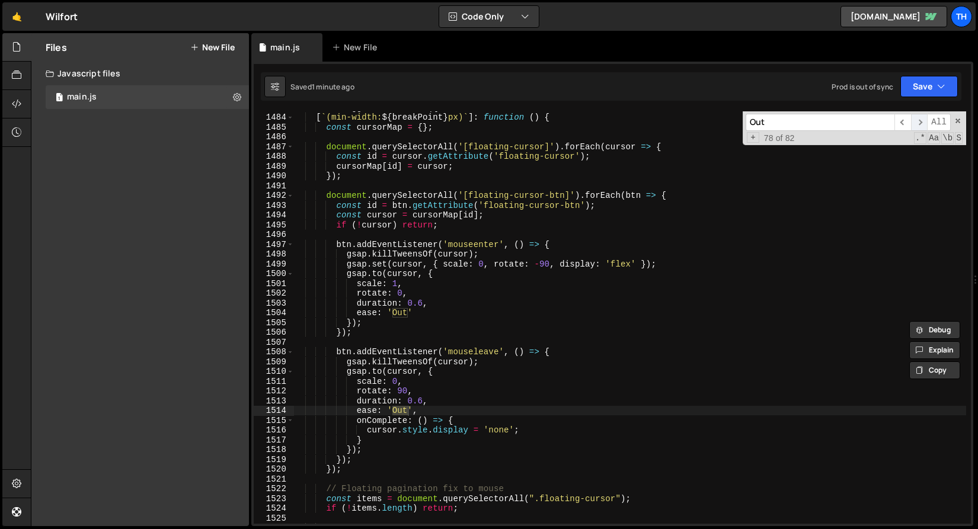
click at [920, 126] on span "​" at bounding box center [919, 122] width 17 height 17
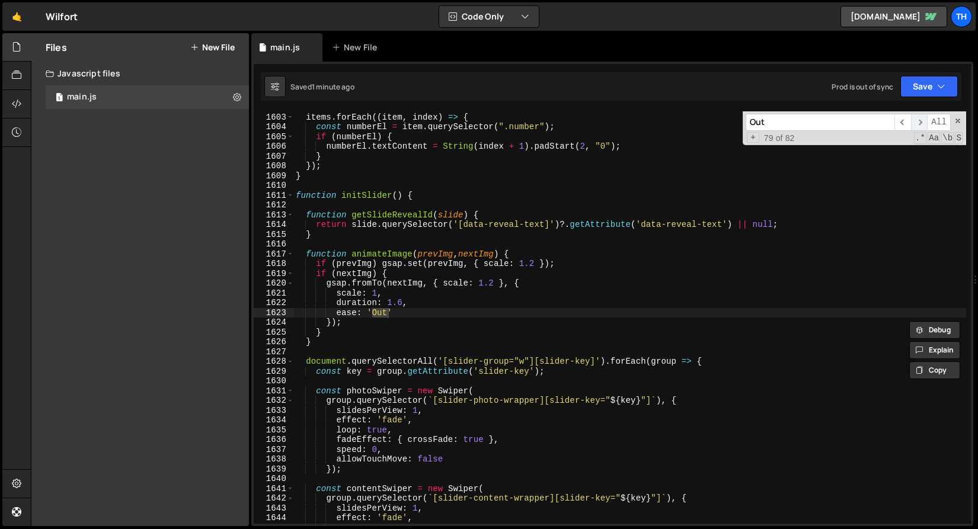
click at [920, 126] on span "​" at bounding box center [919, 122] width 17 height 17
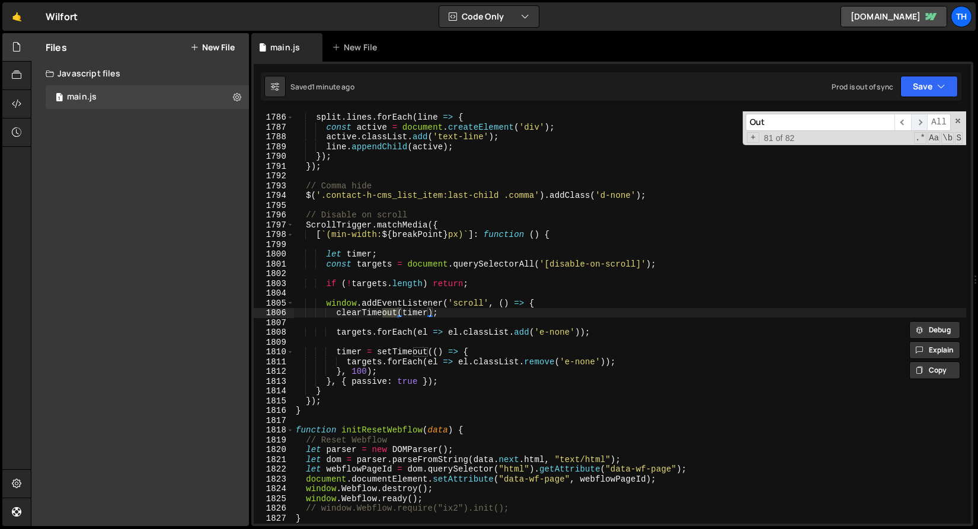
scroll to position [17467, 0]
click at [920, 126] on span "​" at bounding box center [919, 122] width 17 height 17
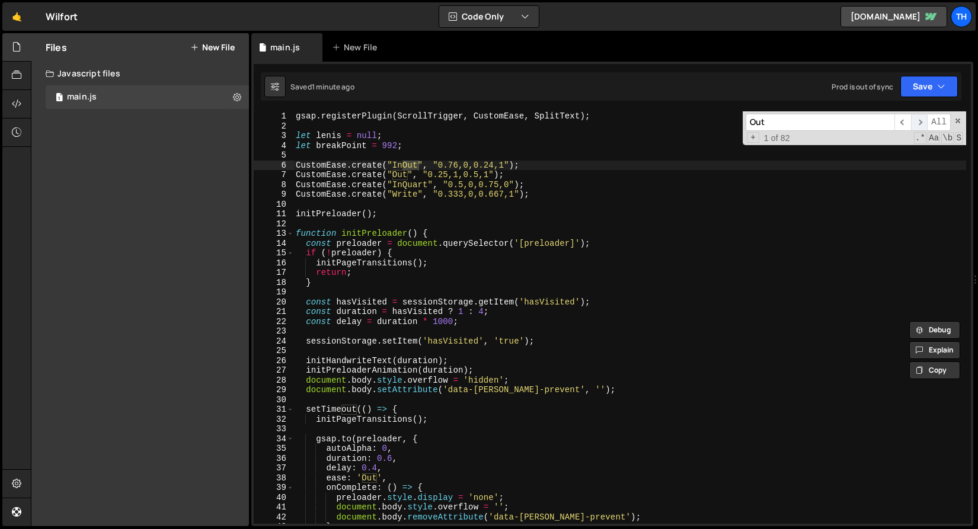
scroll to position [0, 0]
click at [920, 126] on span "​" at bounding box center [919, 122] width 17 height 17
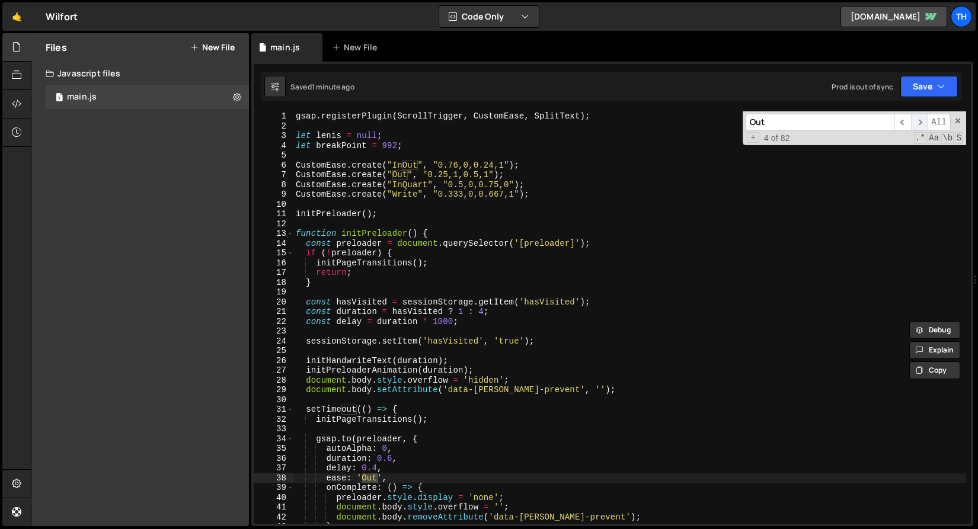
scroll to position [302, 0]
click at [920, 126] on span "​" at bounding box center [919, 122] width 17 height 17
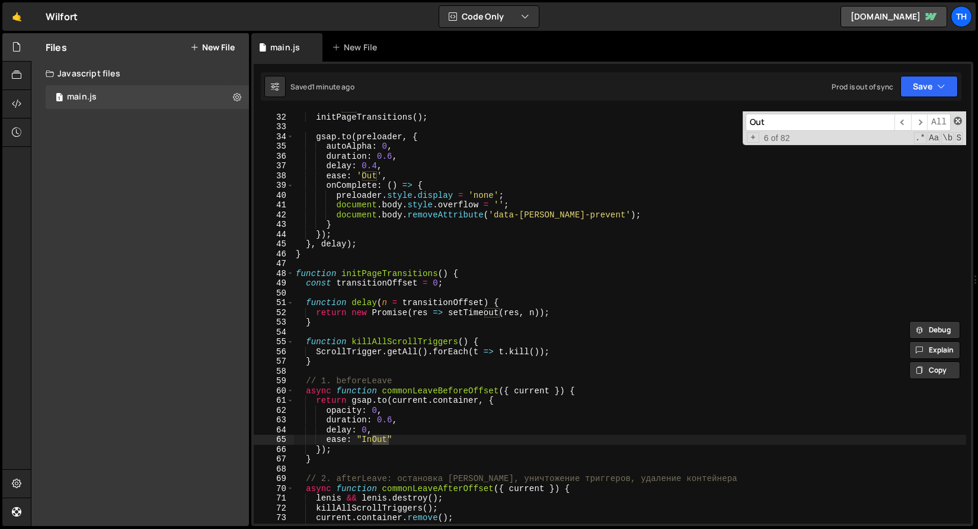
click at [956, 121] on span at bounding box center [958, 121] width 8 height 8
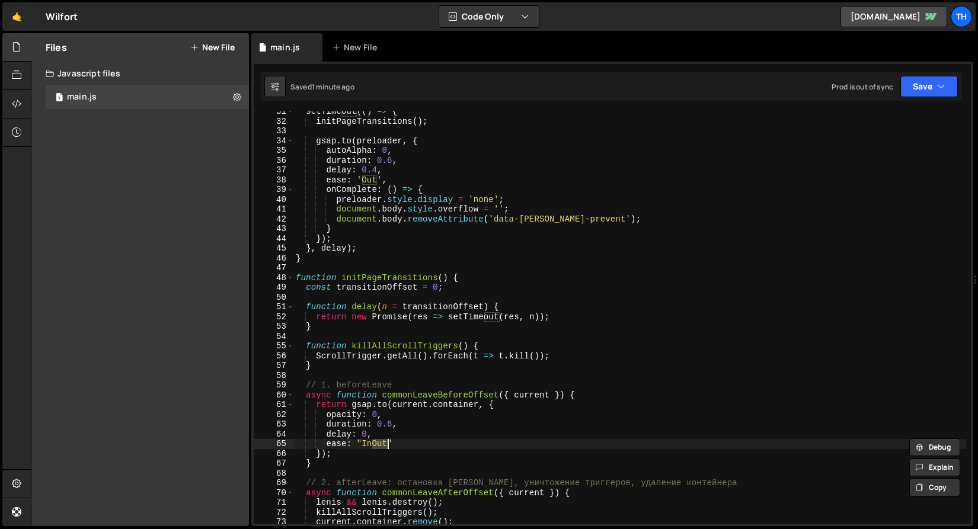
scroll to position [0, 0]
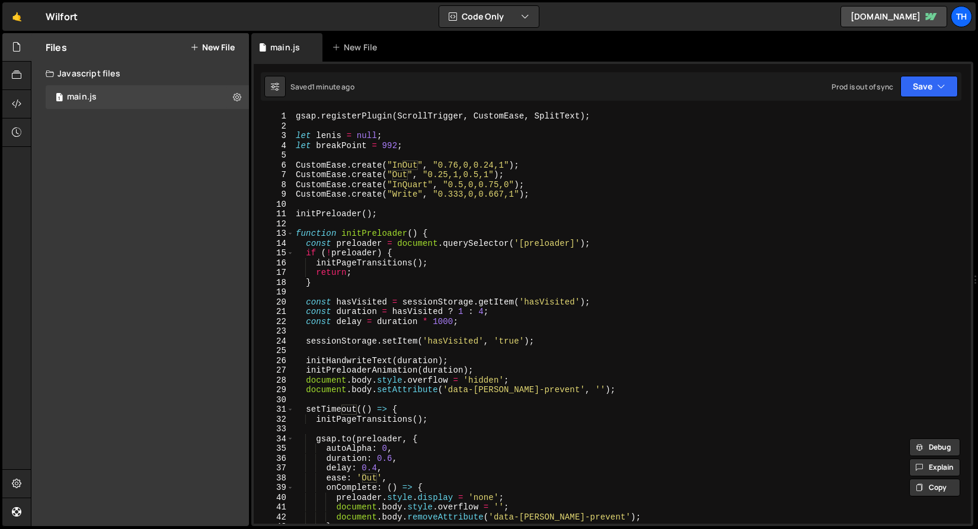
click at [407, 187] on div "gsap . registerPlugin ( ScrollTrigger , CustomEase , SplitText ) ; let [PERSON_…" at bounding box center [629, 327] width 673 height 432
type textarea "CustomEase.create("InQuart", "0.5,0,0.75,0");"
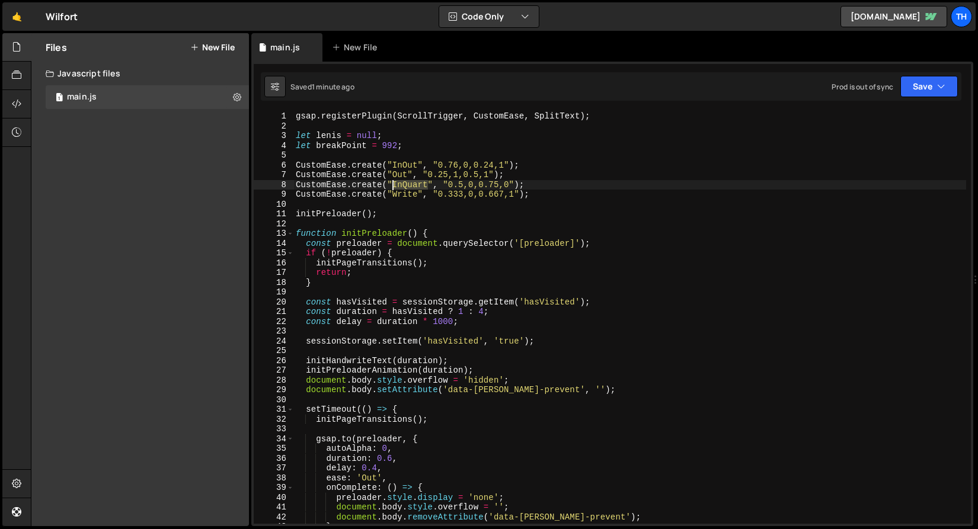
click at [407, 187] on div "gsap . registerPlugin ( ScrollTrigger , CustomEase , SplitText ) ; let [PERSON_…" at bounding box center [629, 327] width 673 height 432
type input "InQuart"
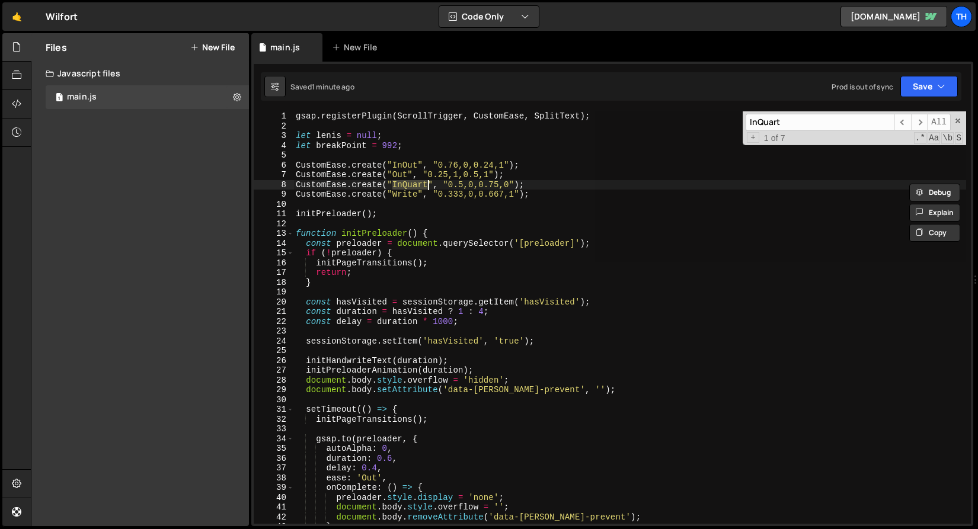
click at [401, 183] on div "gsap . registerPlugin ( ScrollTrigger , CustomEase , SplitText ) ; let [PERSON_…" at bounding box center [629, 317] width 673 height 413
drag, startPoint x: 402, startPoint y: 184, endPoint x: 426, endPoint y: 184, distance: 23.7
click at [426, 184] on div "gsap . registerPlugin ( ScrollTrigger , CustomEase , SplitText ) ; let [PERSON_…" at bounding box center [629, 327] width 673 height 432
click at [398, 187] on div "gsap . registerPlugin ( ScrollTrigger , CustomEase , SplitText ) ; let [PERSON_…" at bounding box center [629, 327] width 673 height 432
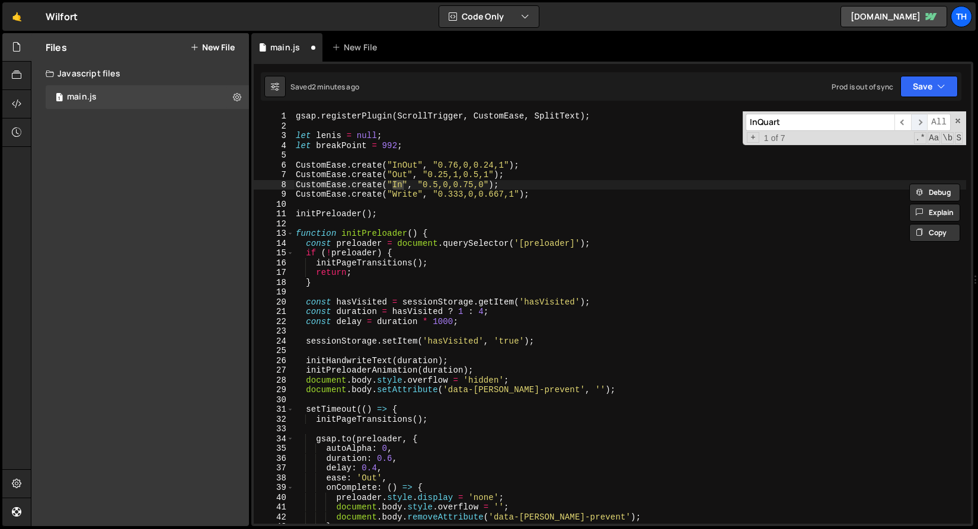
click at [925, 127] on span "​" at bounding box center [919, 122] width 17 height 17
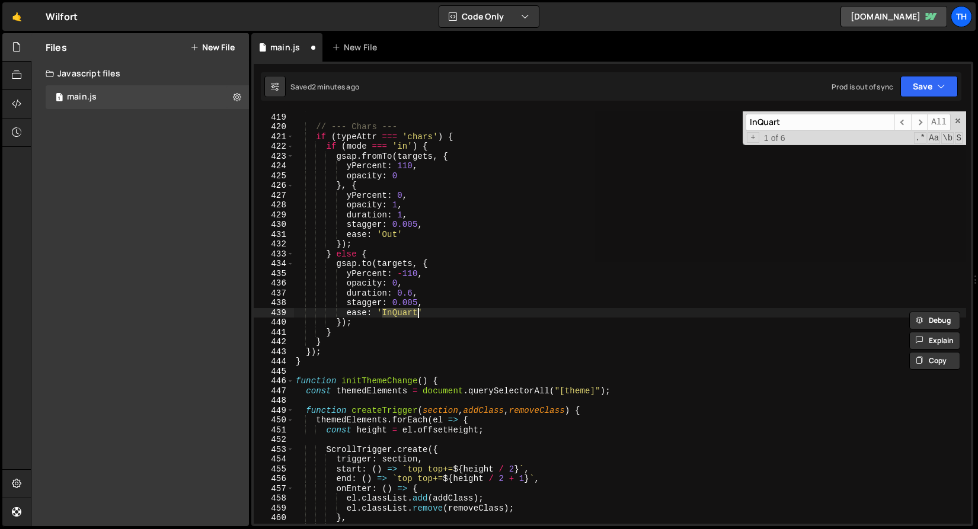
click at [411, 313] on div "} // --- Chars --- if ( typeAttr === 'chars' ) { if ( mode === 'in' ) { gsap . …" at bounding box center [629, 317] width 673 height 413
click at [411, 313] on div "} // --- Chars --- if ( typeAttr === 'chars' ) { if ( mode === 'in' ) { gsap . …" at bounding box center [629, 319] width 673 height 432
paste textarea
click at [921, 117] on span "​" at bounding box center [919, 122] width 17 height 17
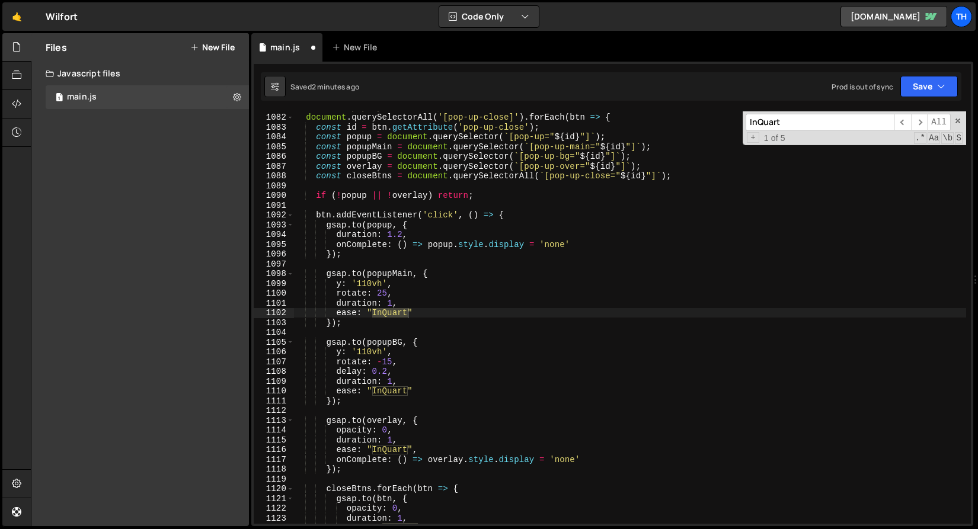
click at [382, 312] on div "// Close pop-ups document . querySelectorAll ( '[pop-up-close]' ) . forEach ( b…" at bounding box center [629, 317] width 673 height 413
click at [382, 312] on div "// Close pop-ups document . querySelectorAll ( '[pop-up-close]' ) . forEach ( b…" at bounding box center [629, 319] width 673 height 432
paste textarea
click at [385, 398] on div "// Close pop-ups document . querySelectorAll ( '[pop-up-close]' ) . forEach ( b…" at bounding box center [629, 319] width 673 height 432
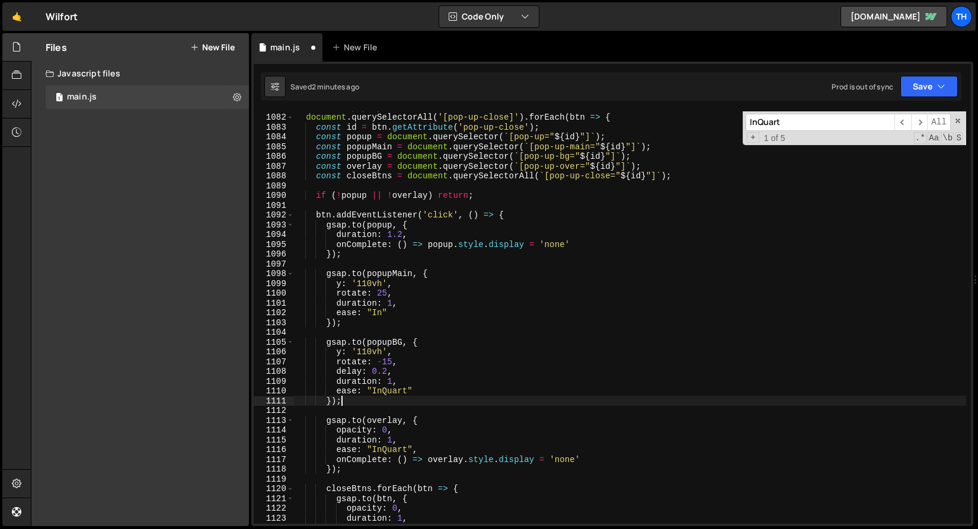
click at [388, 389] on div "// Close pop-ups document . querySelectorAll ( '[pop-up-close]' ) . forEach ( b…" at bounding box center [629, 319] width 673 height 432
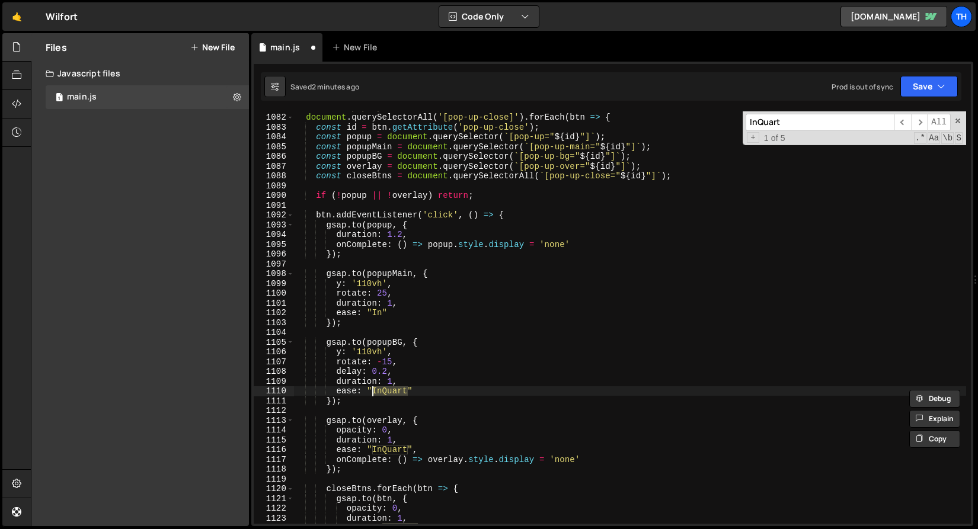
paste textarea
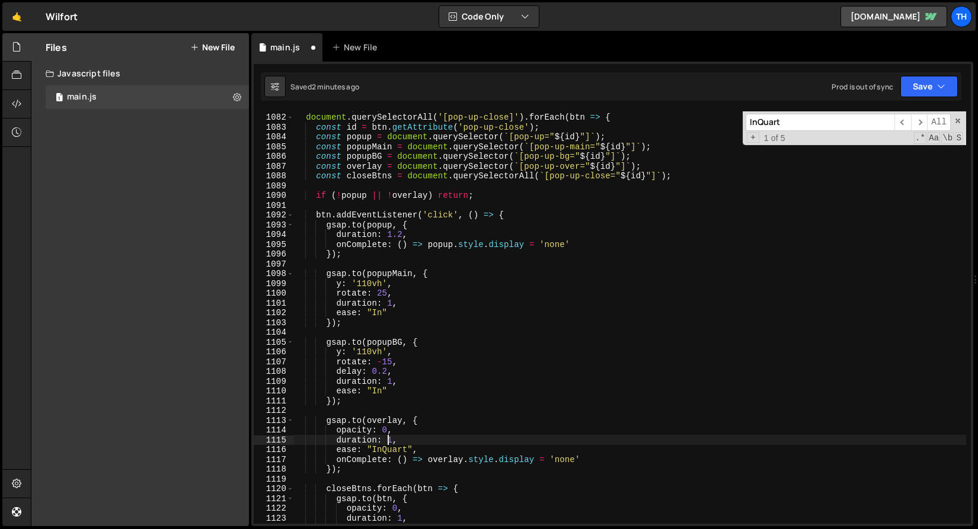
click at [385, 444] on div "// Close pop-ups document . querySelectorAll ( '[pop-up-close]' ) . forEach ( b…" at bounding box center [629, 319] width 673 height 432
click at [385, 449] on div "// Close pop-ups document . querySelectorAll ( '[pop-up-close]' ) . forEach ( b…" at bounding box center [629, 319] width 673 height 432
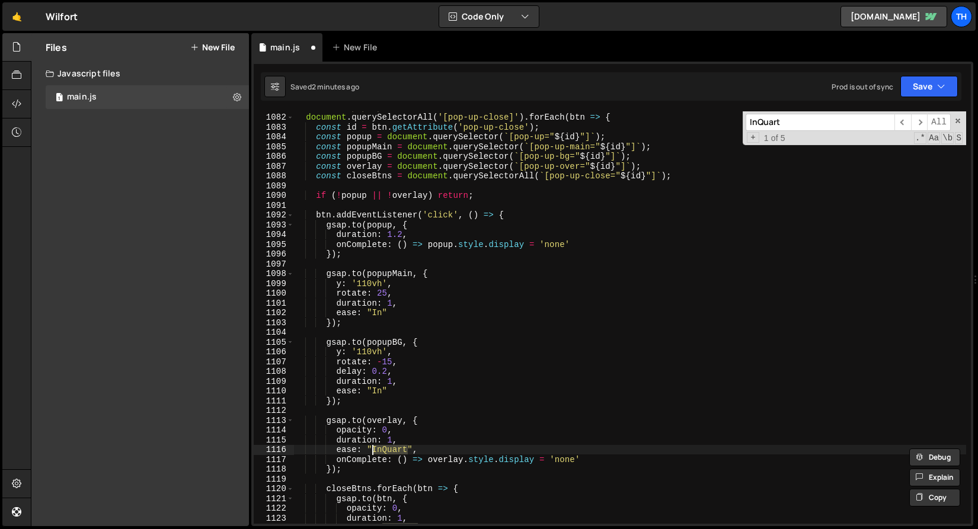
paste textarea
click at [921, 123] on span "​" at bounding box center [919, 122] width 17 height 17
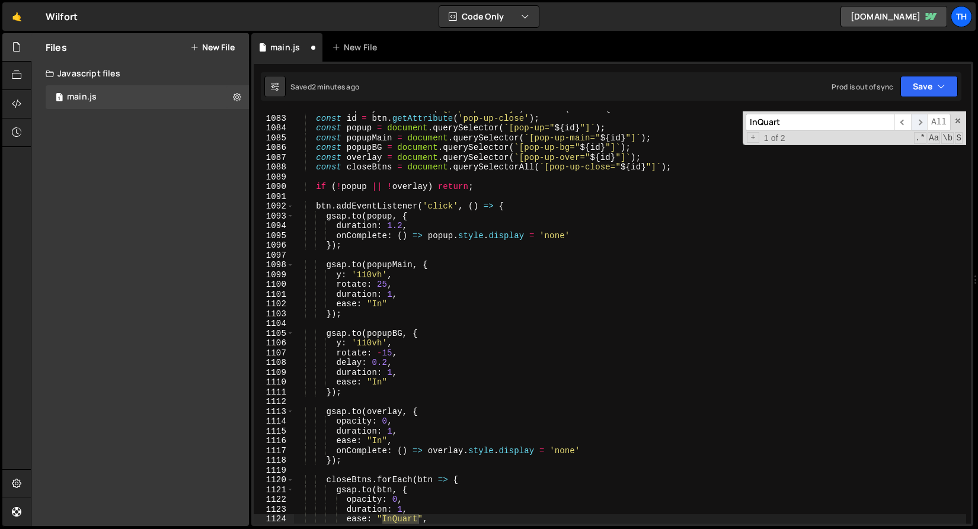
scroll to position [10590, 0]
click at [392, 525] on div "ease: "In", 1082 1083 1084 1085 1086 1087 1088 1089 1090 1091 1092 1093 1094 10…" at bounding box center [612, 294] width 722 height 465
click at [394, 517] on div "document . querySelectorAll ( '[pop-up-close]' ) . forEach ( btn => { const id …" at bounding box center [629, 317] width 673 height 413
click at [394, 517] on div "document . querySelectorAll ( '[pop-up-close]' ) . forEach ( btn => { const id …" at bounding box center [629, 320] width 673 height 432
paste textarea
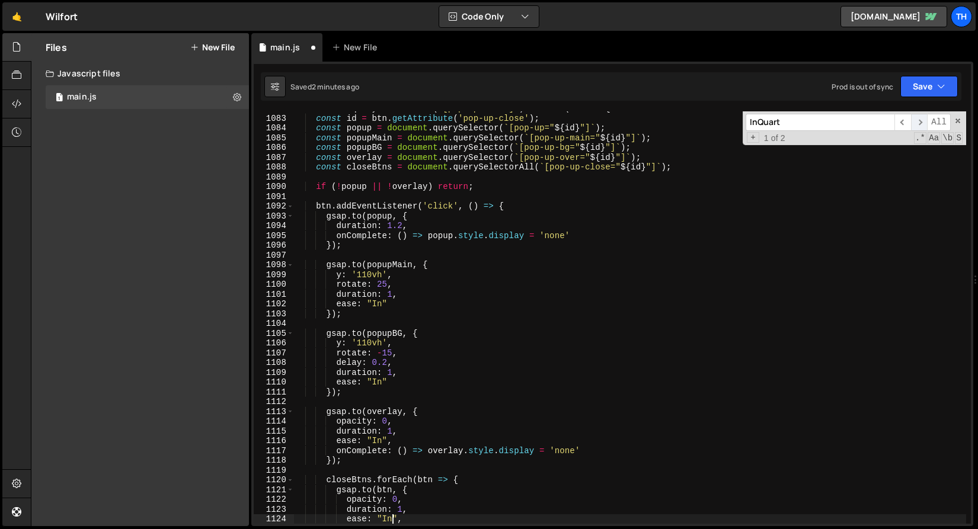
click at [917, 123] on span "​" at bounding box center [919, 122] width 17 height 17
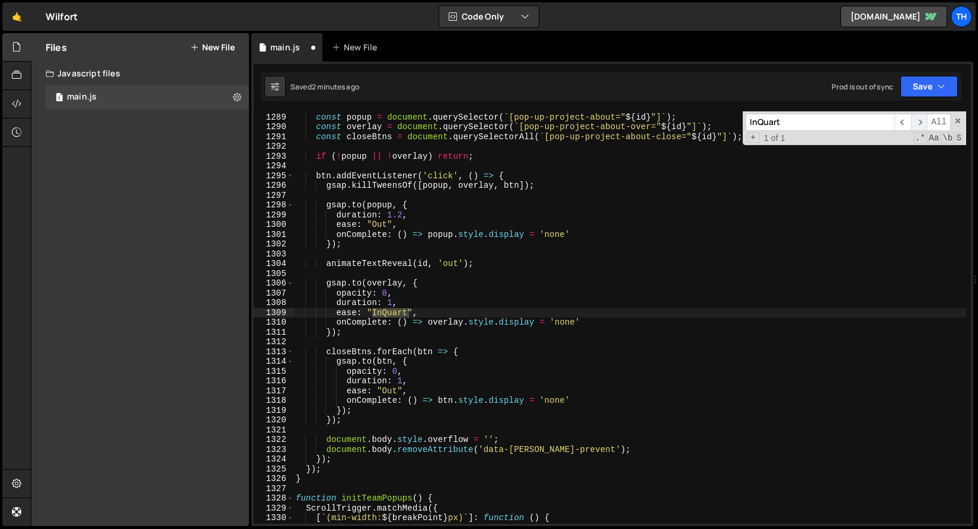
scroll to position [12606, 0]
click at [404, 309] on div "const id = btn . getAttribute ( 'pop-up-project-about-close' ) ; const popup = …" at bounding box center [629, 319] width 673 height 432
click at [378, 314] on div "const id = btn . getAttribute ( 'pop-up-project-about-close' ) ; const popup = …" at bounding box center [629, 319] width 673 height 432
paste textarea
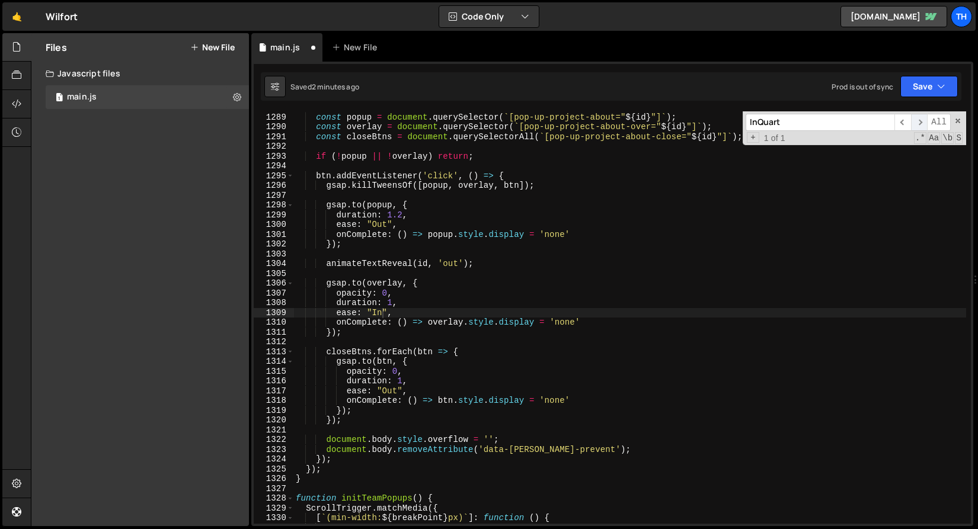
click at [917, 123] on span "​" at bounding box center [919, 122] width 17 height 17
click at [918, 122] on span "​" at bounding box center [919, 122] width 17 height 17
click at [959, 122] on span at bounding box center [958, 121] width 8 height 8
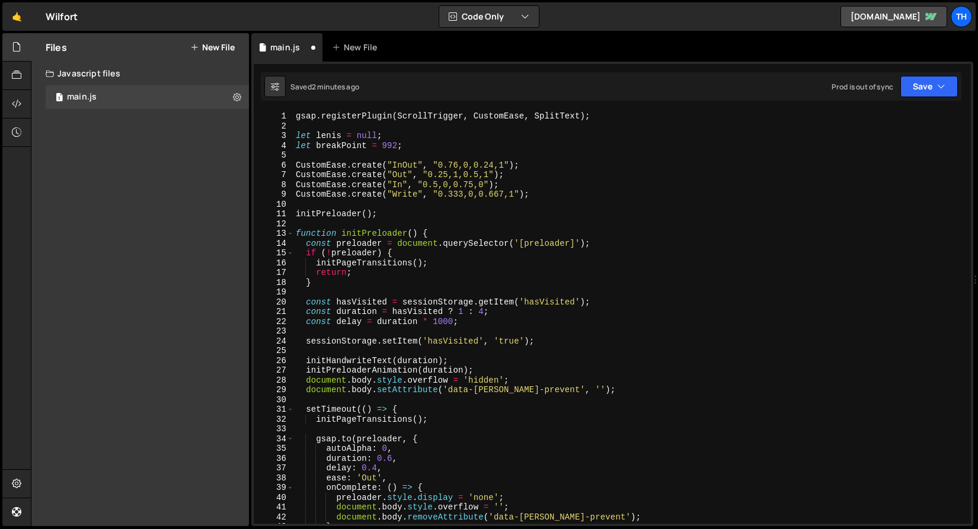
scroll to position [0, 0]
click at [912, 90] on button "Save" at bounding box center [928, 86] width 57 height 21
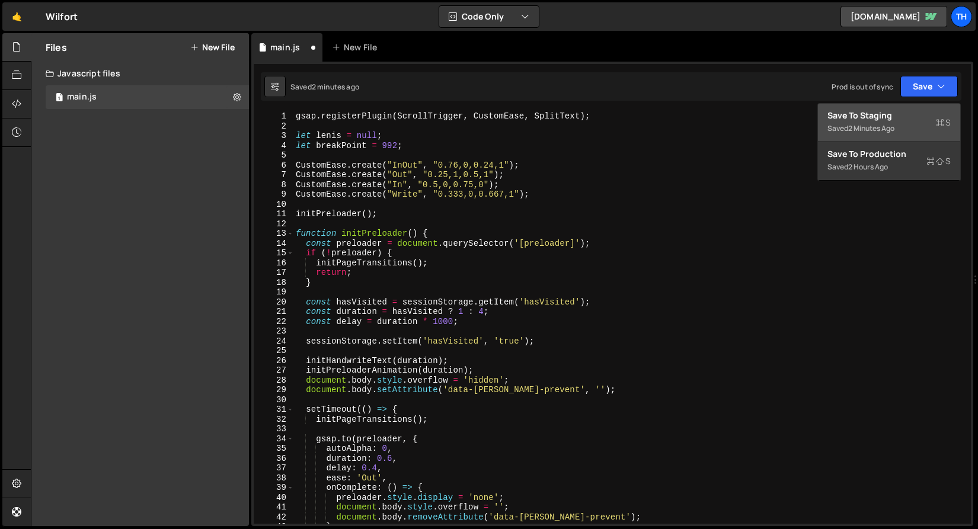
click at [913, 119] on div "Save to Staging S" at bounding box center [889, 116] width 123 height 12
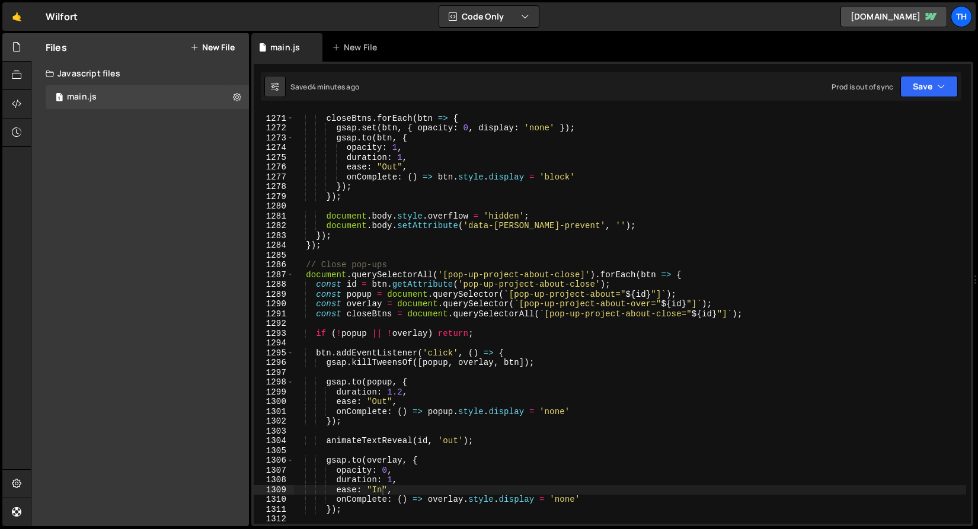
scroll to position [12429, 0]
click at [938, 86] on icon "button" at bounding box center [941, 87] width 8 height 12
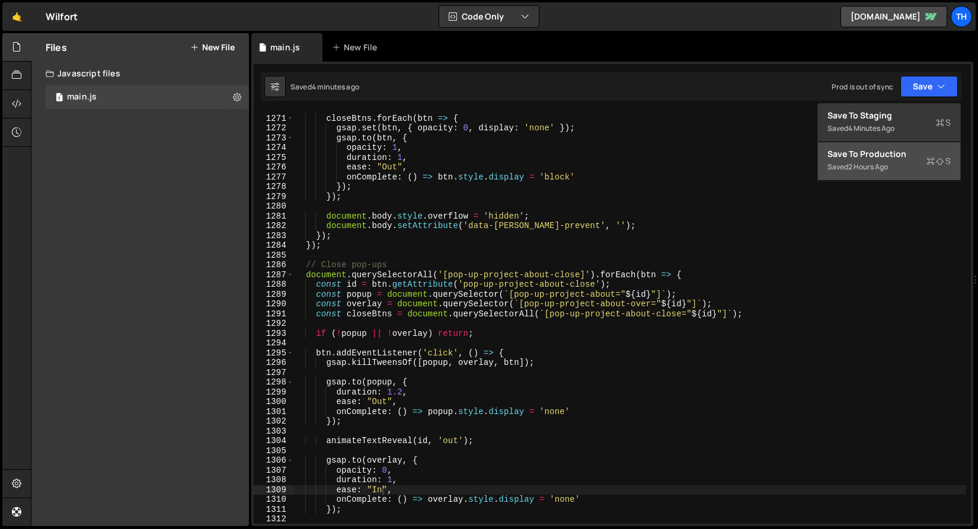
click at [921, 152] on div "Save to Production S" at bounding box center [889, 154] width 123 height 12
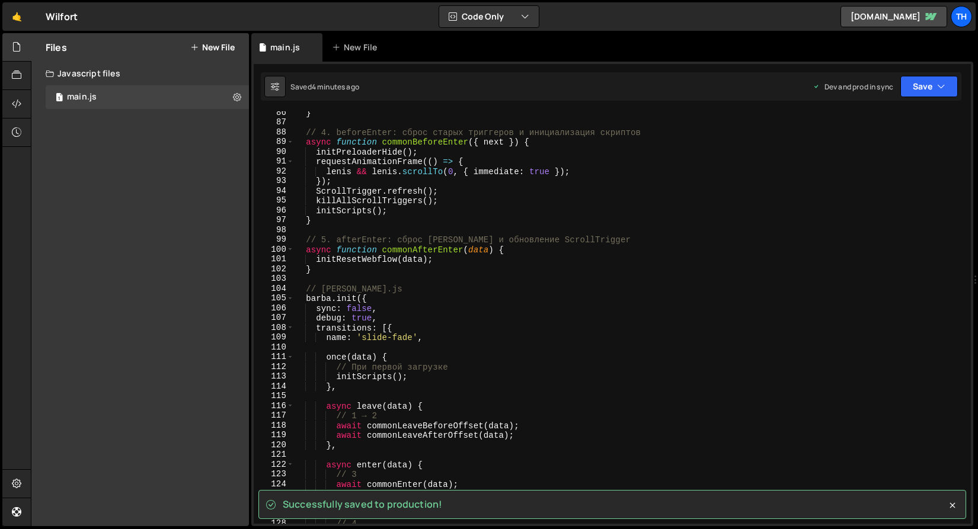
scroll to position [0, 0]
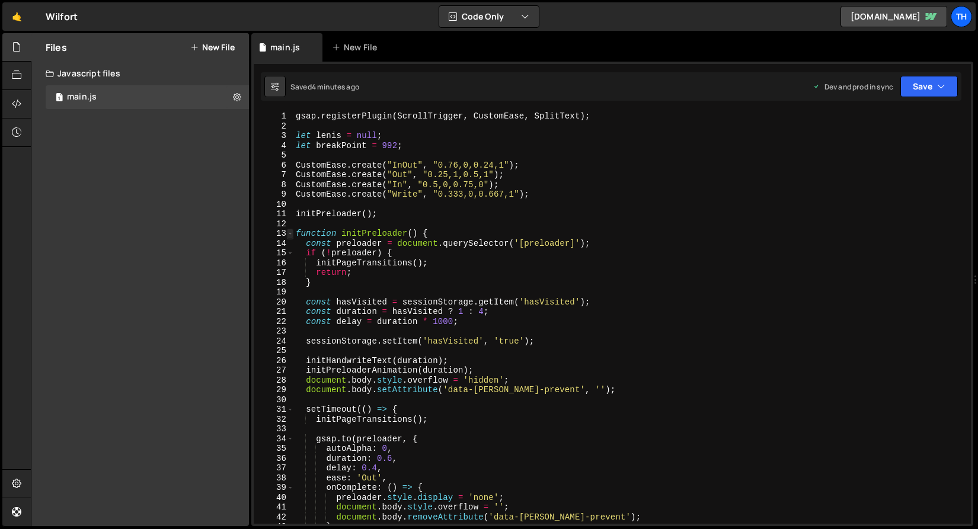
click at [290, 234] on span at bounding box center [290, 234] width 7 height 10
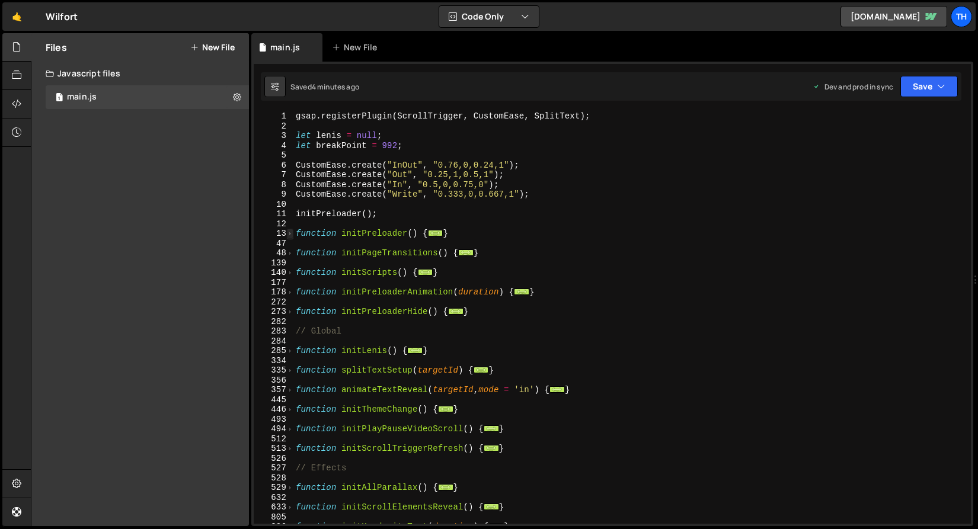
click at [292, 232] on span at bounding box center [290, 234] width 7 height 10
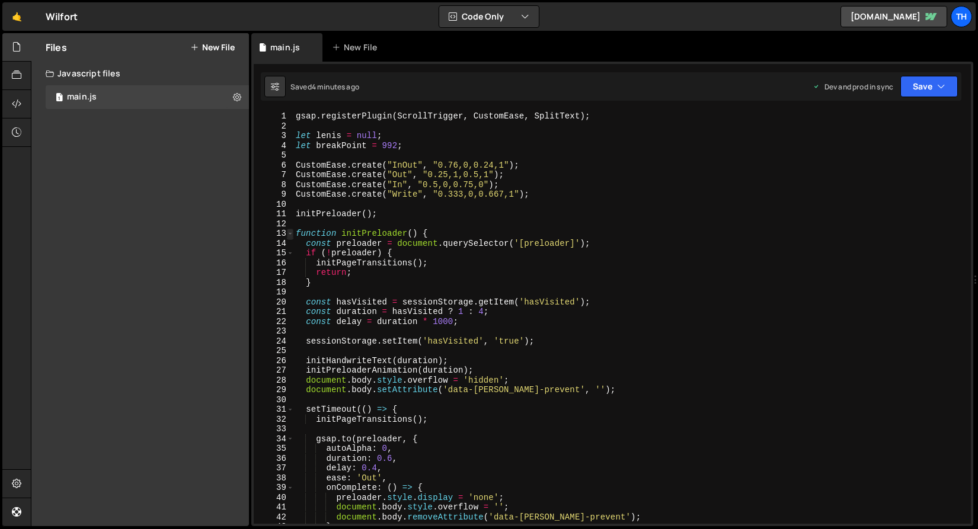
click at [292, 232] on span at bounding box center [290, 234] width 7 height 10
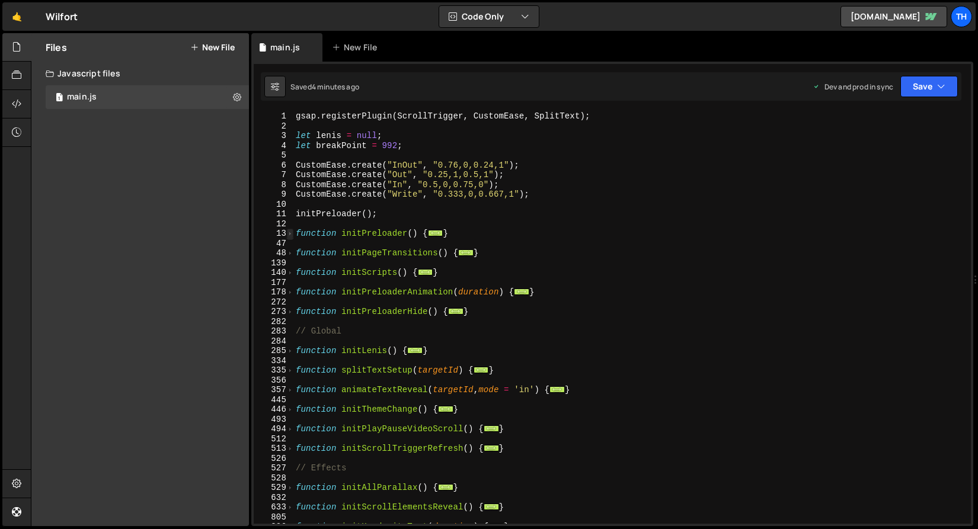
click at [292, 232] on span at bounding box center [290, 234] width 7 height 10
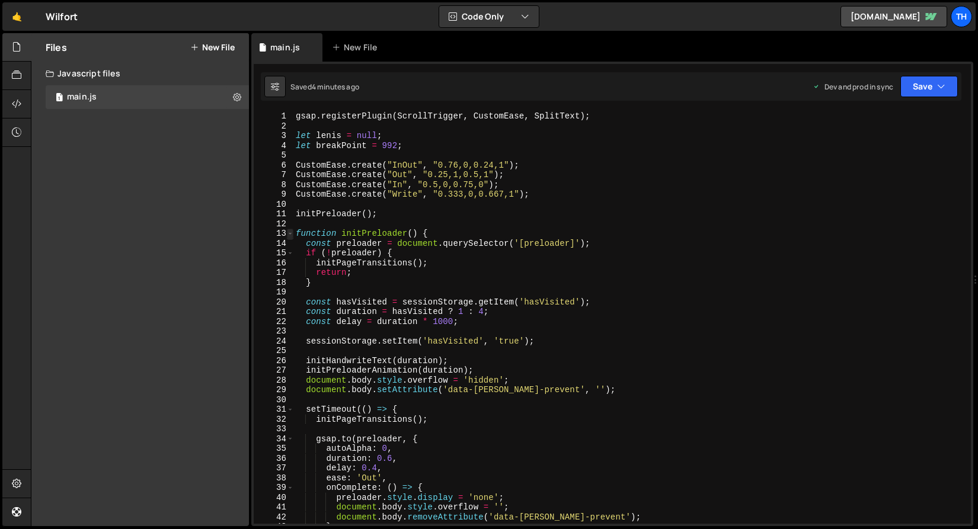
click at [292, 232] on span at bounding box center [290, 234] width 7 height 10
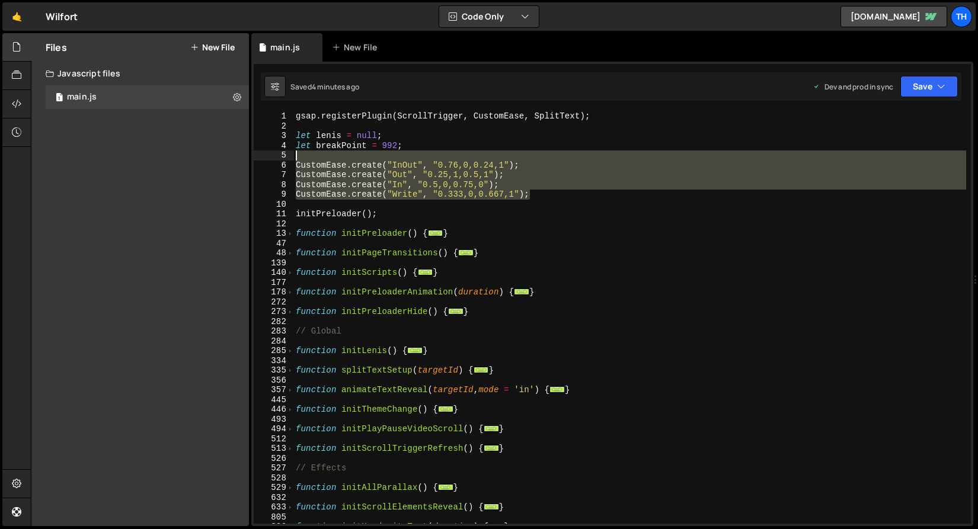
drag, startPoint x: 551, startPoint y: 193, endPoint x: 234, endPoint y: 160, distance: 318.3
click at [234, 160] on div "Files New File Javascript files 1 main.js 0 CSS files Copy share link Edit File…" at bounding box center [504, 280] width 947 height 494
click at [429, 191] on div "gsap . registerPlugin ( ScrollTrigger , CustomEase , SplitText ) ; let [PERSON_…" at bounding box center [629, 327] width 673 height 432
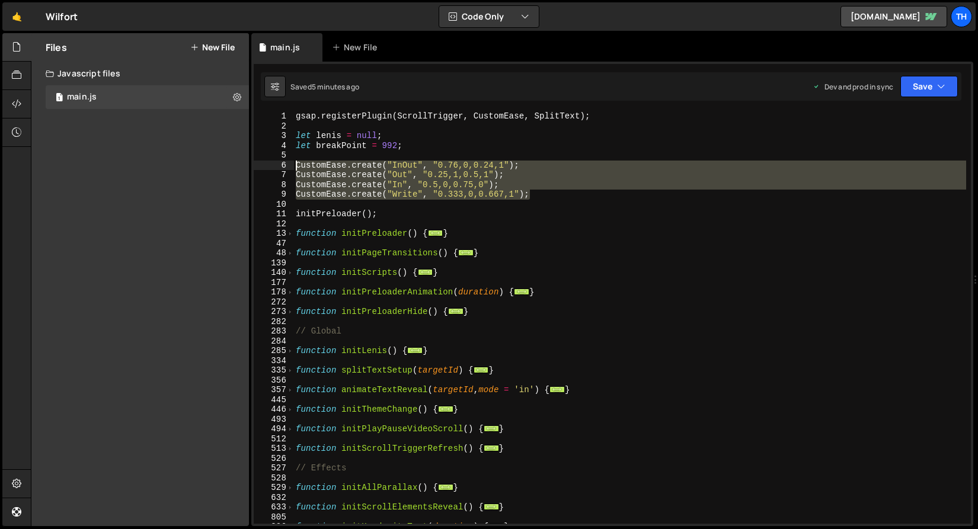
drag, startPoint x: 554, startPoint y: 197, endPoint x: 37, endPoint y: 164, distance: 518.5
click at [37, 164] on div "Files New File Javascript files 1 main.js 0 CSS files Copy share link Edit File…" at bounding box center [504, 280] width 947 height 494
click at [445, 179] on div "gsap . registerPlugin ( ScrollTrigger , CustomEase , SplitText ) ; let [PERSON_…" at bounding box center [629, 317] width 673 height 413
drag, startPoint x: 539, startPoint y: 191, endPoint x: 207, endPoint y: 169, distance: 333.3
click at [207, 169] on div "Files New File Javascript files 1 main.js 0 CSS files Copy share link Edit File…" at bounding box center [504, 280] width 947 height 494
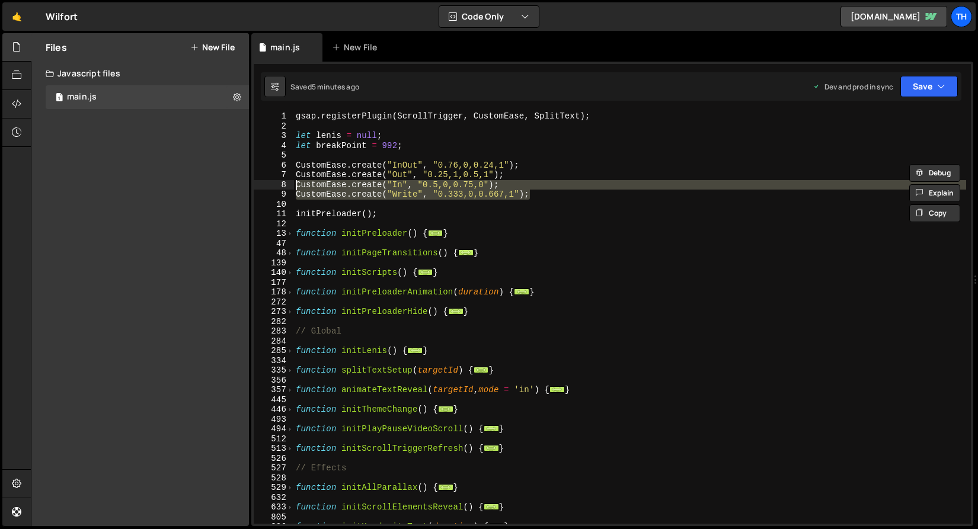
drag, startPoint x: 541, startPoint y: 194, endPoint x: 124, endPoint y: 186, distance: 416.2
click at [124, 186] on div "Files New File Javascript files 1 main.js 0 CSS files Copy share link Edit File…" at bounding box center [504, 280] width 947 height 494
click at [471, 185] on div "gsap . registerPlugin ( ScrollTrigger , CustomEase , SplitText ) ; let [PERSON_…" at bounding box center [629, 317] width 673 height 413
type textarea "CustomEase.create("In", "0.5,0,0.75,0");"
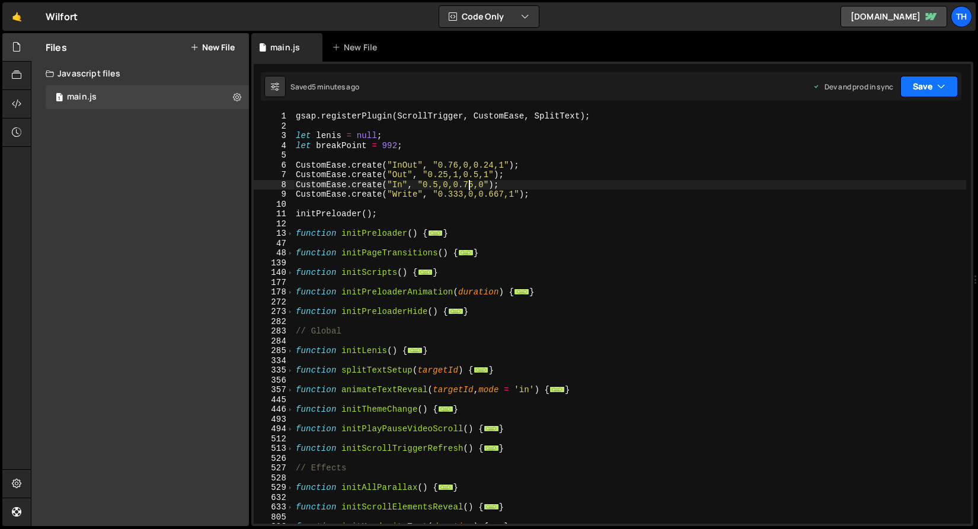
click at [915, 88] on button "Save" at bounding box center [928, 86] width 57 height 21
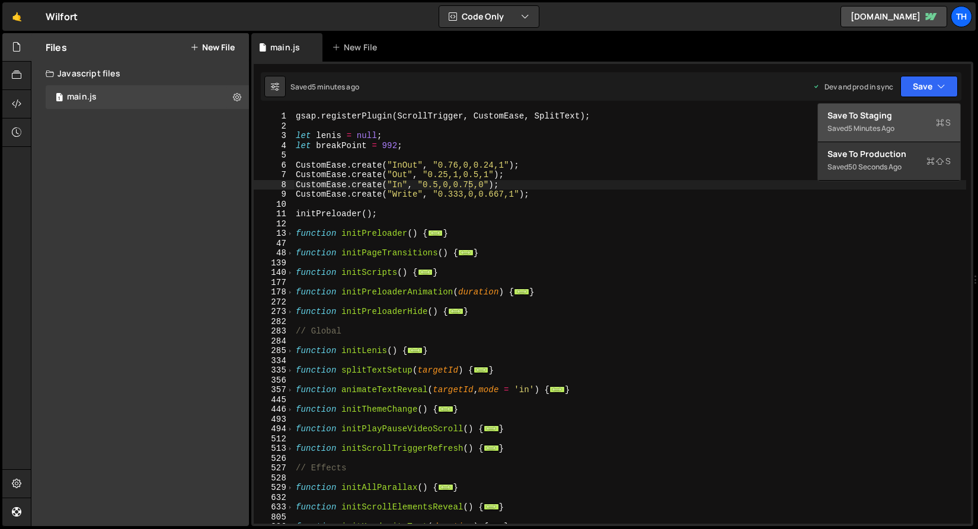
click at [911, 134] on div "Saved 5 minutes ago" at bounding box center [889, 129] width 123 height 14
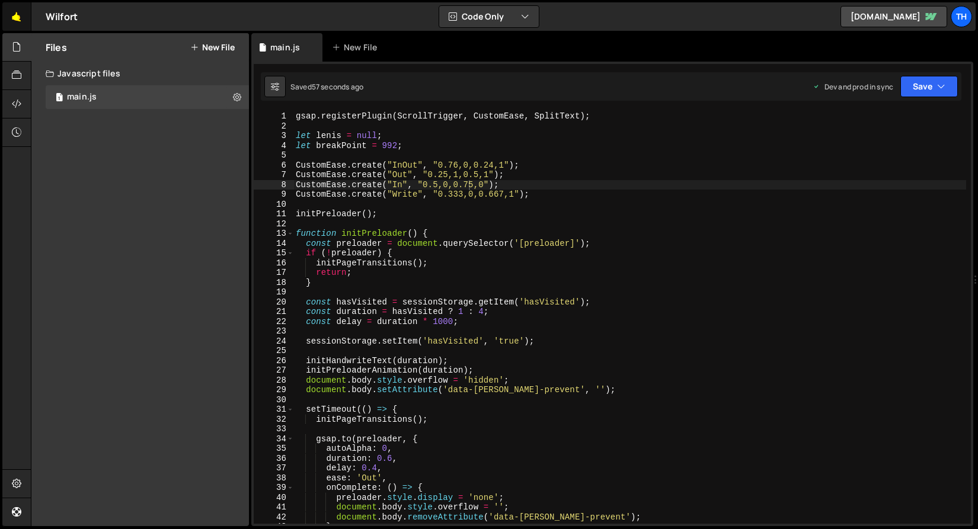
click at [12, 15] on link "🤙" at bounding box center [16, 16] width 29 height 28
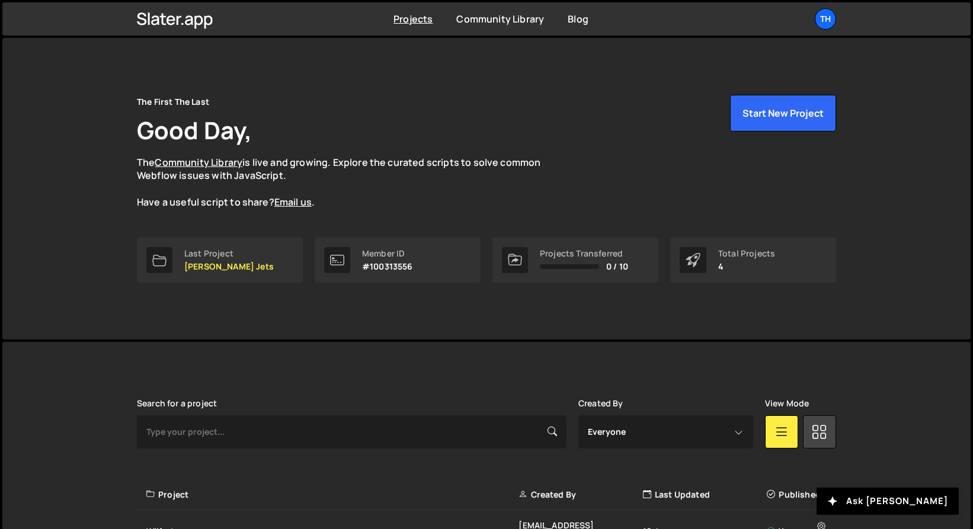
scroll to position [165, 0]
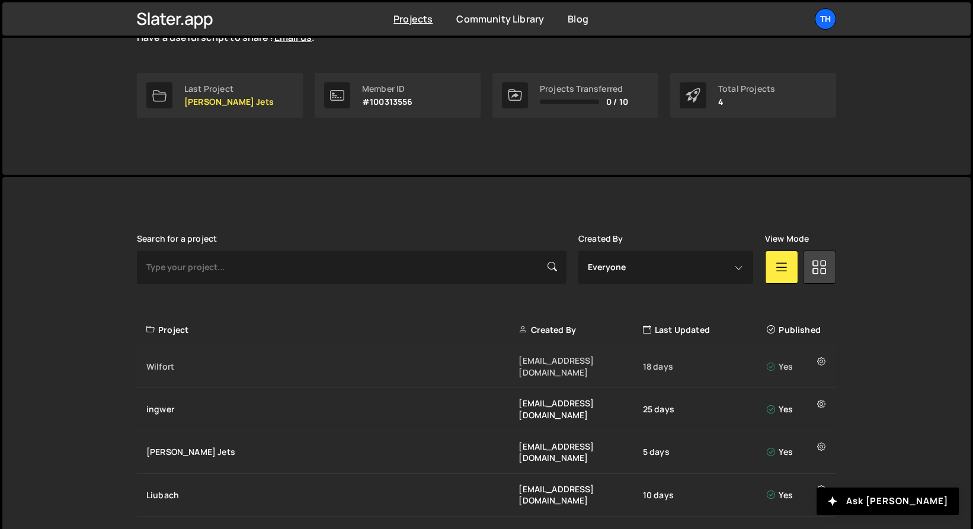
click at [289, 361] on div "Wilfort" at bounding box center [332, 367] width 372 height 12
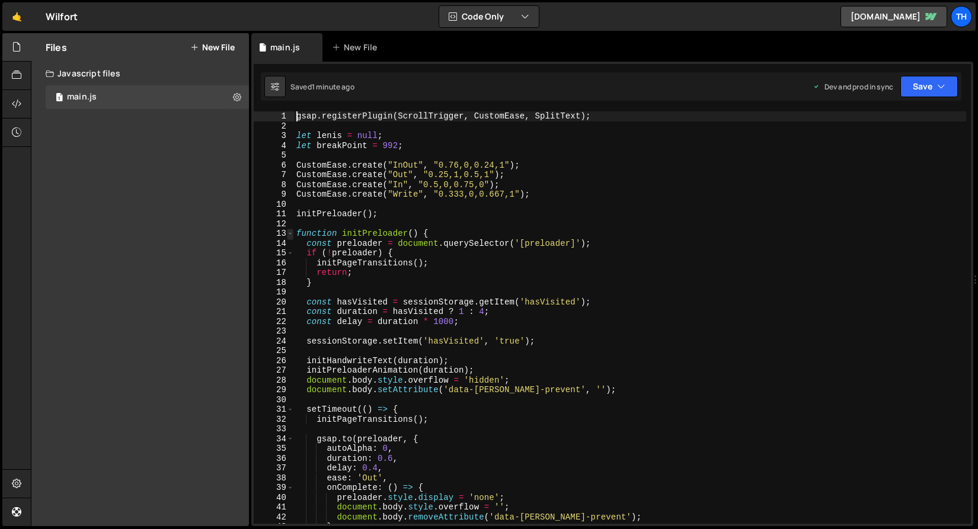
click at [291, 237] on span at bounding box center [290, 234] width 7 height 10
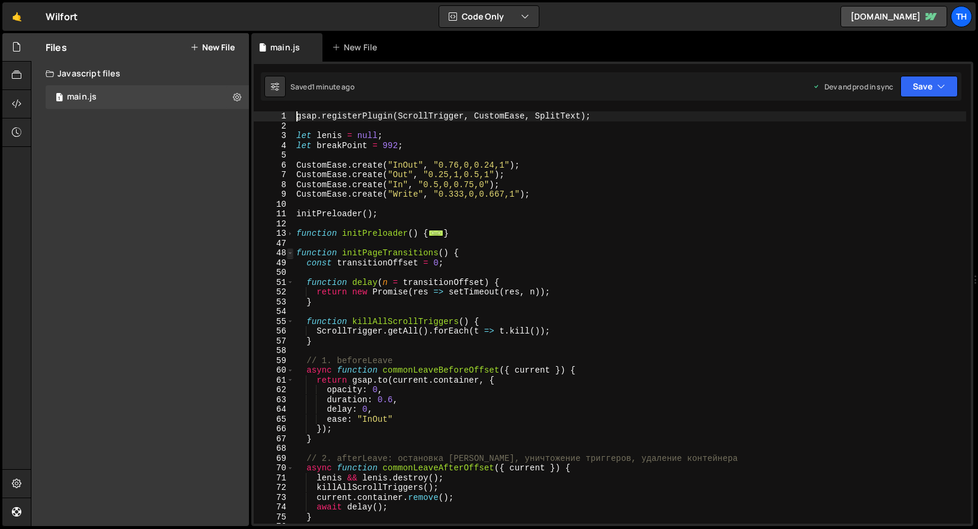
click at [290, 250] on span at bounding box center [290, 253] width 7 height 10
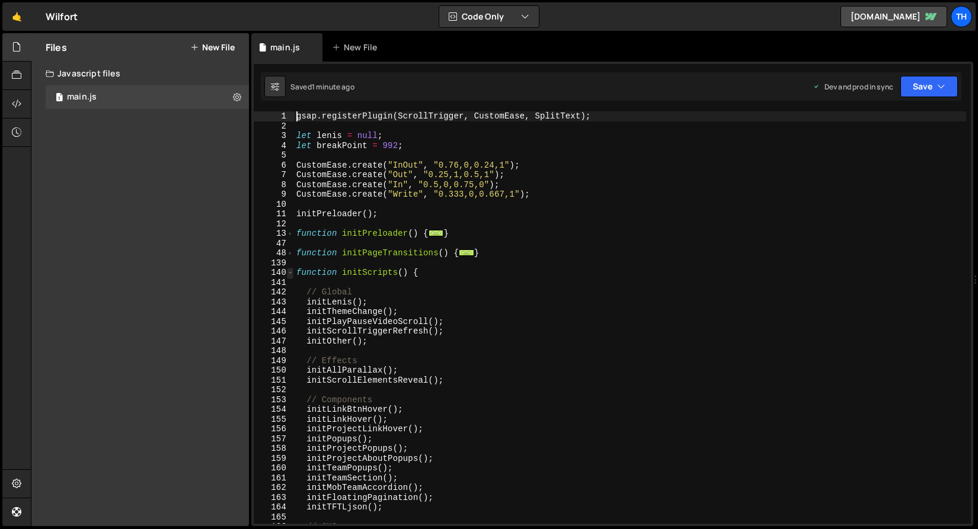
click at [290, 272] on span at bounding box center [290, 273] width 7 height 10
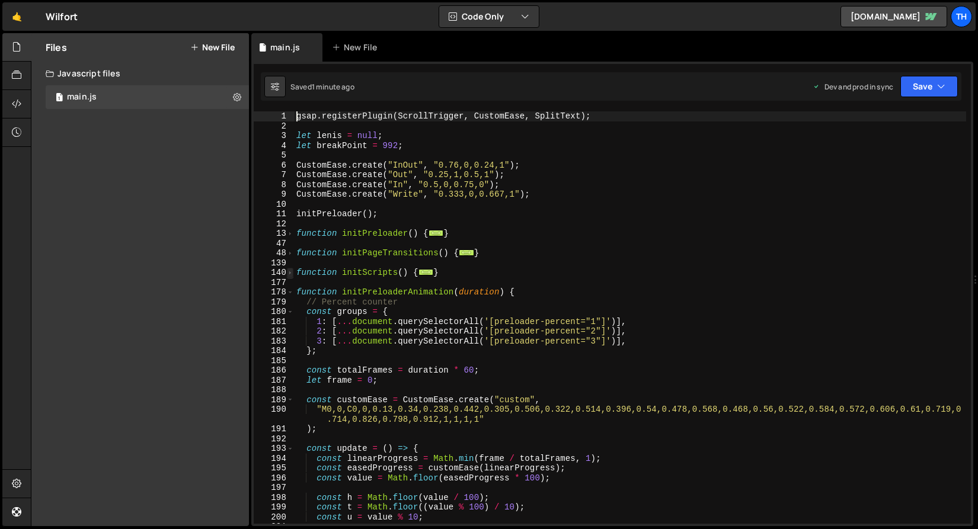
click at [290, 272] on span at bounding box center [290, 273] width 7 height 10
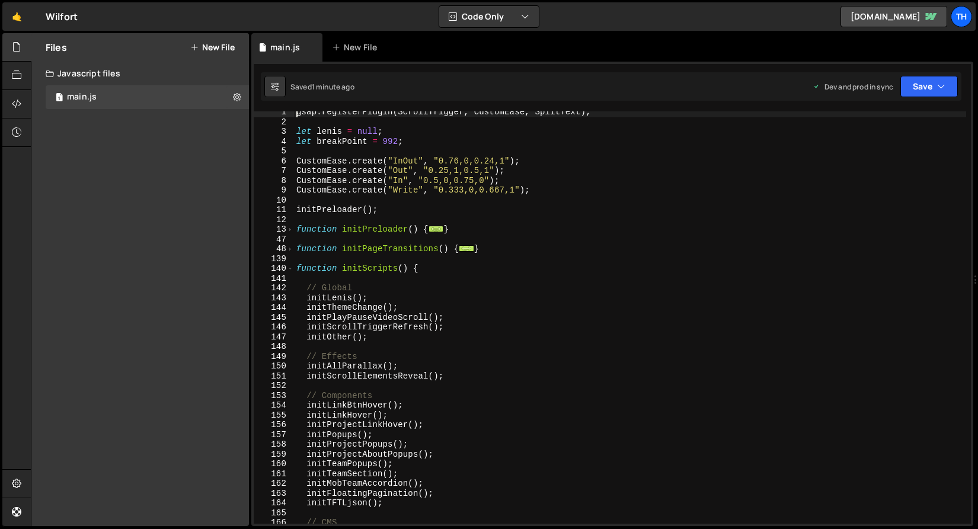
scroll to position [152, 0]
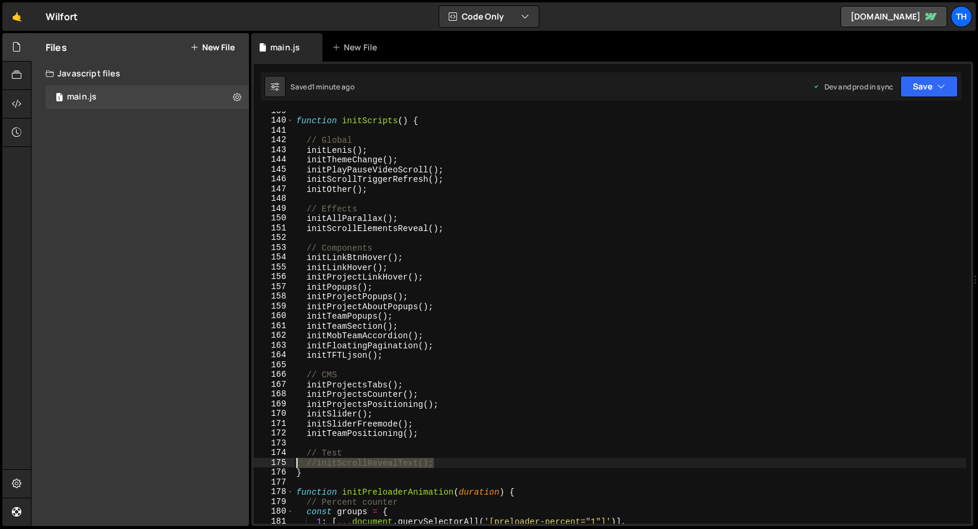
drag, startPoint x: 449, startPoint y: 461, endPoint x: 229, endPoint y: 461, distance: 219.3
click at [229, 461] on div "Files New File Javascript files 1 main.js 0 CSS files Copy share link Edit File…" at bounding box center [504, 280] width 947 height 494
type textarea "//initScrollRevealText();"
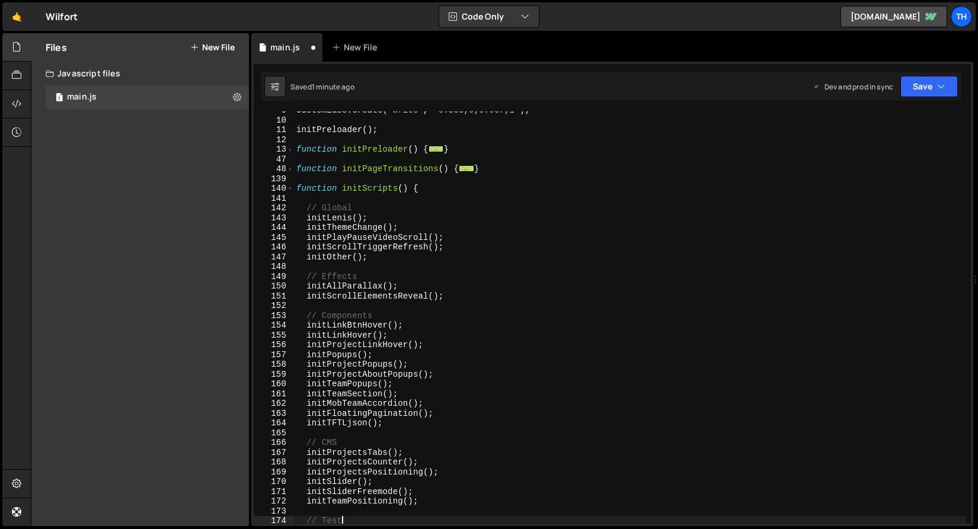
scroll to position [89, 0]
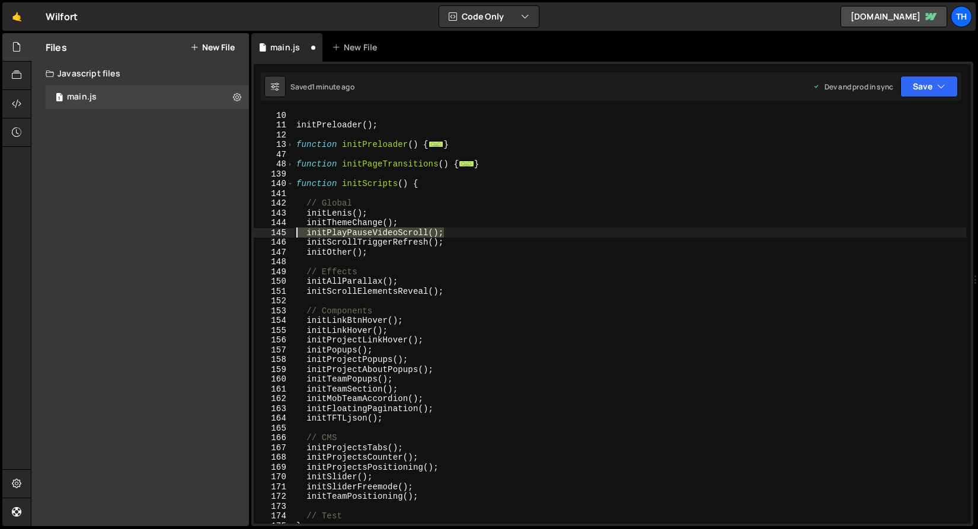
drag, startPoint x: 478, startPoint y: 233, endPoint x: 237, endPoint y: 235, distance: 241.3
click at [237, 235] on div "Files New File Javascript files 1 main.js 0 CSS files Copy share link Edit File…" at bounding box center [504, 280] width 947 height 494
click at [315, 251] on div "initPreloader ( ) ; function initPreloader ( ) { ... } function initPageTransit…" at bounding box center [630, 326] width 672 height 432
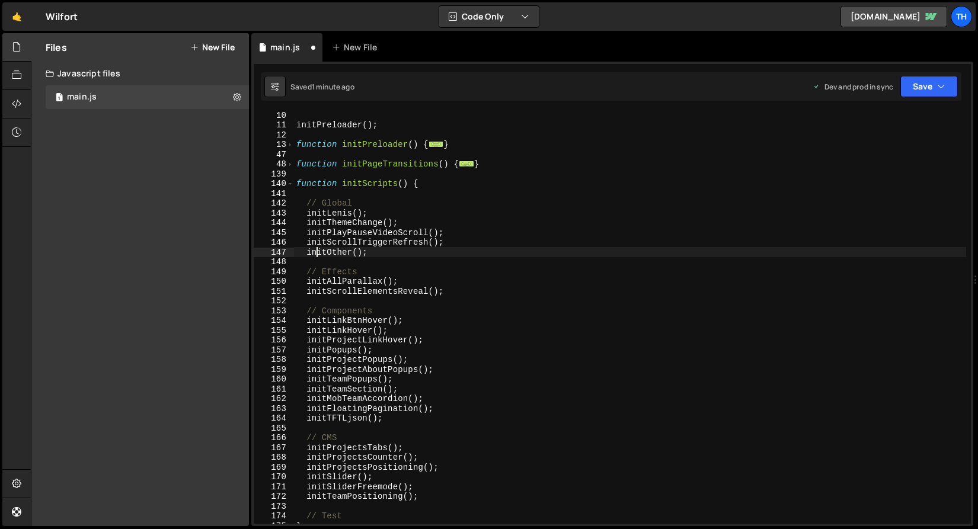
click at [337, 247] on div "initPreloader ( ) ; function initPreloader ( ) { ... } function initPageTransit…" at bounding box center [630, 326] width 672 height 432
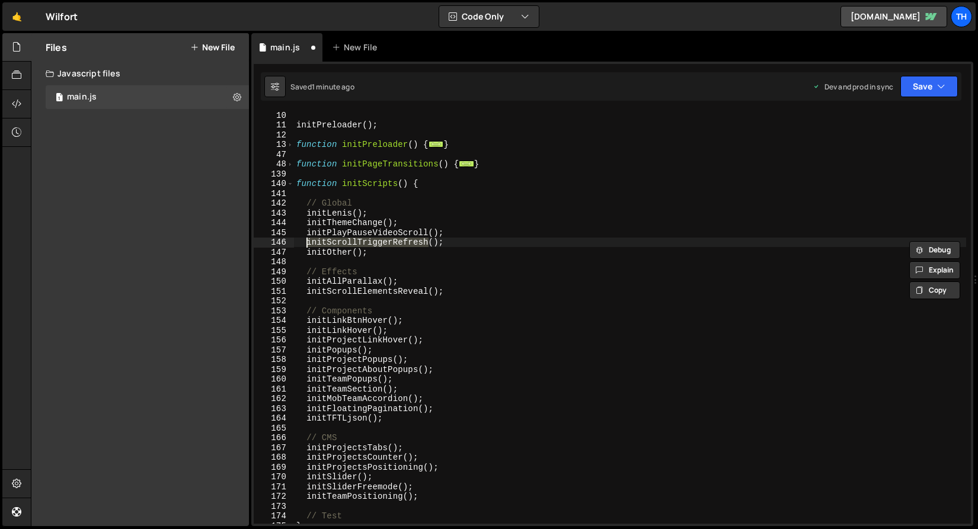
click at [459, 186] on div "initPreloader ( ) ; function initPreloader ( ) { ... } function initPageTransit…" at bounding box center [630, 326] width 672 height 432
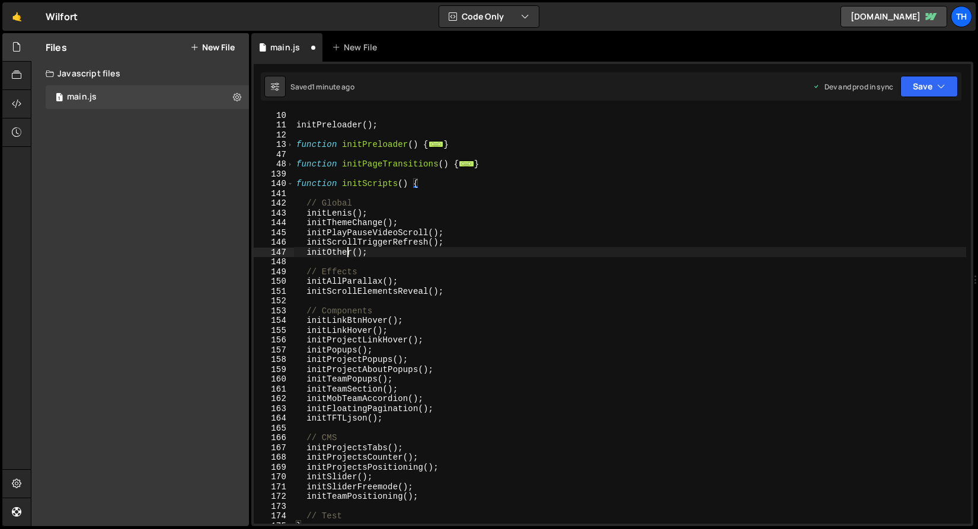
click at [350, 253] on div "initPreloader ( ) ; function initPreloader ( ) { ... } function initPageTransit…" at bounding box center [630, 326] width 672 height 432
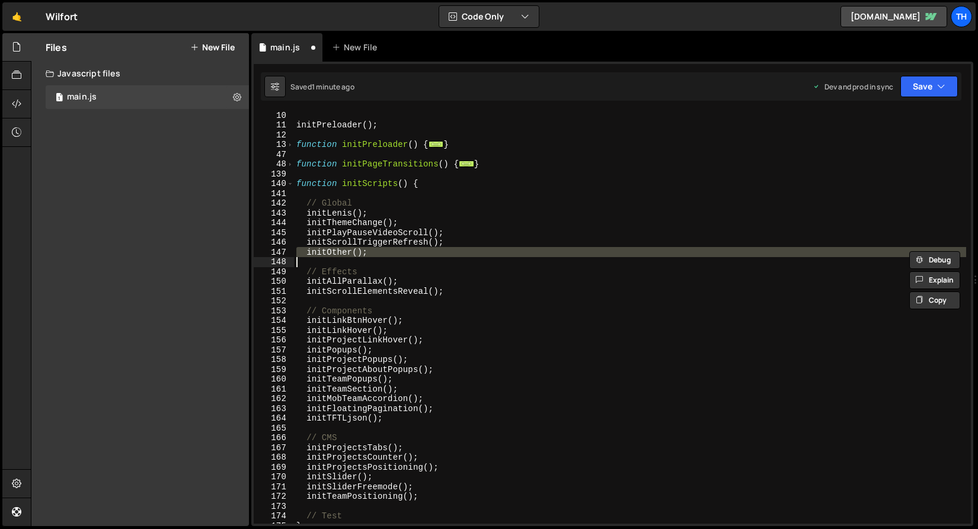
scroll to position [108, 0]
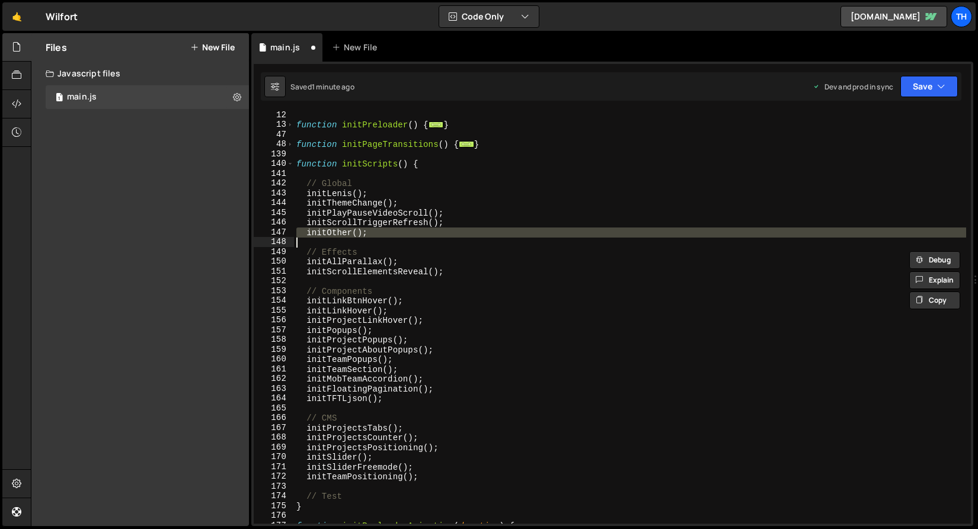
click at [394, 273] on div "function initPreloader ( ) { ... } function initPageTransitions ( ) { ... } fun…" at bounding box center [630, 326] width 672 height 432
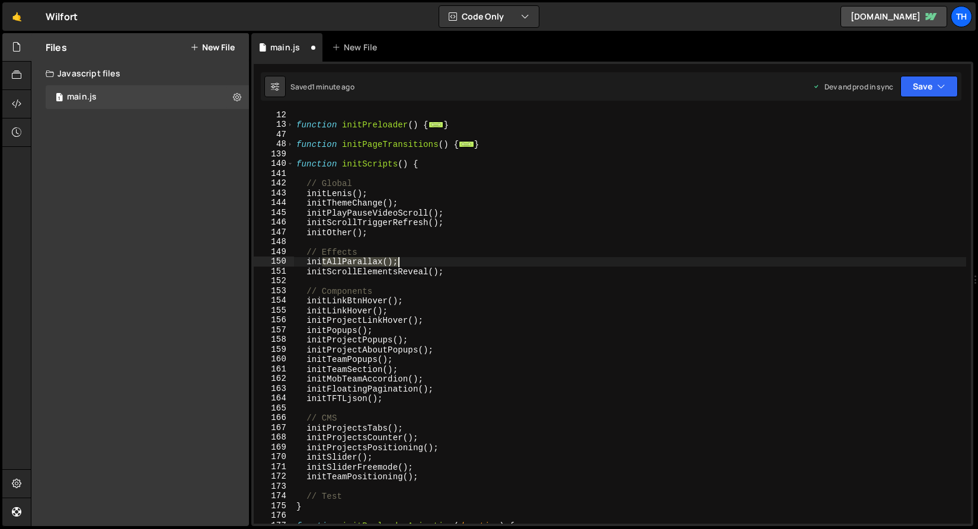
drag, startPoint x: 322, startPoint y: 263, endPoint x: 413, endPoint y: 264, distance: 90.7
click at [413, 264] on div "function initPreloader ( ) { ... } function initPageTransitions ( ) { ... } fun…" at bounding box center [630, 326] width 672 height 432
type textarea "initAllParallax();"
click at [342, 283] on div "function initPreloader ( ) { ... } function initPageTransitions ( ) { ... } fun…" at bounding box center [630, 326] width 672 height 432
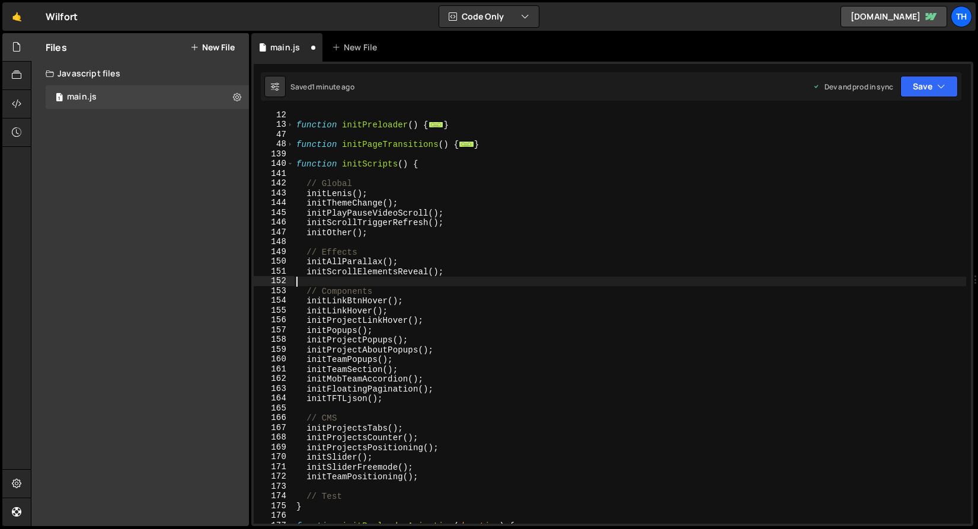
click at [342, 278] on div "function initPreloader ( ) { ... } function initPageTransitions ( ) { ... } fun…" at bounding box center [630, 326] width 672 height 432
click at [342, 276] on div "function initPreloader ( ) { ... } function initPageTransitions ( ) { ... } fun…" at bounding box center [630, 326] width 672 height 432
type textarea "initScrollElementsReveal();"
click at [342, 276] on div "function initPreloader ( ) { ... } function initPageTransitions ( ) { ... } fun…" at bounding box center [630, 326] width 672 height 432
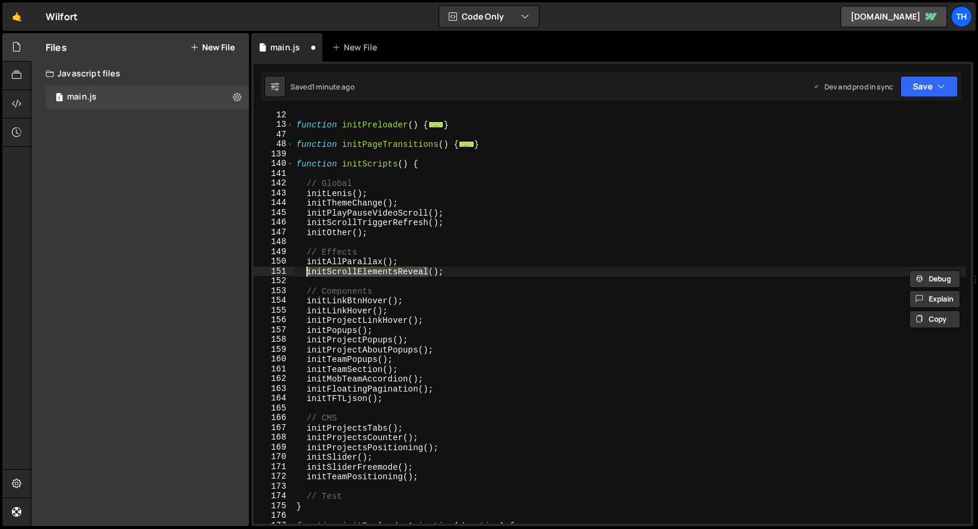
click at [346, 280] on div "function initPreloader ( ) { ... } function initPageTransitions ( ) { ... } fun…" at bounding box center [630, 326] width 672 height 432
click at [341, 305] on div "function initPreloader ( ) { ... } function initPageTransitions ( ) { ... } fun…" at bounding box center [630, 326] width 672 height 432
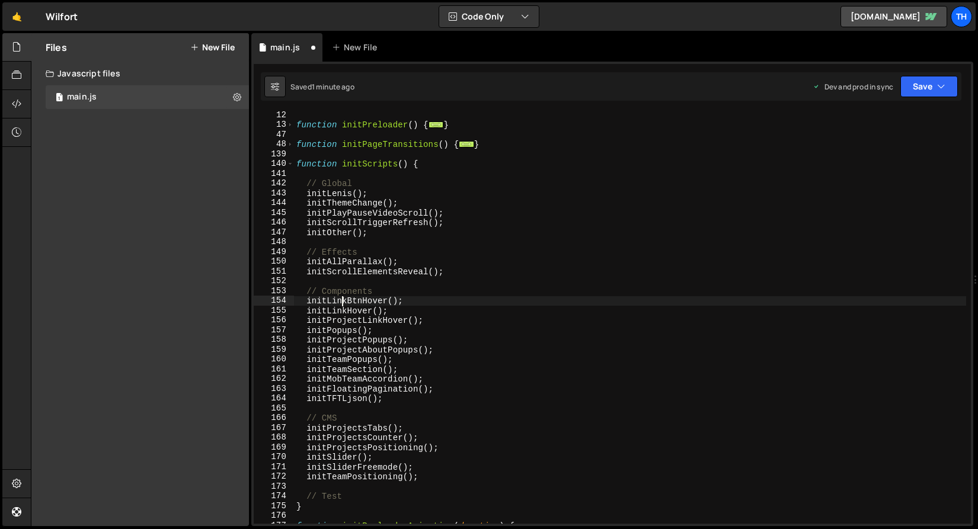
drag, startPoint x: 341, startPoint y: 305, endPoint x: 340, endPoint y: 315, distance: 9.6
click at [341, 305] on div "function initPreloader ( ) { ... } function initPageTransitions ( ) { ... } fun…" at bounding box center [630, 326] width 672 height 432
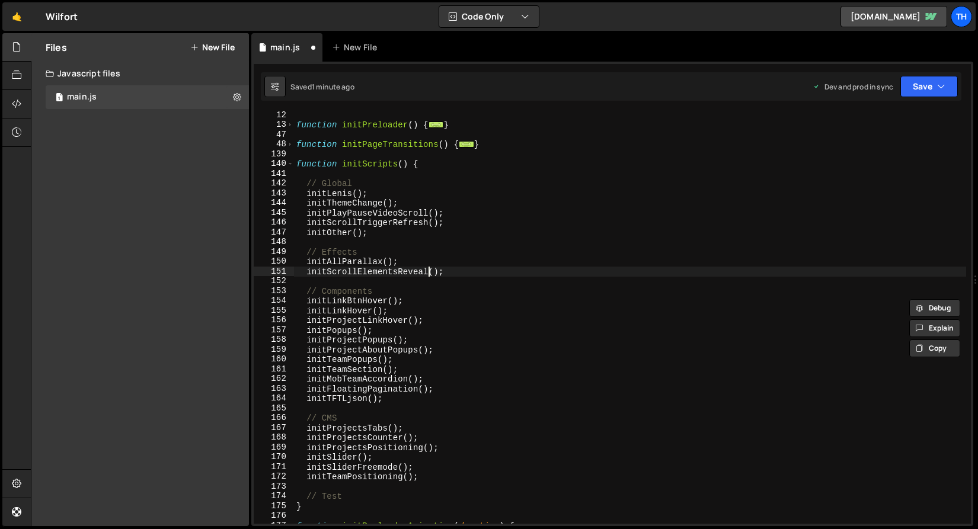
click at [427, 268] on div "function initPreloader ( ) { ... } function initPageTransitions ( ) { ... } fun…" at bounding box center [630, 326] width 672 height 432
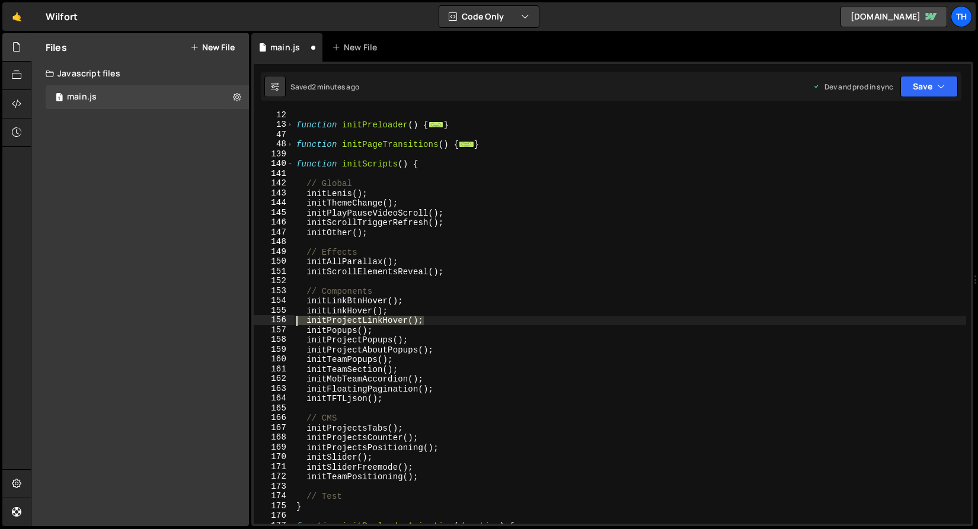
drag, startPoint x: 448, startPoint y: 319, endPoint x: 268, endPoint y: 322, distance: 180.2
click at [268, 322] on div "initScrollElementsReveal(); 12 13 47 48 139 140 141 142 143 144 145 146 147 148…" at bounding box center [612, 317] width 717 height 413
click at [324, 334] on div "function initPreloader ( ) { ... } function initPageTransitions ( ) { ... } fun…" at bounding box center [630, 326] width 672 height 432
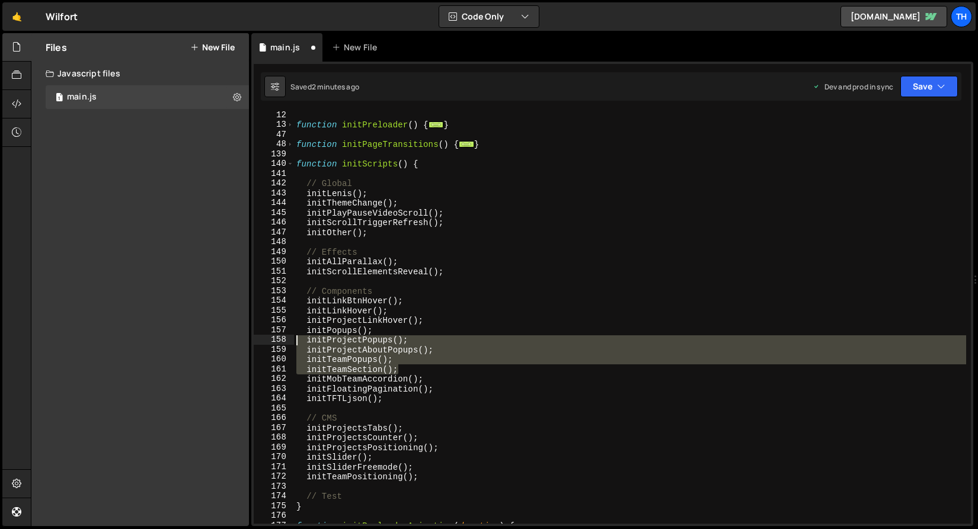
drag, startPoint x: 413, startPoint y: 369, endPoint x: 216, endPoint y: 344, distance: 198.4
click at [216, 344] on div "Files New File Javascript files 1 main.js 0 CSS files Copy share link Edit File…" at bounding box center [504, 280] width 947 height 494
click at [398, 375] on div "function initPreloader ( ) { ... } function initPageTransitions ( ) { ... } fun…" at bounding box center [630, 326] width 672 height 432
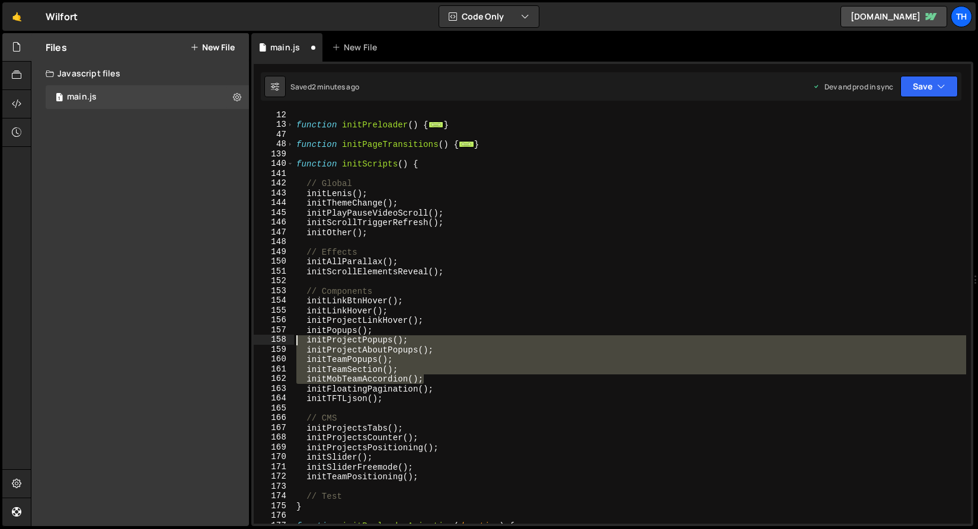
drag, startPoint x: 437, startPoint y: 381, endPoint x: 218, endPoint y: 342, distance: 222.7
click at [218, 342] on div "Files New File Javascript files 1 main.js 0 CSS files Copy share link Edit File…" at bounding box center [504, 280] width 947 height 494
type textarea "initProjectPopups(); initProjectAboutPopups();"
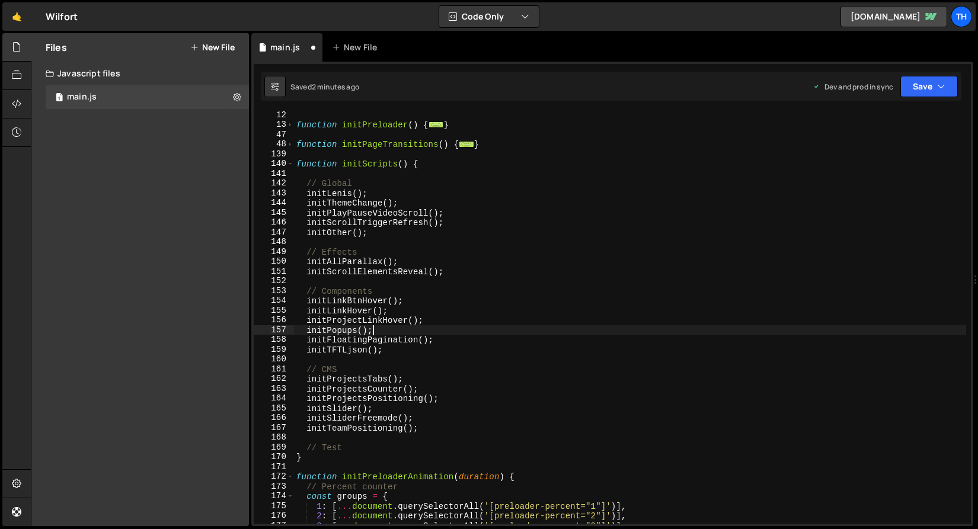
click at [354, 374] on div "function initPreloader ( ) { ... } function initPageTransitions ( ) { ... } fun…" at bounding box center [630, 326] width 672 height 432
type textarea "// CMS"
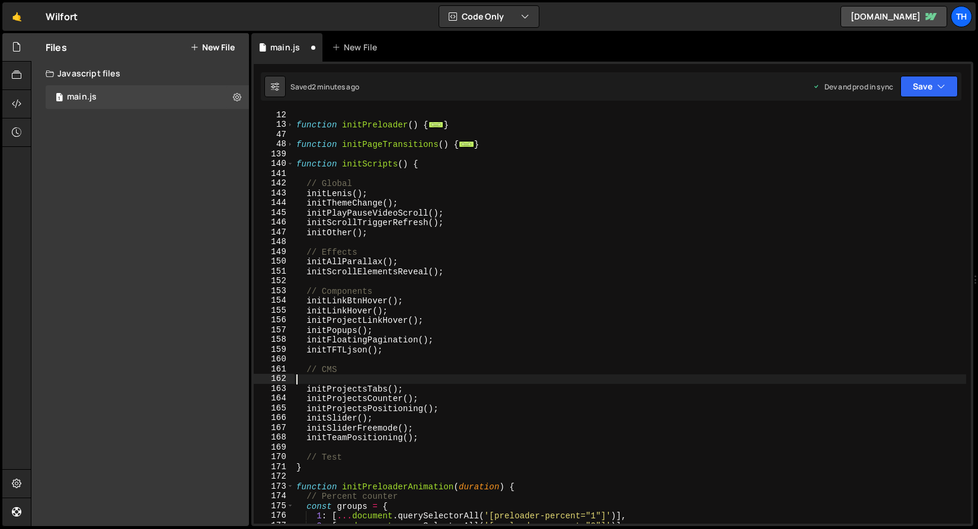
type textarea "// CMS"
paste textarea "initMobTeamAccordion();"
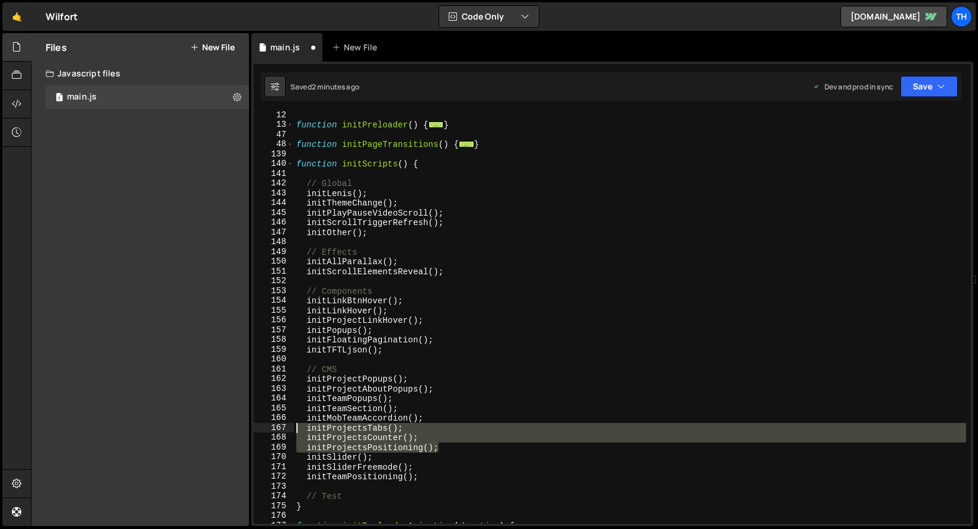
drag, startPoint x: 448, startPoint y: 448, endPoint x: 223, endPoint y: 431, distance: 225.3
click at [223, 431] on div "Files New File Javascript files 1 main.js 0 CSS files Copy share link Edit File…" at bounding box center [504, 280] width 947 height 494
type textarea "initProjectsTabs(); initProjectsCounter();"
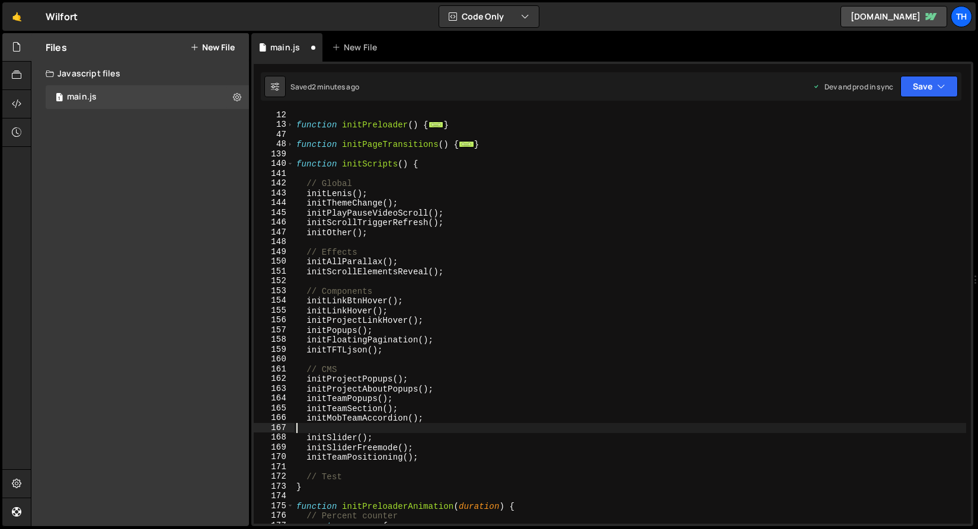
click at [293, 381] on div "162" at bounding box center [274, 379] width 40 height 10
click at [301, 381] on div "function initPreloader ( ) { ... } function initPageTransitions ( ) { ... } fun…" at bounding box center [630, 326] width 672 height 432
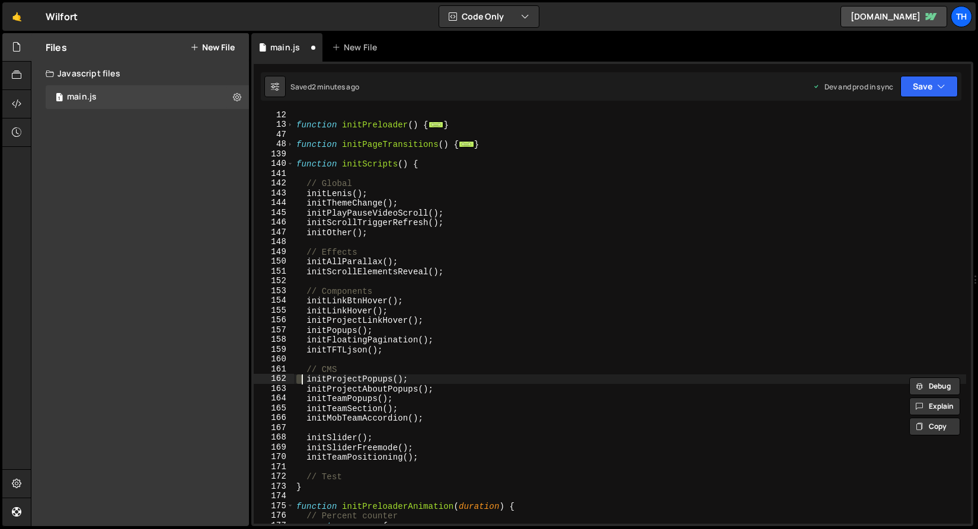
click at [296, 380] on div "function initPreloader ( ) { ... } function initPageTransitions ( ) { ... } fun…" at bounding box center [630, 317] width 672 height 413
type textarea "// CMS"
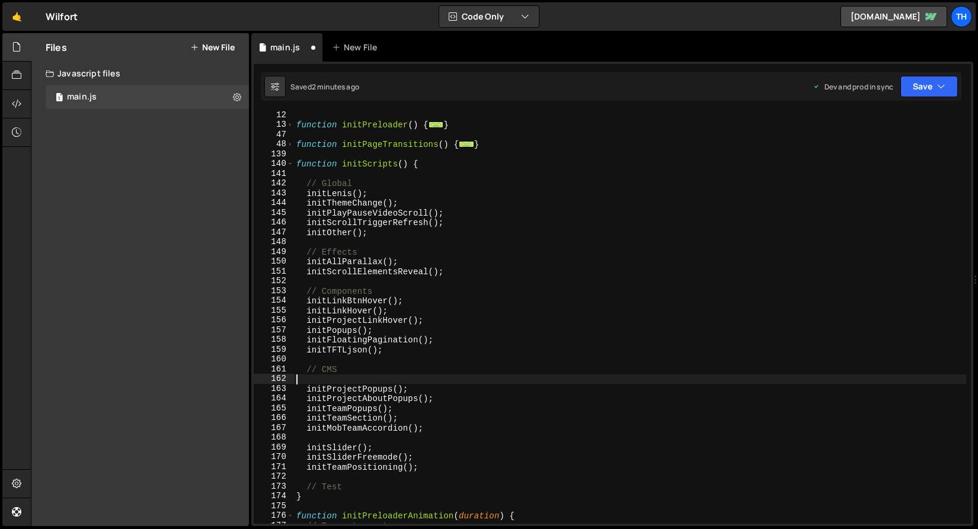
type textarea "// CMS"
paste textarea "initProjectsPositioning();"
type textarea "initProjectsPositioning();"
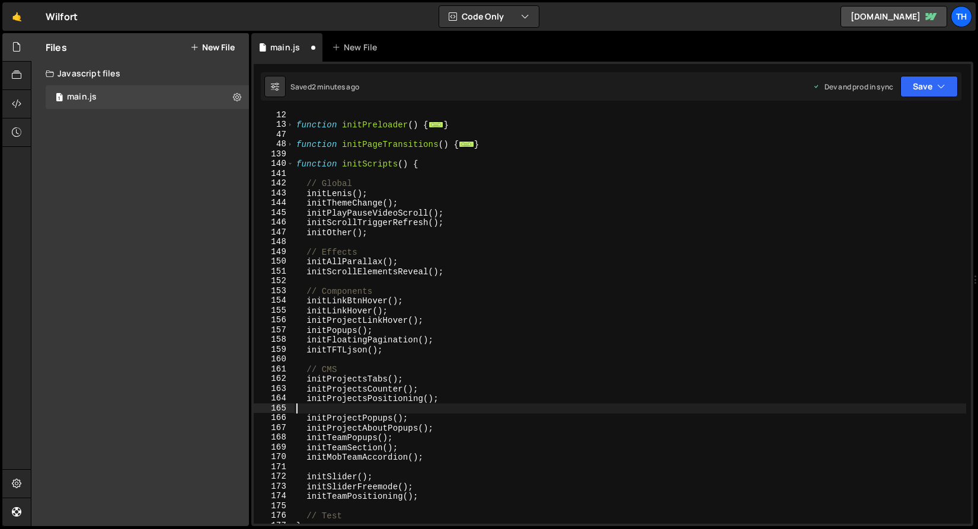
click at [340, 376] on div "function initPreloader ( ) { ... } function initPageTransitions ( ) { ... } fun…" at bounding box center [630, 326] width 672 height 432
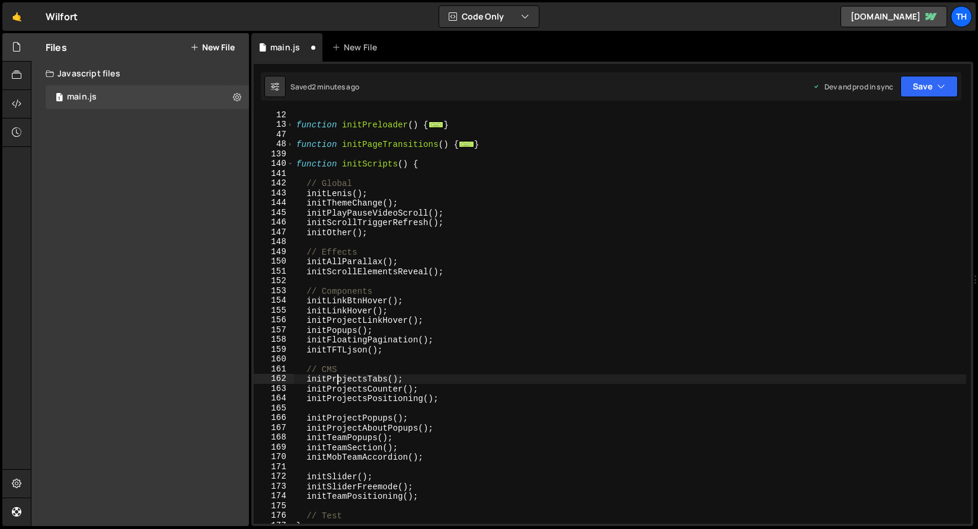
click at [293, 440] on div "168" at bounding box center [274, 438] width 40 height 10
type textarea "initProjectsPositioning();"
type textarea "initTeamPopups();"
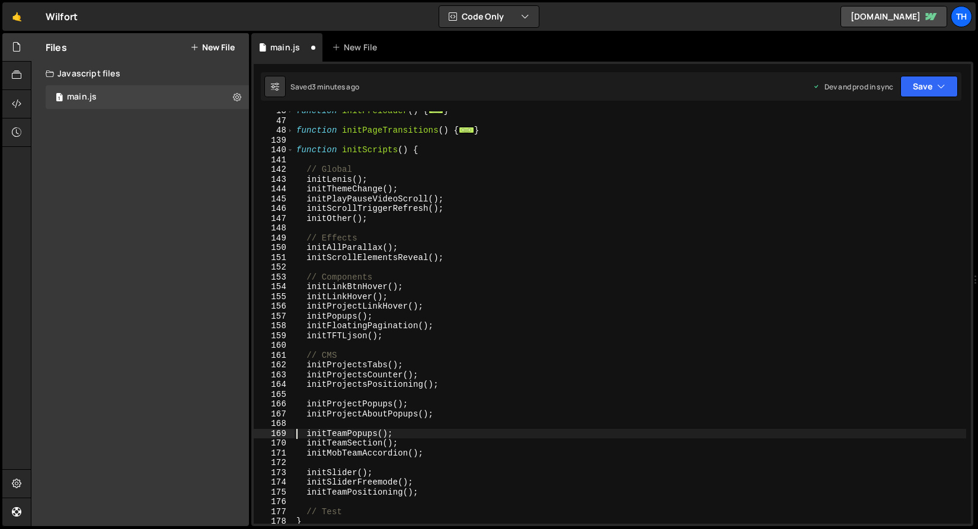
scroll to position [123, 0]
click at [325, 462] on div "function initPreloader ( ) { ... } function initPageTransitions ( ) { ... } fun…" at bounding box center [630, 322] width 672 height 432
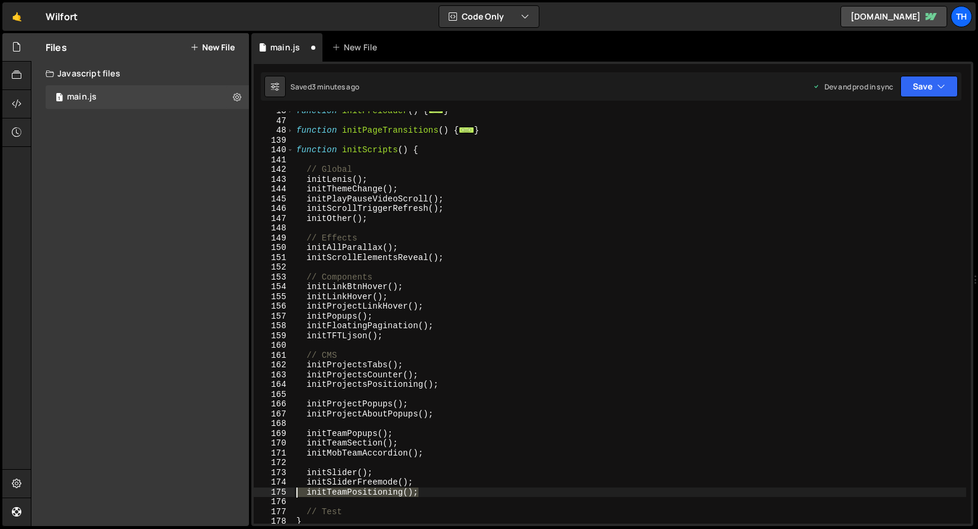
drag, startPoint x: 446, startPoint y: 493, endPoint x: 232, endPoint y: 493, distance: 214.6
click at [232, 493] on div "Files New File Javascript files 1 main.js 0 CSS files Copy share link Edit File…" at bounding box center [504, 280] width 947 height 494
type textarea "initTeamPositioning();"
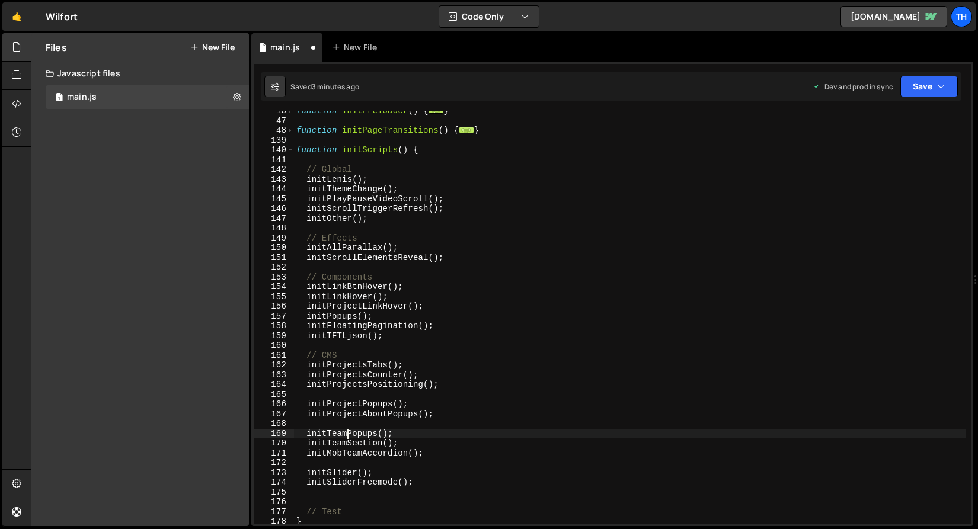
click at [349, 431] on div "function initPreloader ( ) { ... } function initPageTransitions ( ) { ... } fun…" at bounding box center [630, 322] width 672 height 432
type textarea "initTeamPopups();"
click at [347, 427] on div "function initPreloader ( ) { ... } function initPageTransitions ( ) { ... } fun…" at bounding box center [630, 322] width 672 height 432
paste textarea "initTeamPositioning();"
type textarea "initTeamPositioning();"
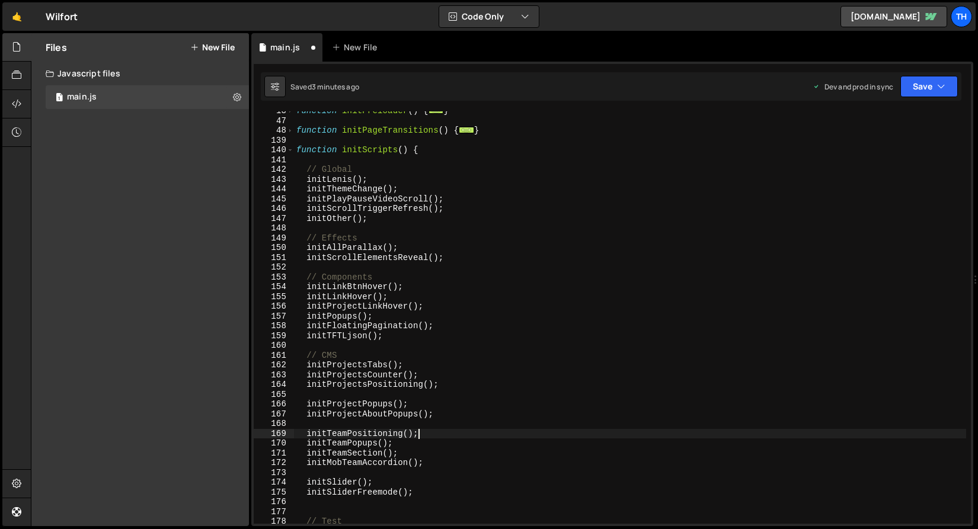
click at [305, 395] on div "function initPreloader ( ) { ... } function initPageTransitions ( ) { ... } fun…" at bounding box center [630, 322] width 672 height 432
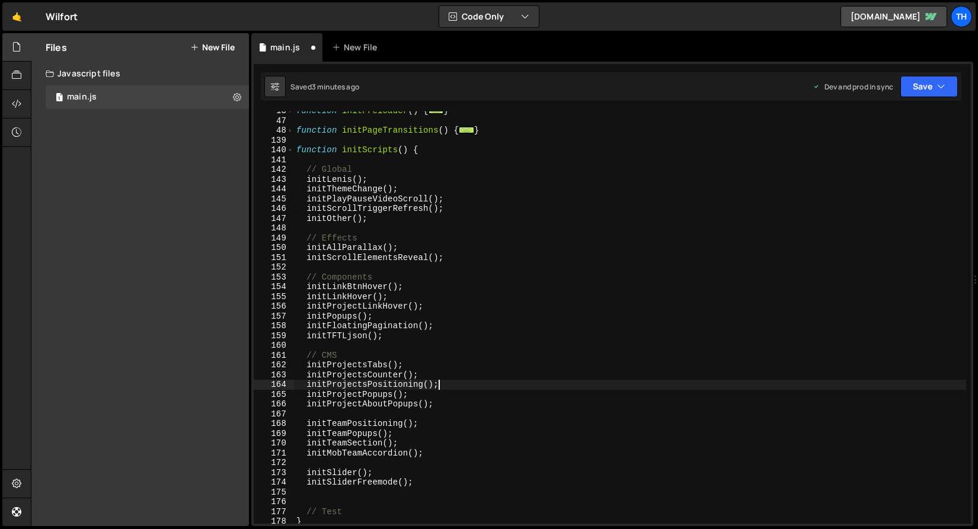
click at [347, 381] on div "function initPreloader ( ) { ... } function initPageTransitions ( ) { ... } fun…" at bounding box center [630, 322] width 672 height 432
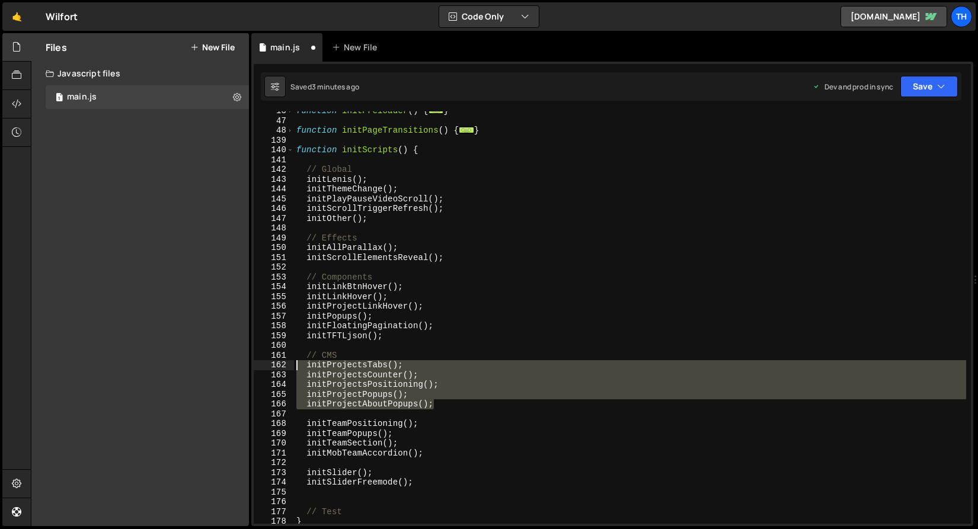
drag, startPoint x: 481, startPoint y: 402, endPoint x: 197, endPoint y: 362, distance: 286.7
click at [197, 362] on div "Files New File Javascript files 1 main.js 0 CSS files Copy share link Edit File…" at bounding box center [504, 280] width 947 height 494
click at [359, 433] on div "function initPreloader ( ) { ... } function initPageTransitions ( ) { ... } fun…" at bounding box center [630, 322] width 672 height 432
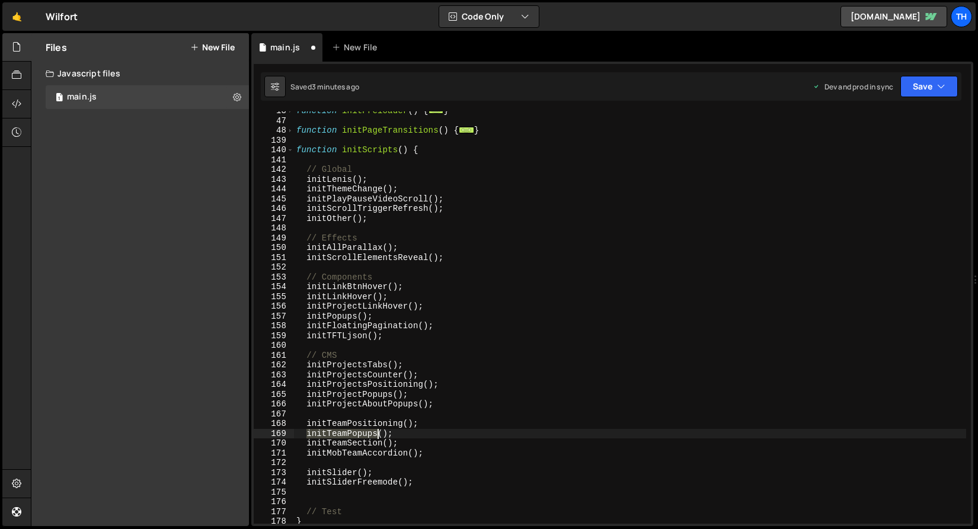
click at [359, 433] on div "function initPreloader ( ) { ... } function initPageTransitions ( ) { ... } fun…" at bounding box center [630, 322] width 672 height 432
click at [333, 453] on div "function initPreloader ( ) { ... } function initPageTransitions ( ) { ... } fun…" at bounding box center [630, 322] width 672 height 432
type textarea "initMobTeamAccordion();"
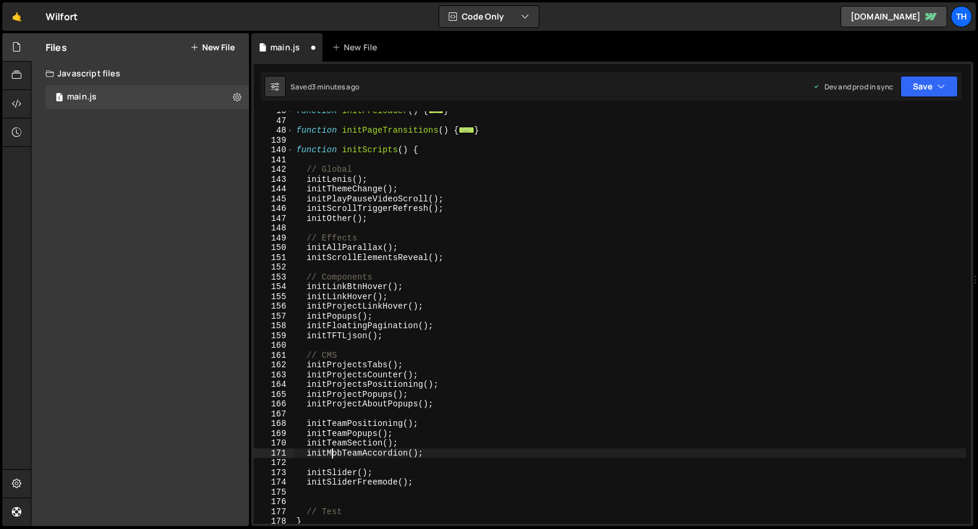
scroll to position [132, 0]
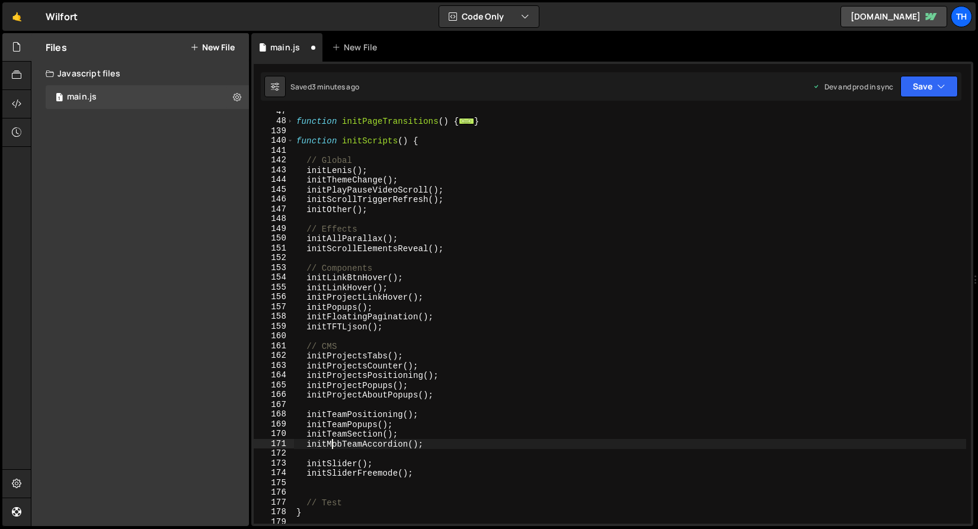
click at [314, 488] on div "function initPageTransitions ( ) { ... } function initScripts ( ) { // Global i…" at bounding box center [630, 323] width 672 height 432
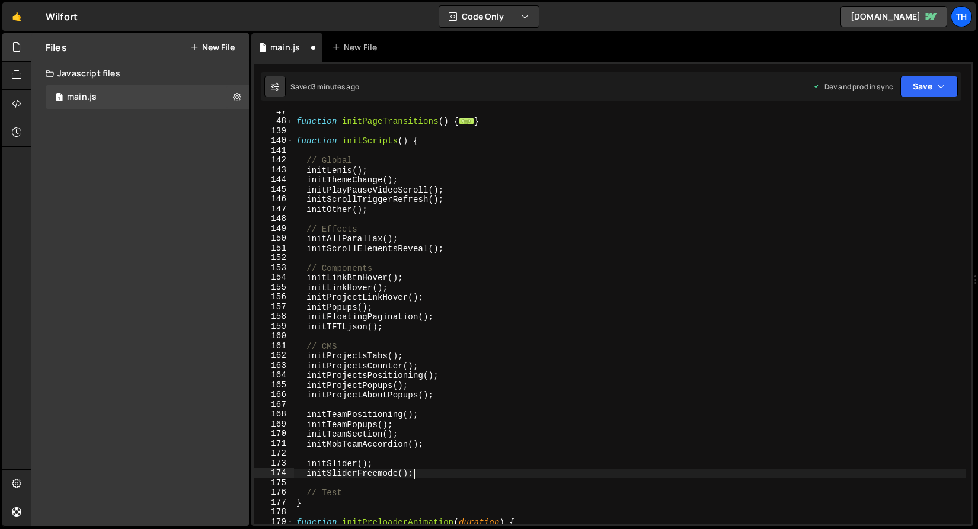
type textarea "initSliderFreemode();"
click at [934, 90] on button "Save" at bounding box center [928, 86] width 57 height 21
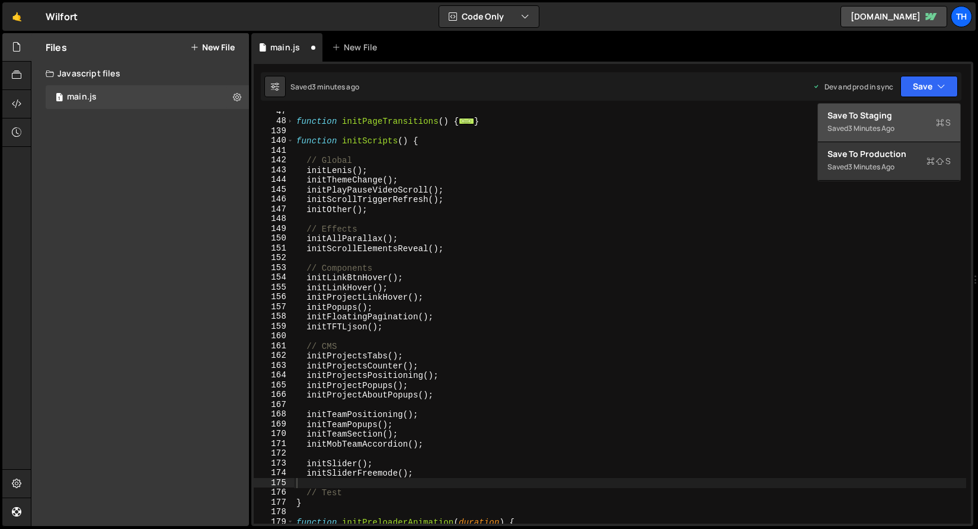
click at [913, 119] on div "Save to Staging S" at bounding box center [889, 116] width 123 height 12
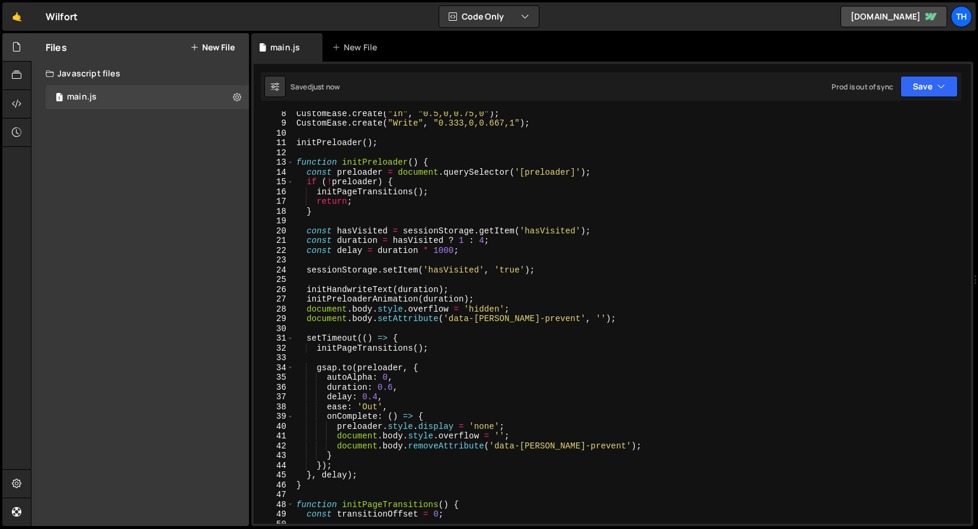
scroll to position [0, 0]
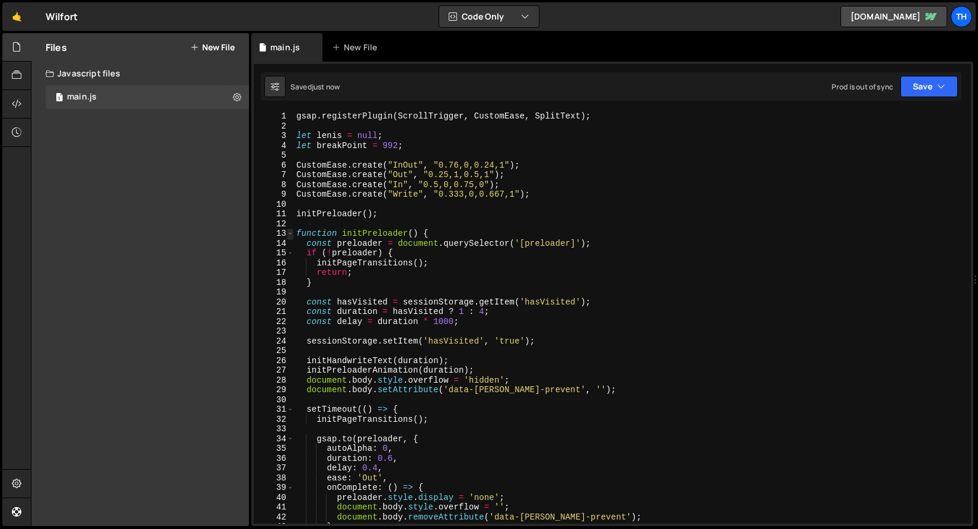
click at [289, 229] on span at bounding box center [290, 234] width 7 height 10
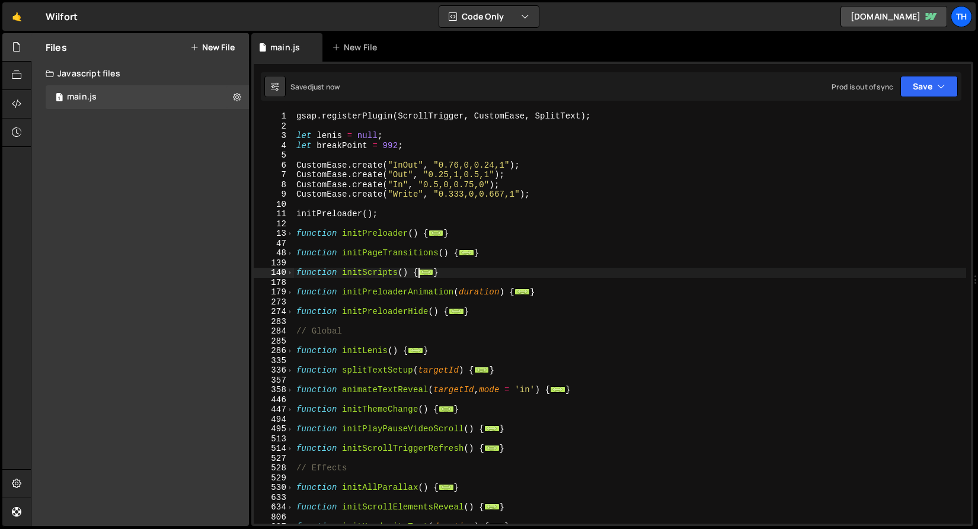
click at [293, 272] on div "140" at bounding box center [274, 273] width 40 height 10
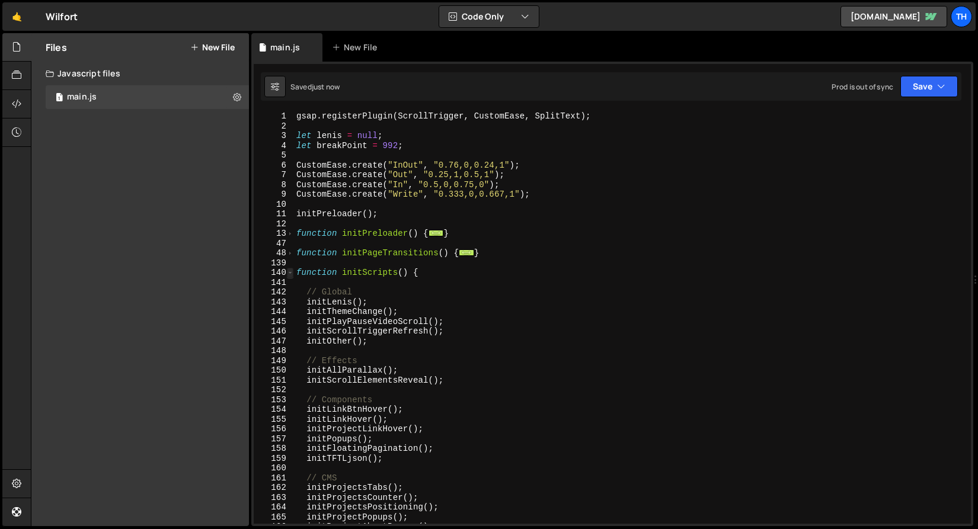
click at [290, 272] on span at bounding box center [290, 273] width 7 height 10
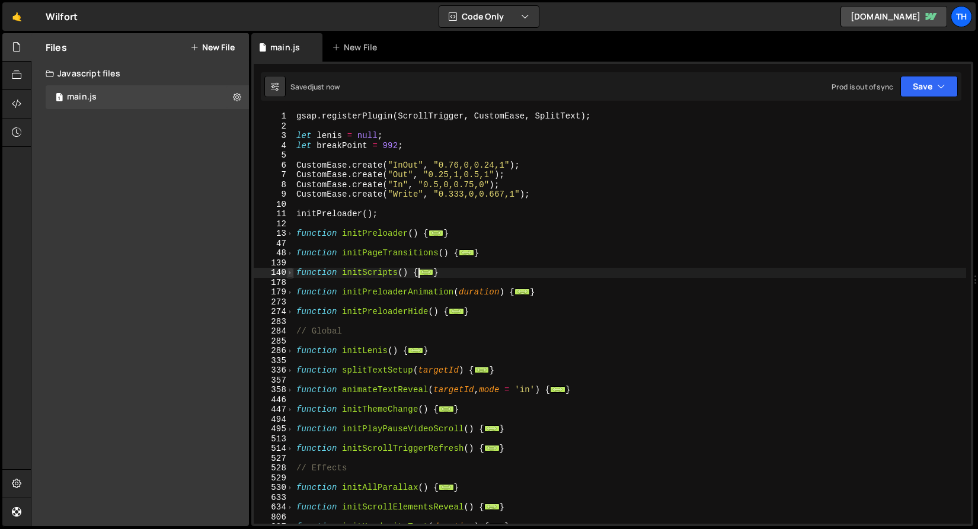
click at [290, 272] on span at bounding box center [290, 273] width 7 height 10
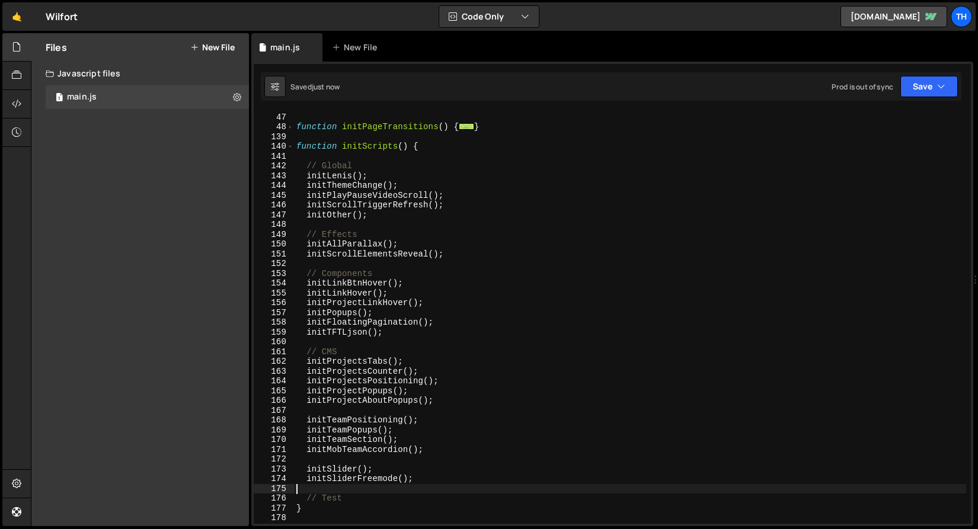
scroll to position [126, 0]
